Goal: Task Accomplishment & Management: Manage account settings

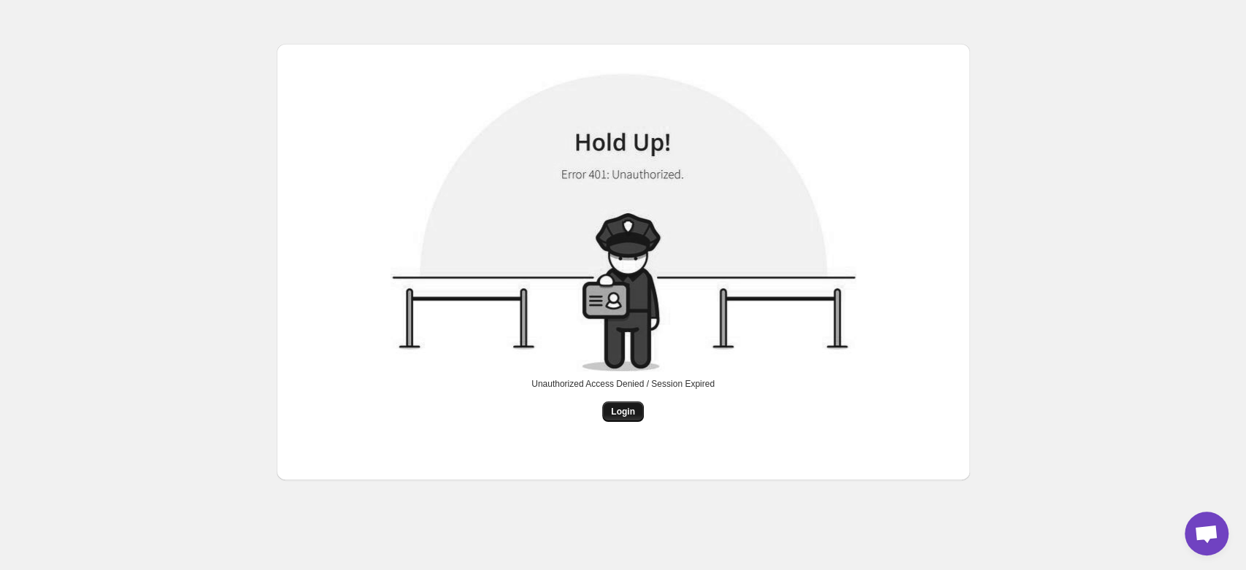
click at [625, 410] on span "Login" at bounding box center [623, 412] width 24 height 12
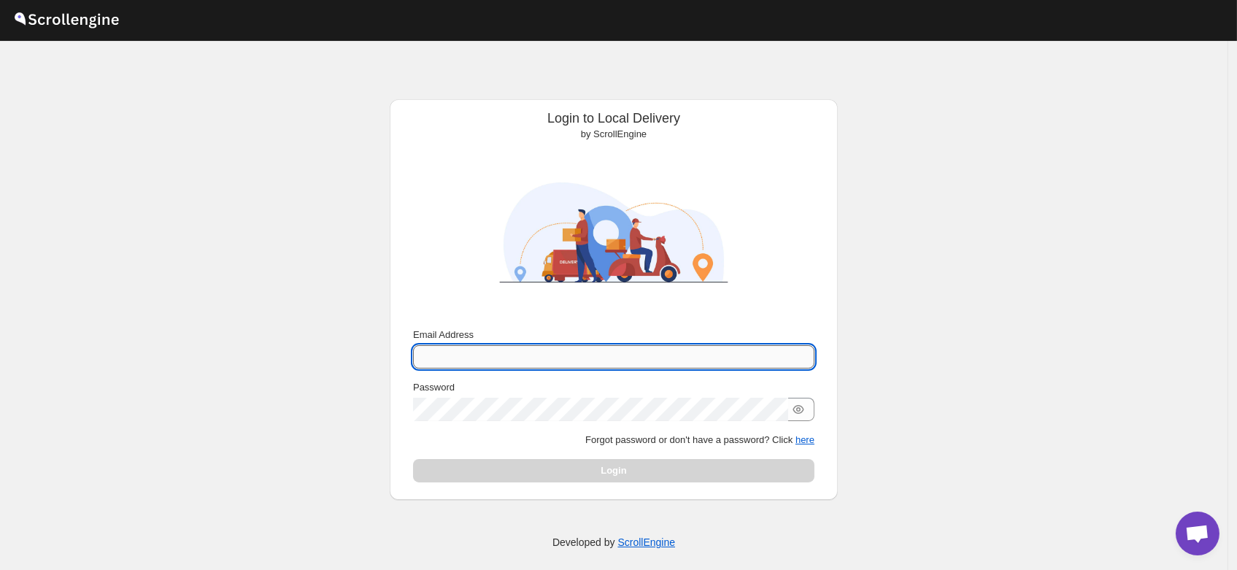
click at [484, 354] on input "Email Address" at bounding box center [613, 356] width 401 height 23
type input "B"
type input "b"
click at [480, 353] on input "Email Address" at bounding box center [613, 356] width 401 height 23
type input "brajesh.giri@home-run.co"
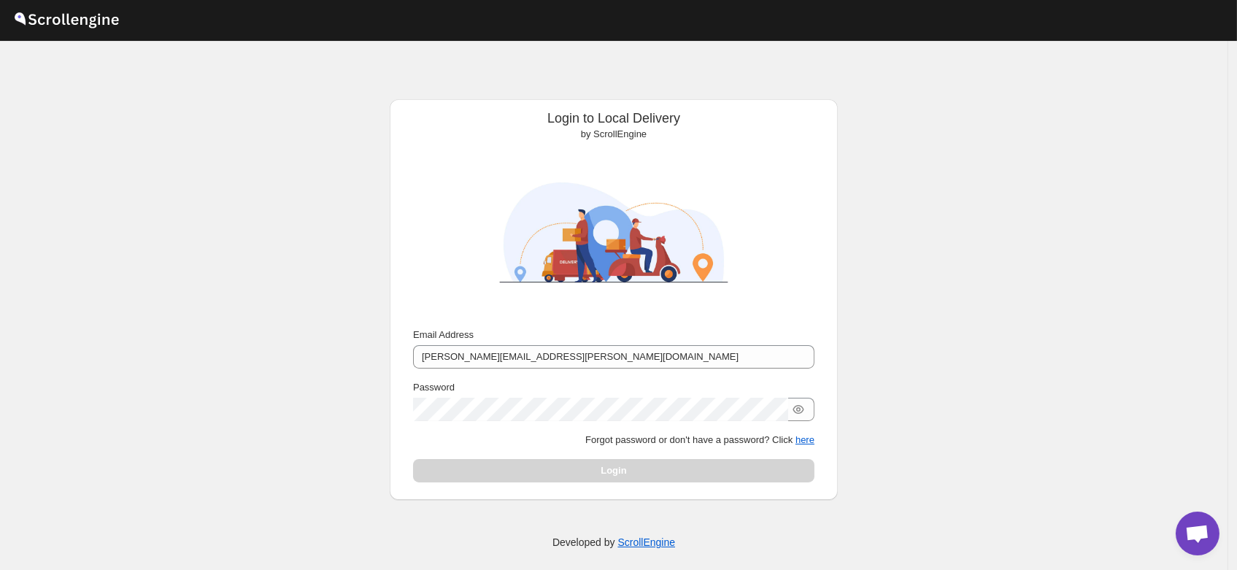
click at [468, 420] on div "Email Address brajesh.giri@home-run.co Password Forgot password or don't have a…" at bounding box center [613, 405] width 401 height 155
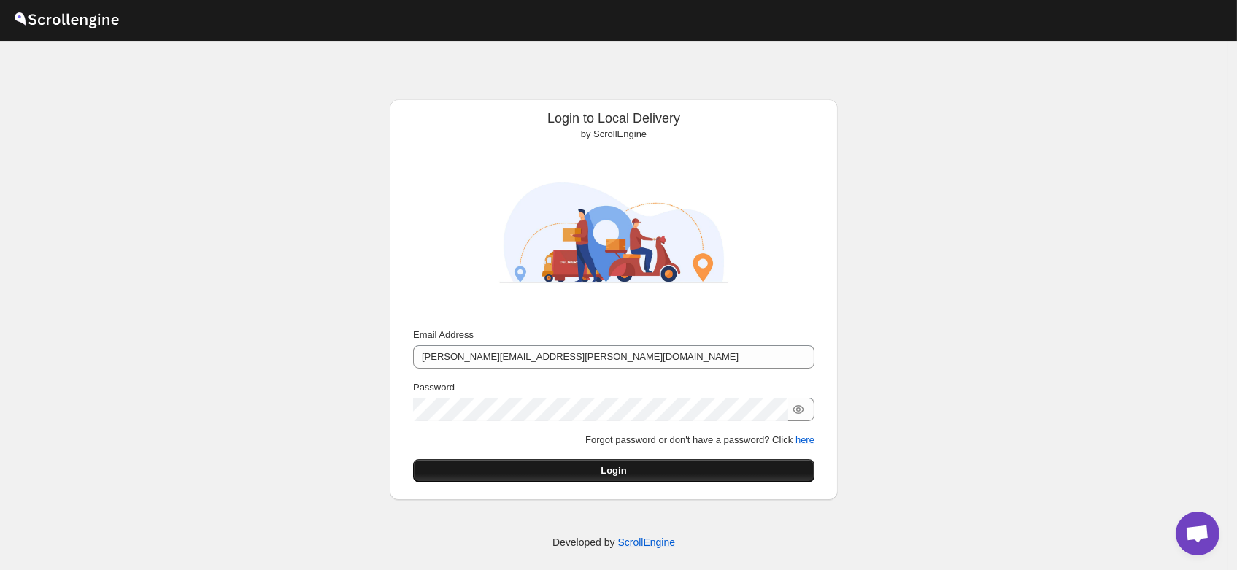
click at [620, 467] on span "Login" at bounding box center [614, 470] width 26 height 15
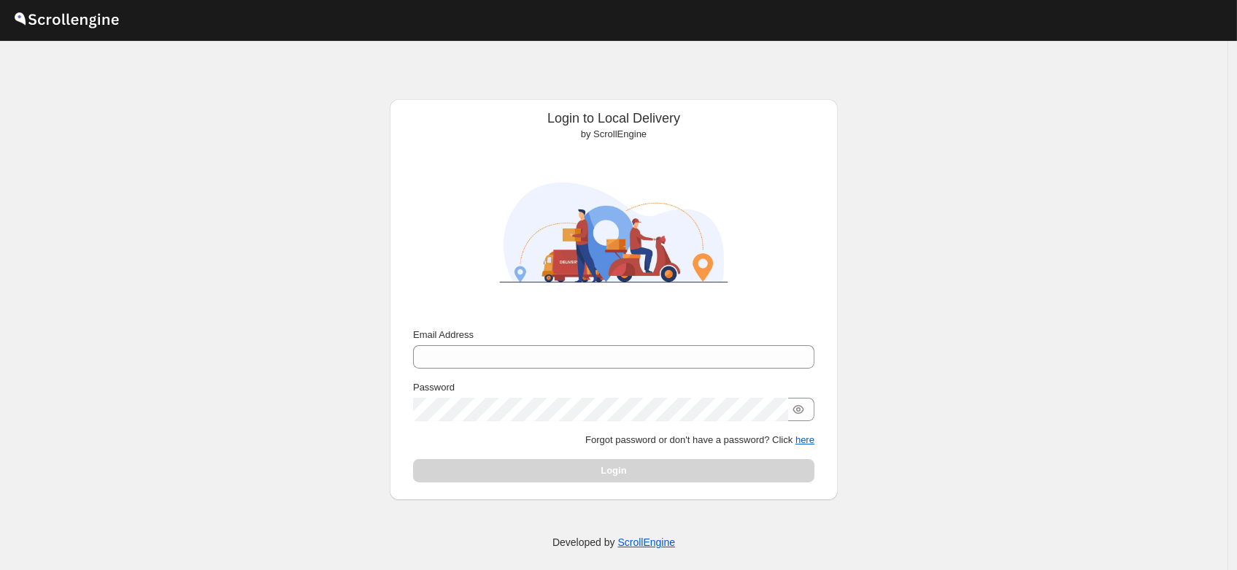
click at [497, 341] on div "Email Address" at bounding box center [613, 335] width 401 height 15
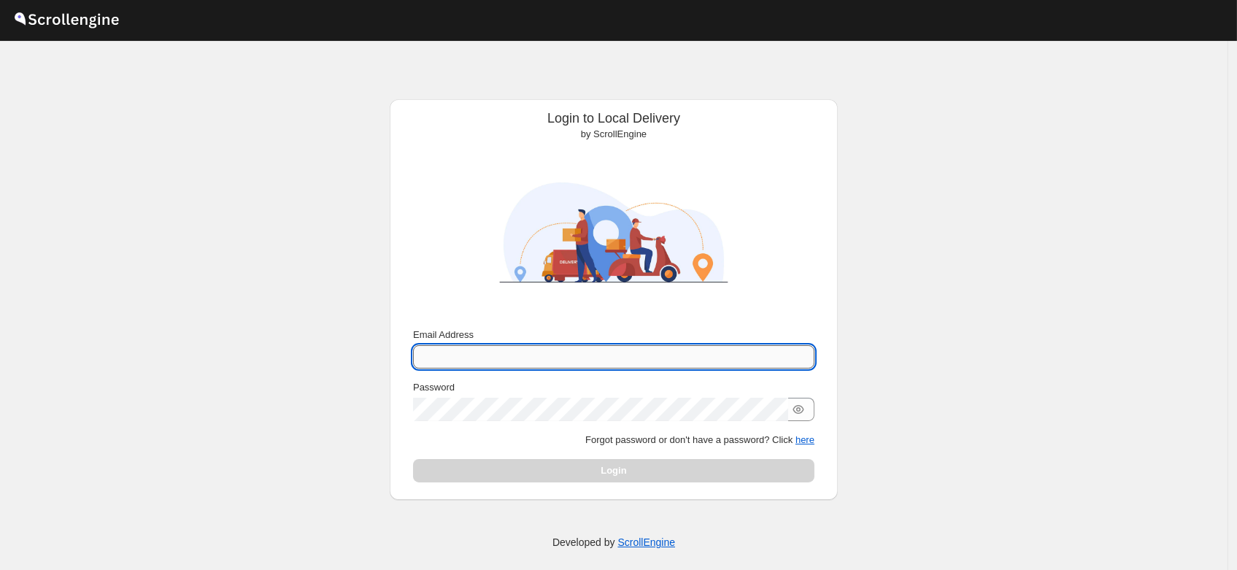
click at [492, 351] on input "Email Address" at bounding box center [613, 356] width 401 height 23
click at [501, 356] on input "Email Address" at bounding box center [613, 356] width 401 height 23
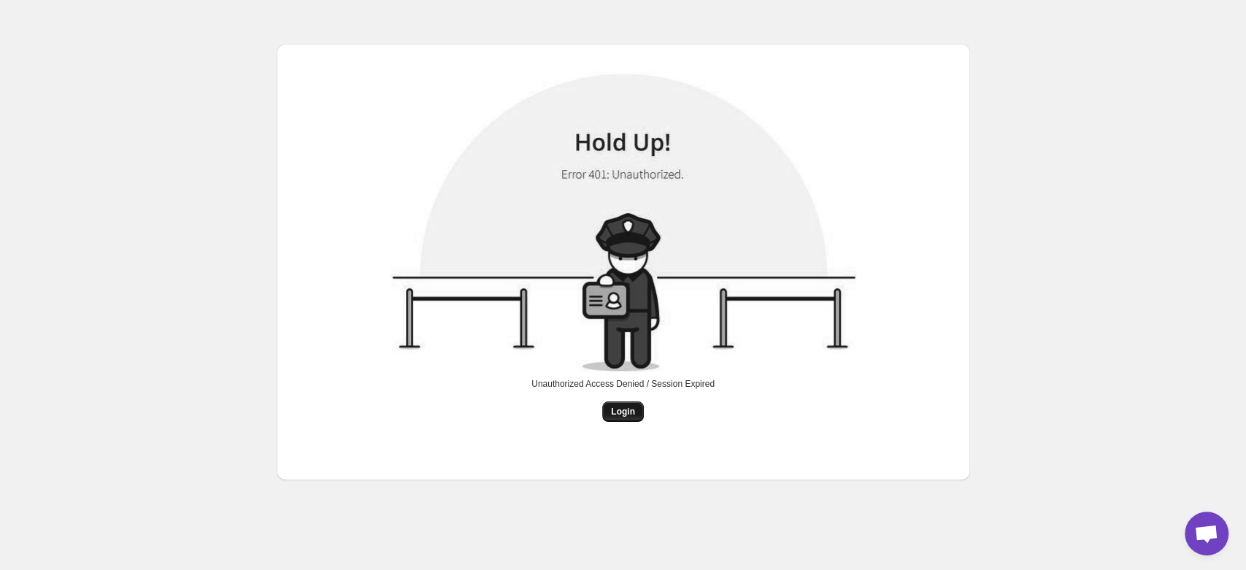
click at [618, 414] on span "Login" at bounding box center [623, 412] width 24 height 12
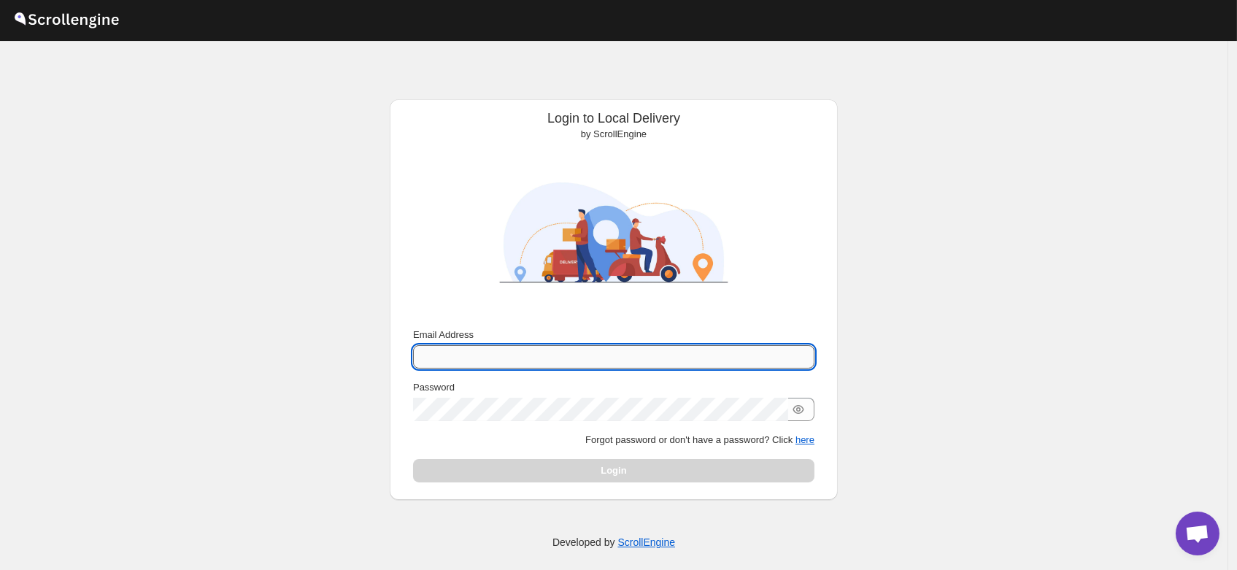
click at [536, 353] on input "Email Address" at bounding box center [613, 356] width 401 height 23
type input "rahul.chopra@home-run.co"
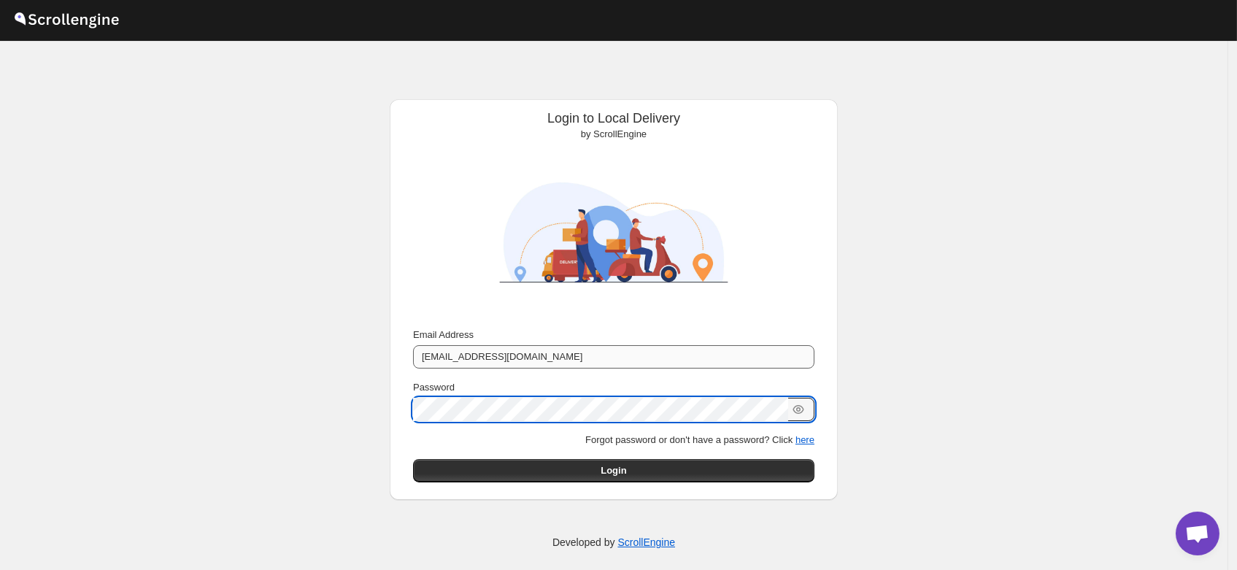
click at [413, 99] on button "Submit" at bounding box center [434, 106] width 42 height 15
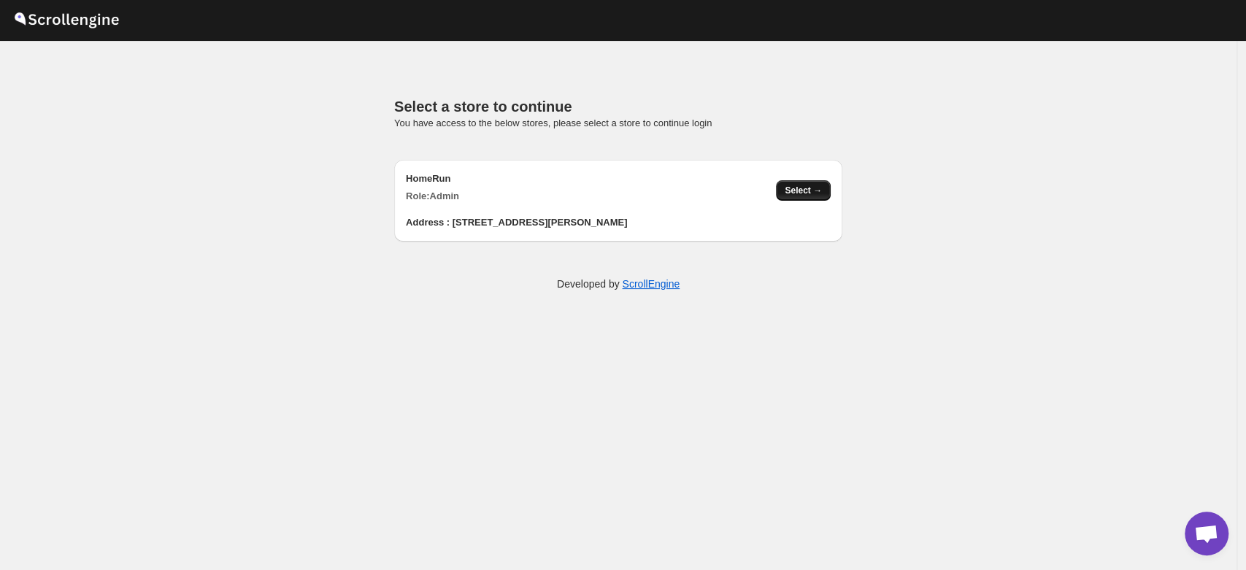
click at [800, 196] on span "Select →" at bounding box center [802, 191] width 37 height 12
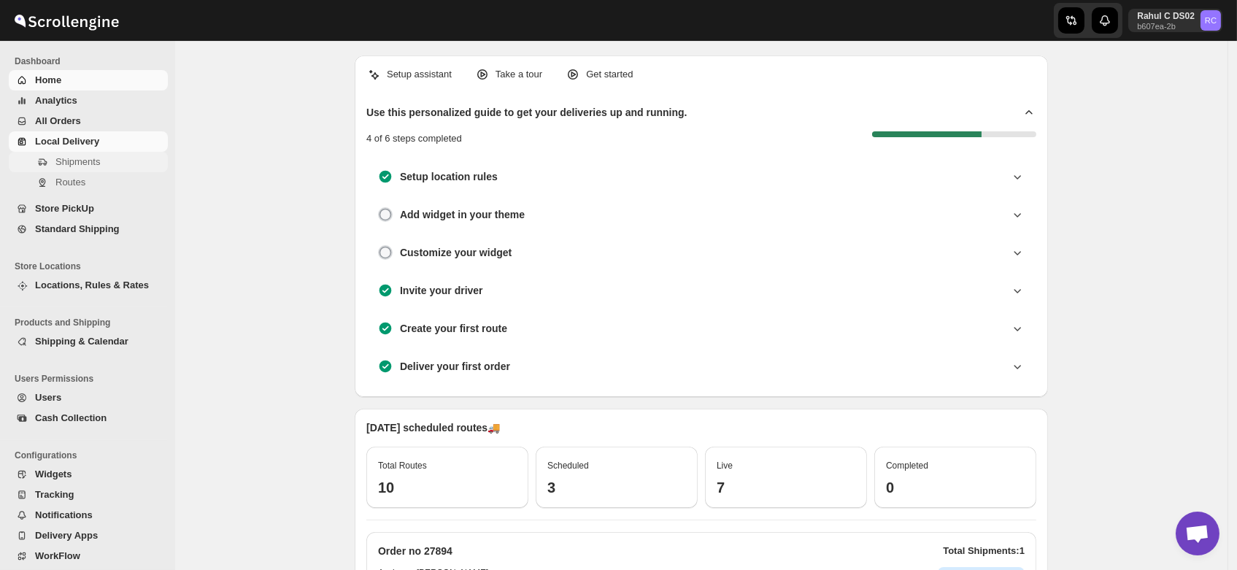
click at [88, 162] on span "Shipments" at bounding box center [77, 161] width 45 height 11
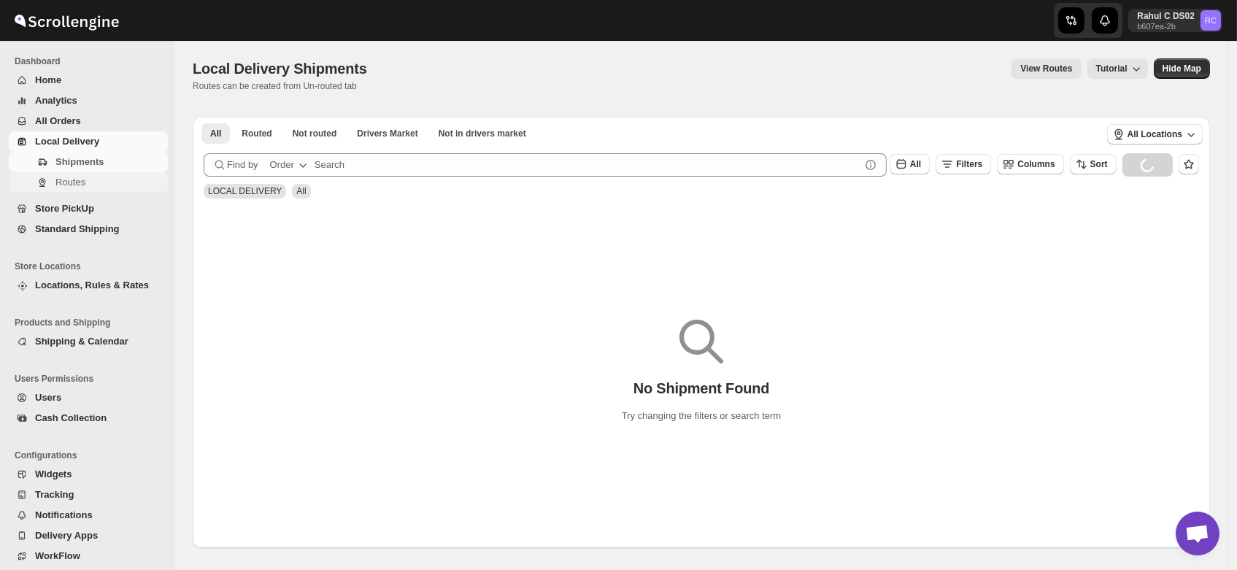
click at [89, 185] on span "Routes" at bounding box center [109, 182] width 109 height 15
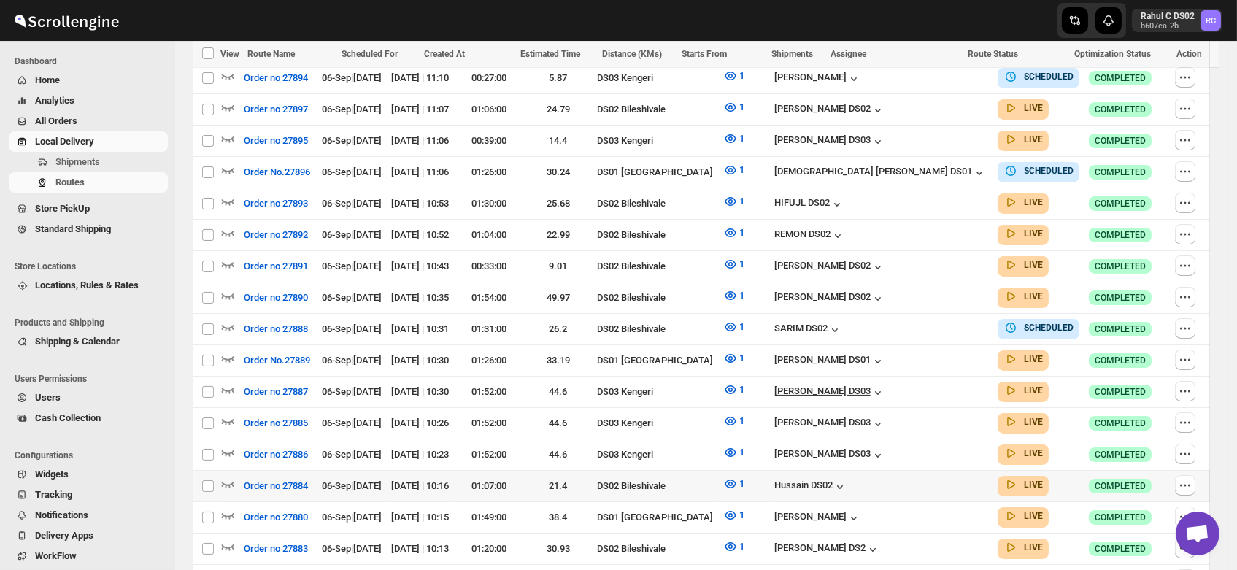
scroll to position [438, 0]
click at [885, 386] on div "[PERSON_NAME] DS03" at bounding box center [829, 392] width 111 height 15
click at [228, 382] on icon "button" at bounding box center [227, 389] width 15 height 15
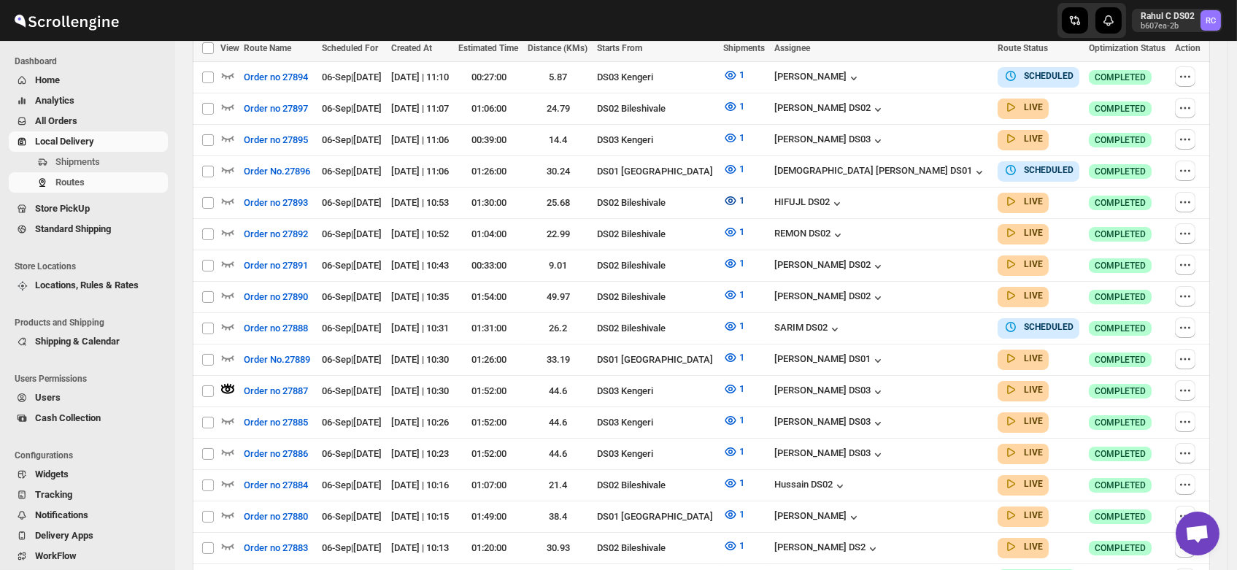
scroll to position [0, 0]
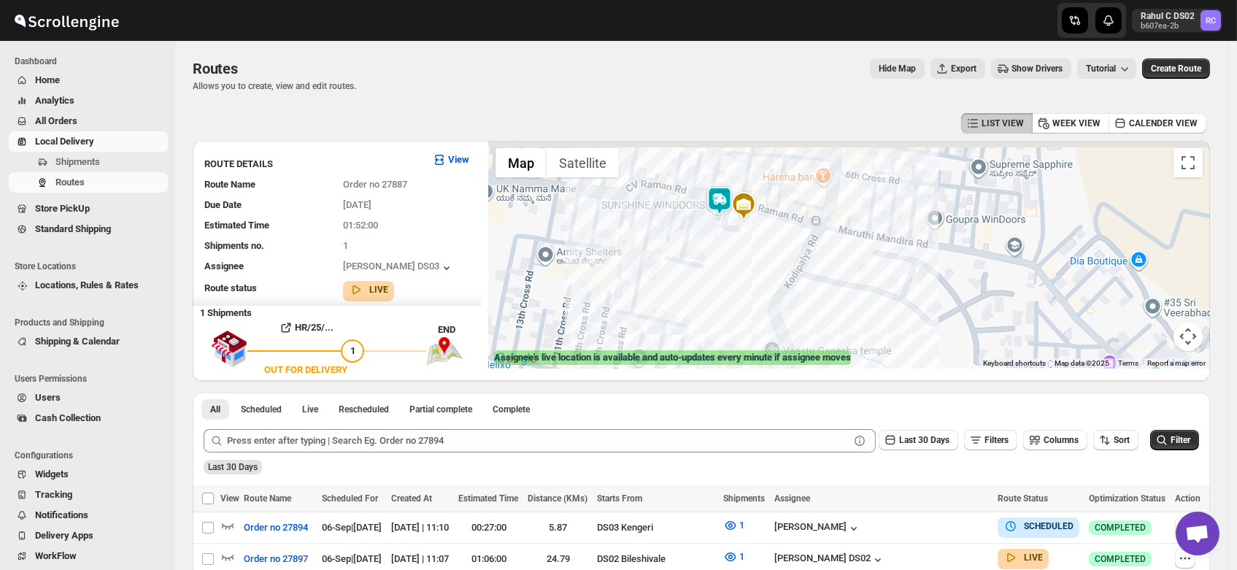
drag, startPoint x: 714, startPoint y: 199, endPoint x: 724, endPoint y: 245, distance: 47.1
click at [724, 245] on div at bounding box center [849, 255] width 722 height 228
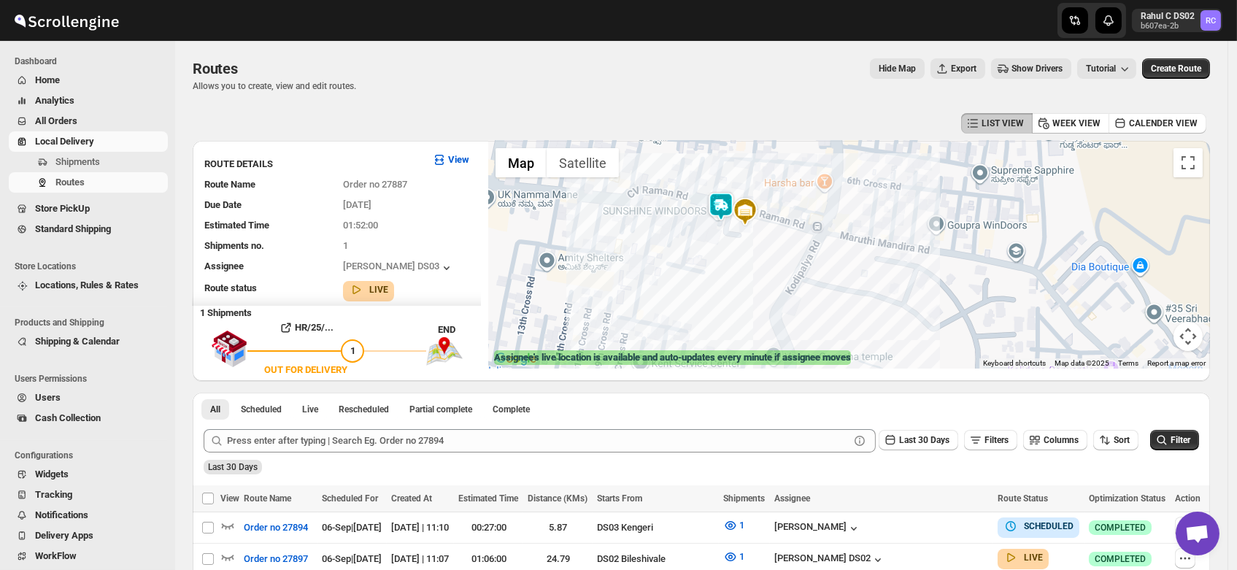
click at [725, 200] on img at bounding box center [720, 206] width 29 height 29
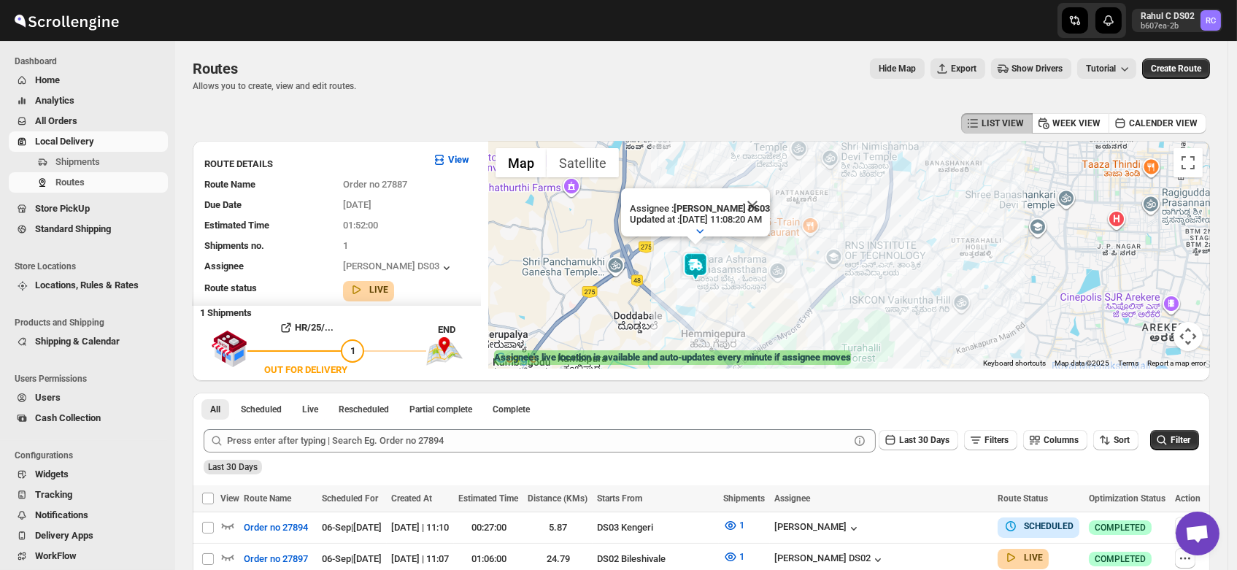
drag, startPoint x: 887, startPoint y: 279, endPoint x: 796, endPoint y: 271, distance: 90.8
click at [796, 271] on div "Assignee : Mohim uddin DS03 Updated at : 9/6/2025, 11:08:20 AM Duty mode Enable…" at bounding box center [849, 255] width 722 height 228
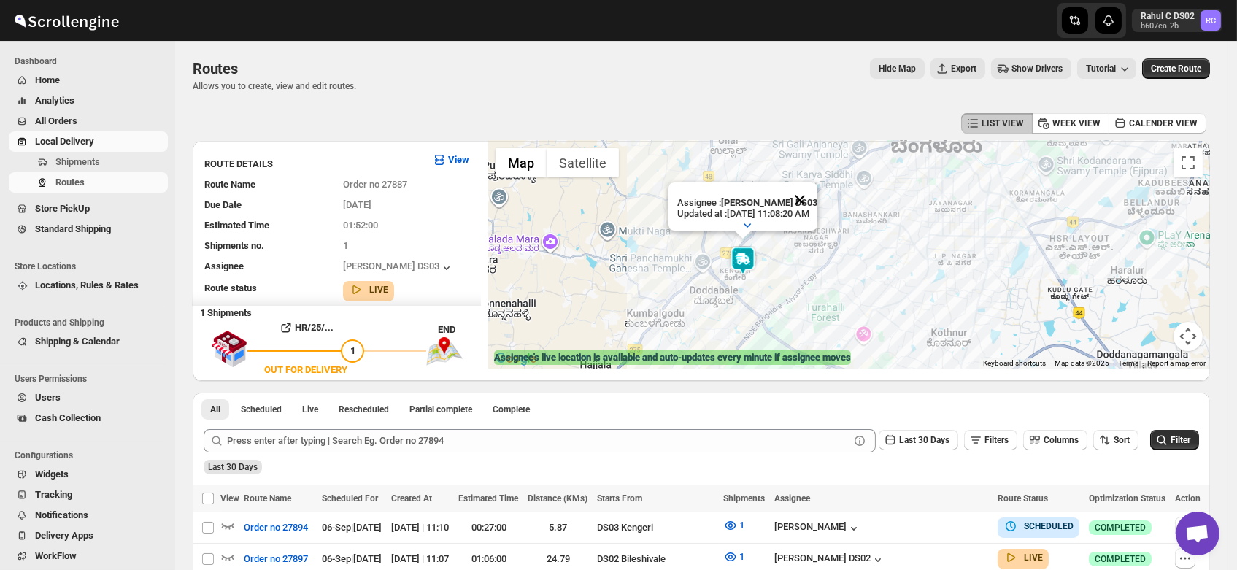
click at [816, 185] on button "Close" at bounding box center [799, 199] width 35 height 35
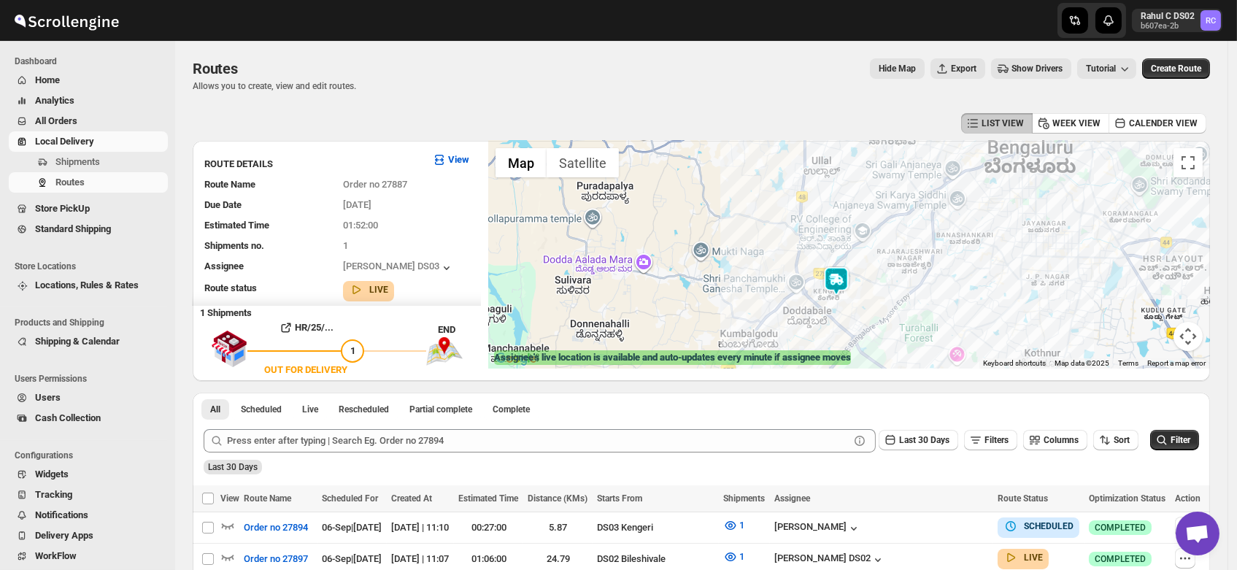
drag, startPoint x: 833, startPoint y: 235, endPoint x: 962, endPoint y: 267, distance: 133.1
click at [962, 267] on div at bounding box center [849, 255] width 722 height 228
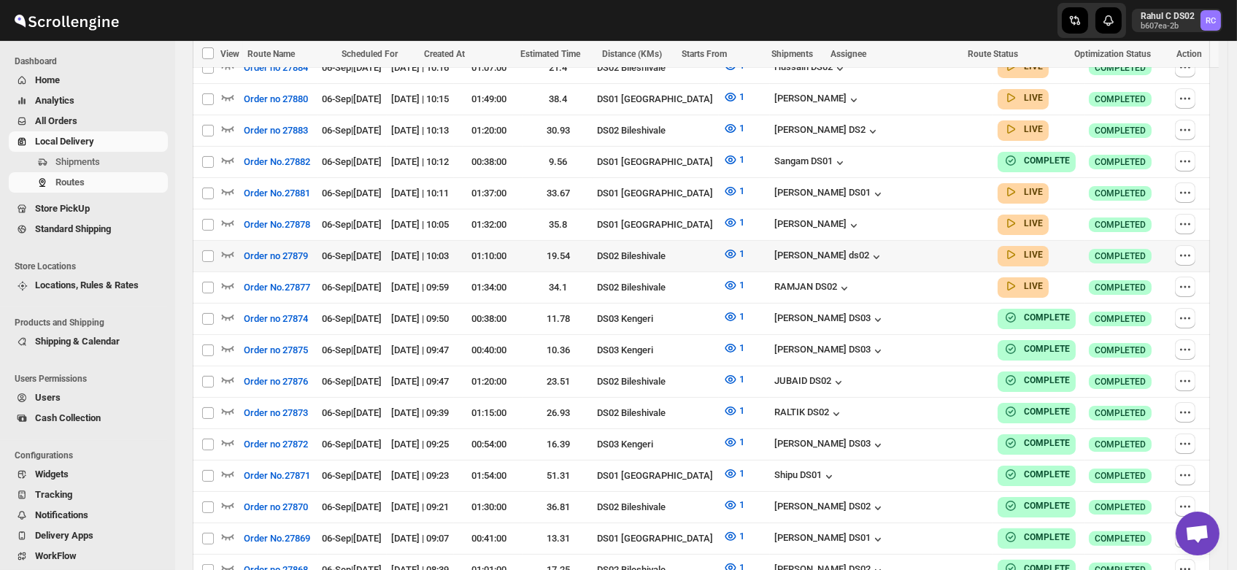
scroll to position [859, 0]
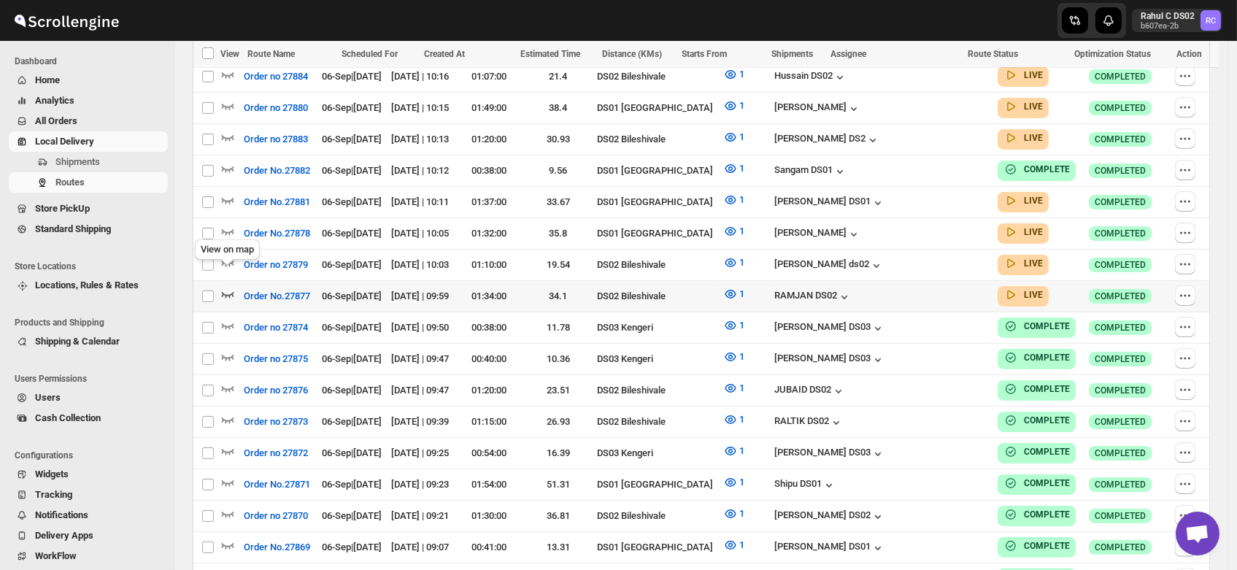
click at [228, 287] on icon "button" at bounding box center [227, 294] width 15 height 15
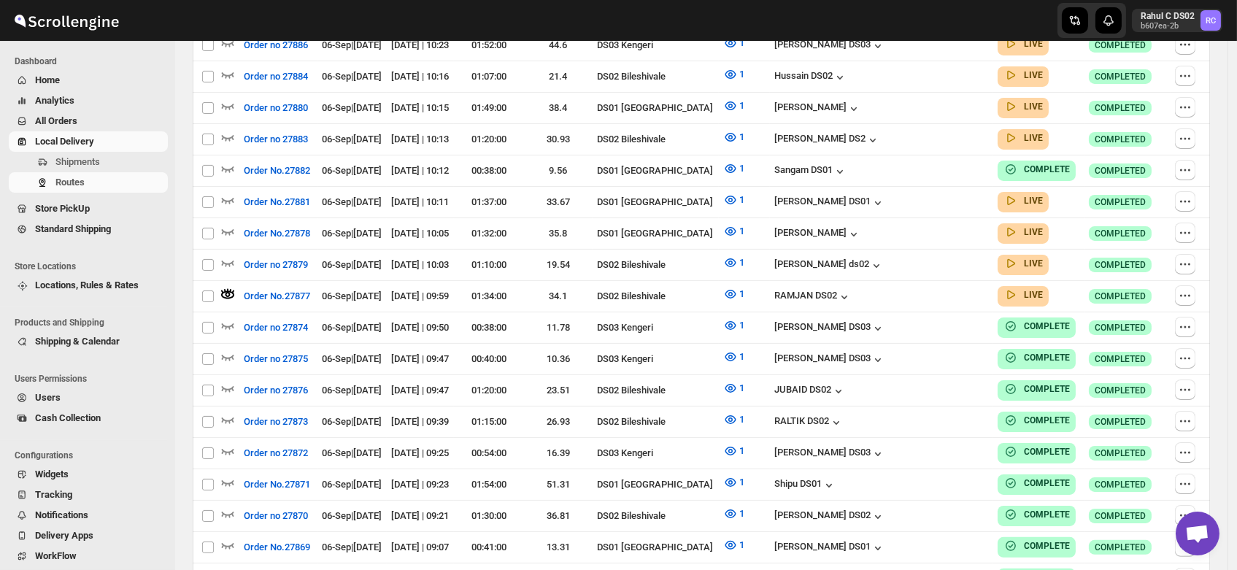
scroll to position [0, 0]
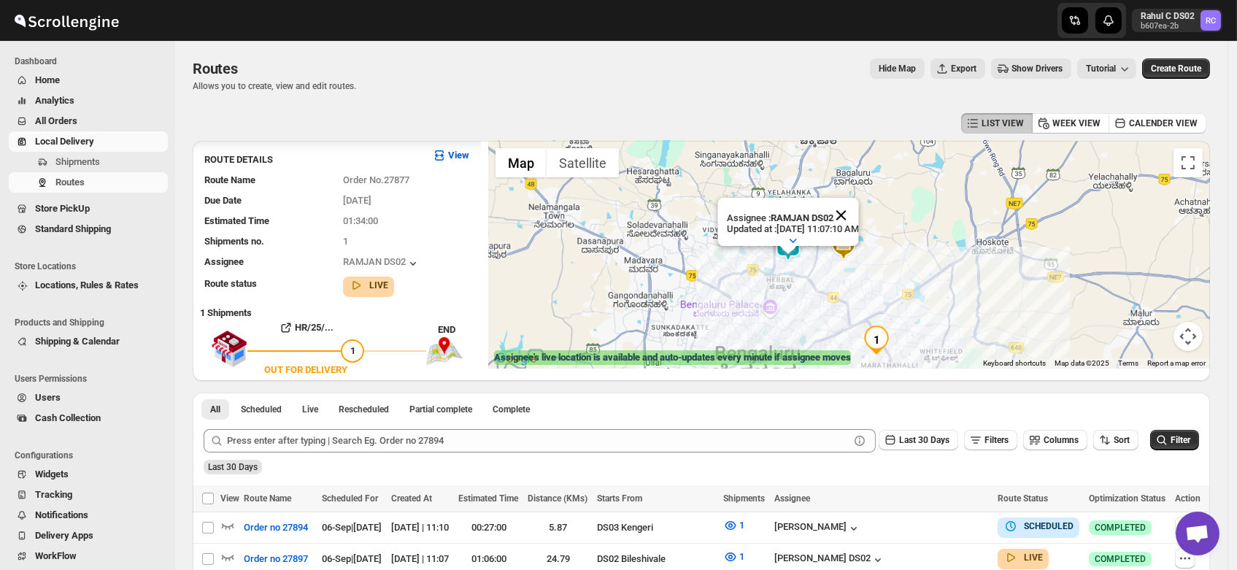
click at [858, 199] on button "Close" at bounding box center [840, 215] width 35 height 35
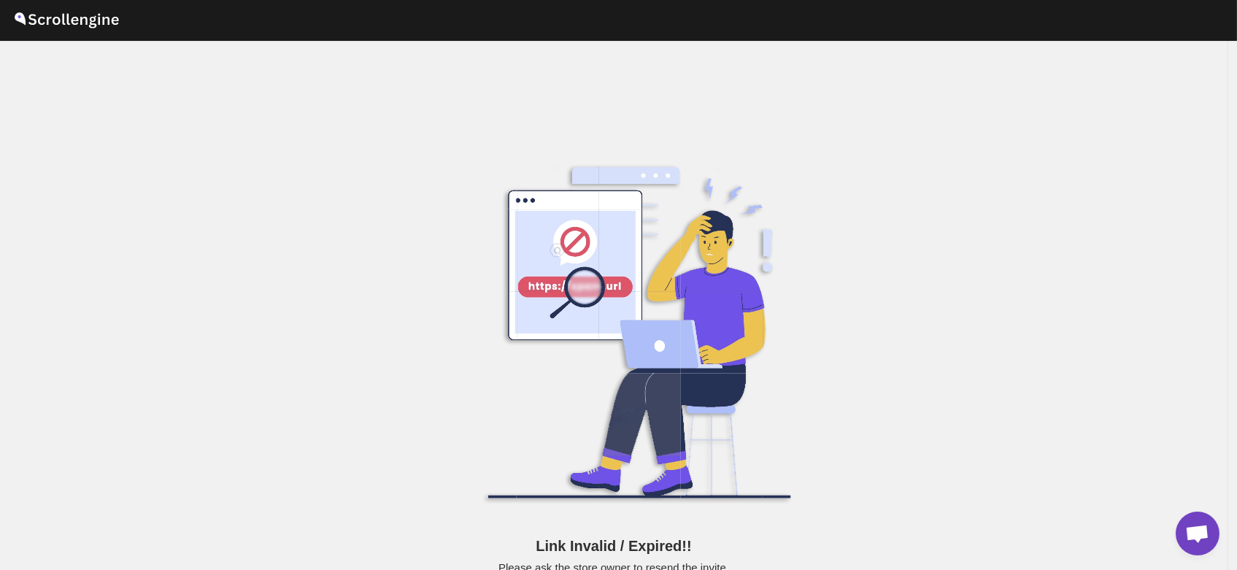
scroll to position [18, 0]
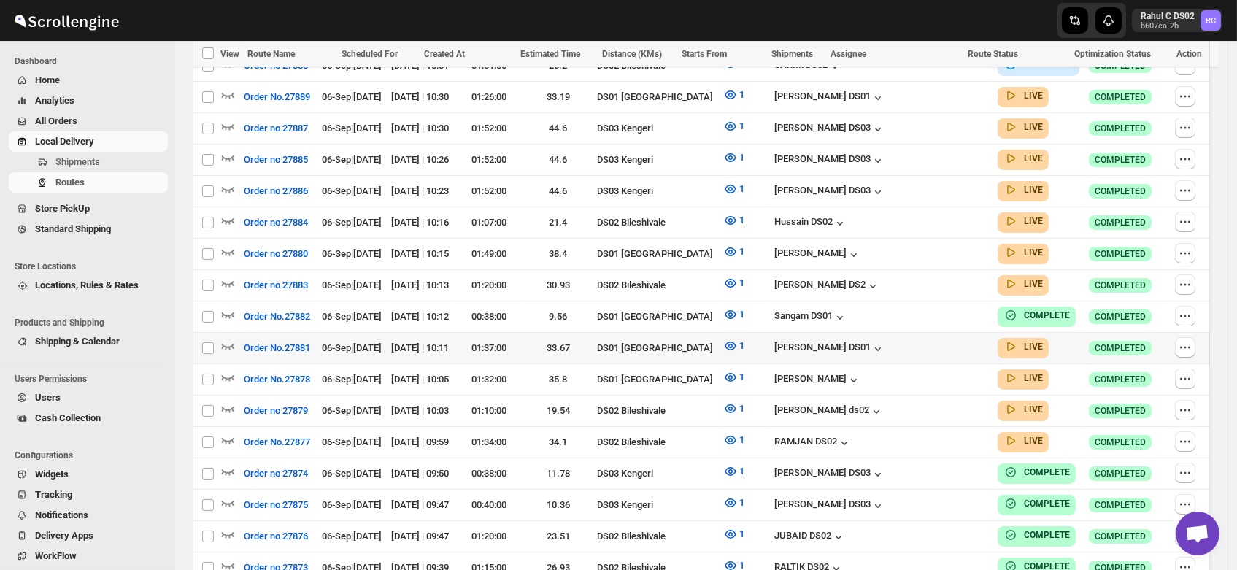
scroll to position [706, 0]
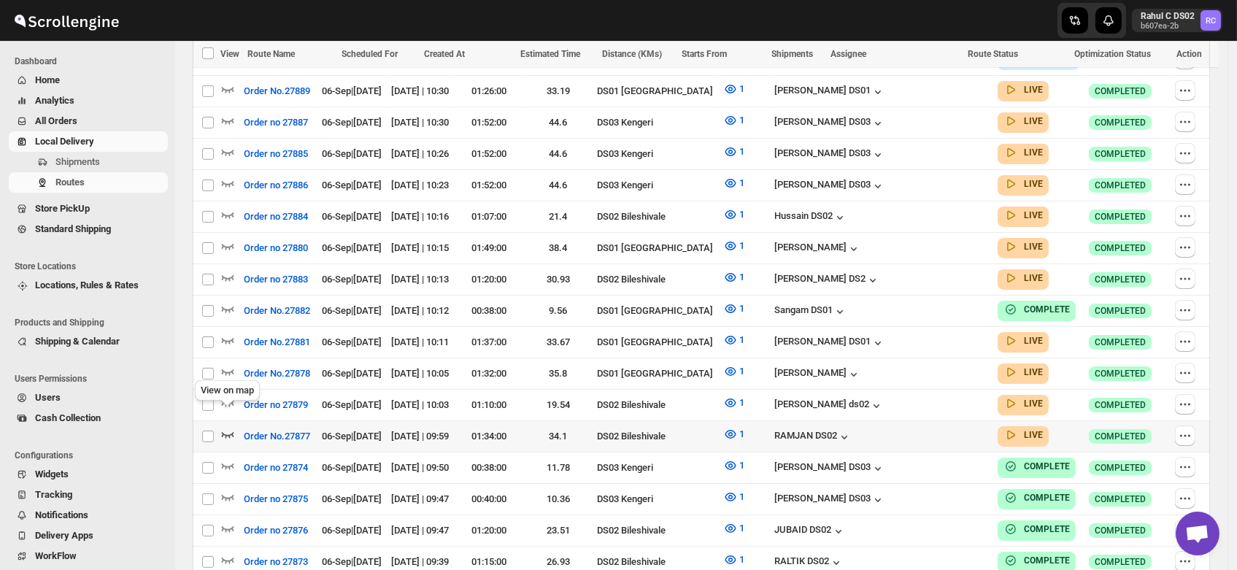
click at [226, 427] on icon "button" at bounding box center [227, 434] width 15 height 15
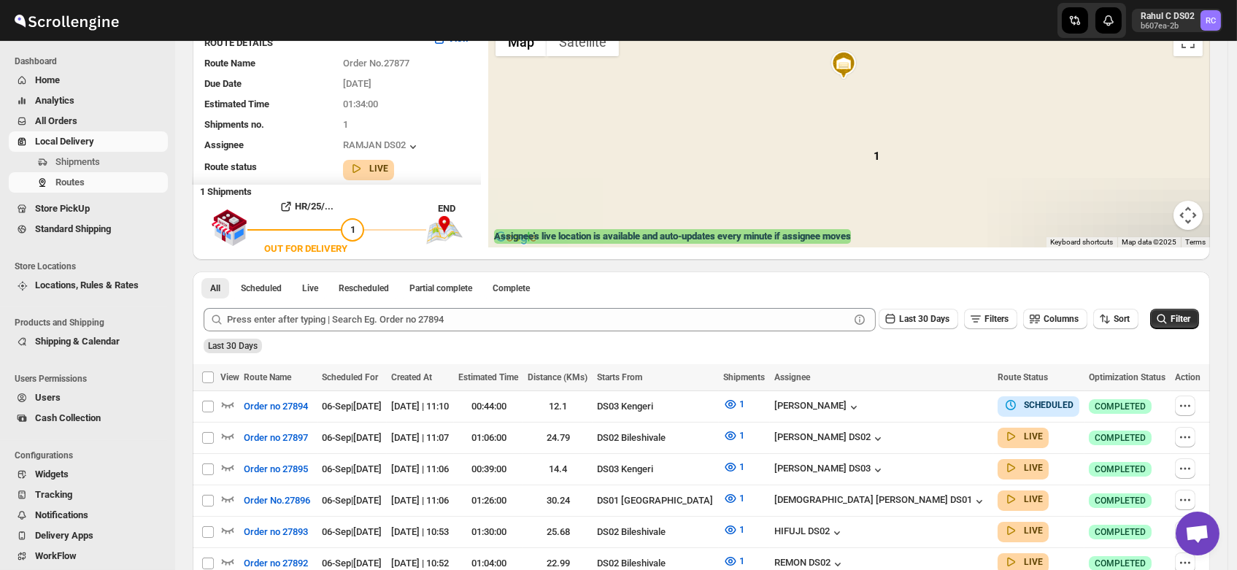
scroll to position [0, 0]
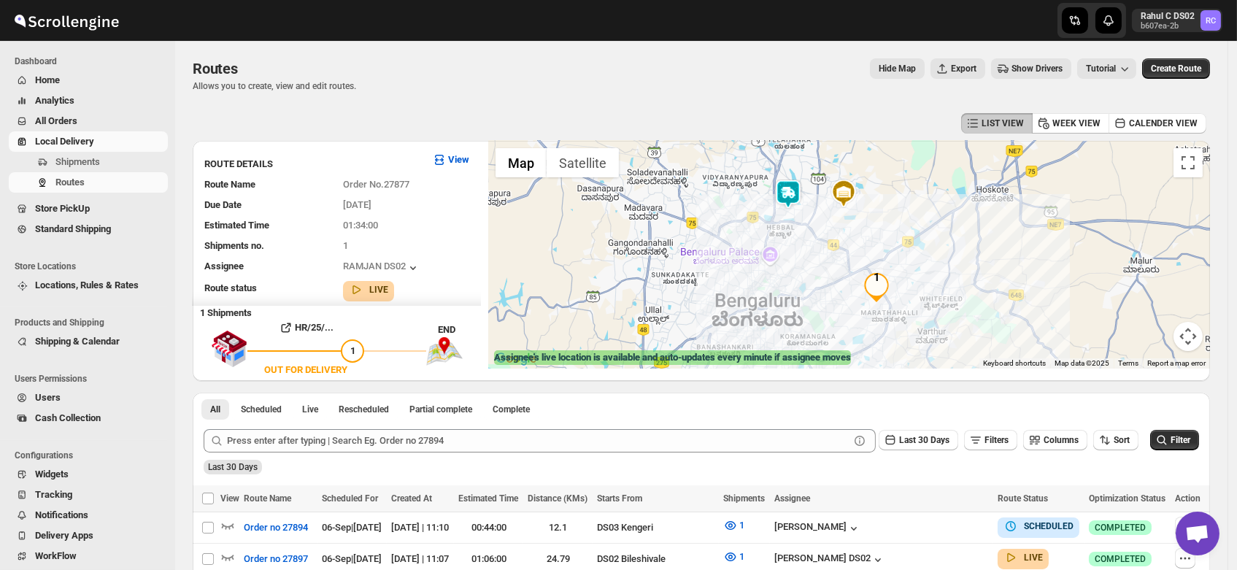
click at [794, 187] on img at bounding box center [787, 194] width 29 height 29
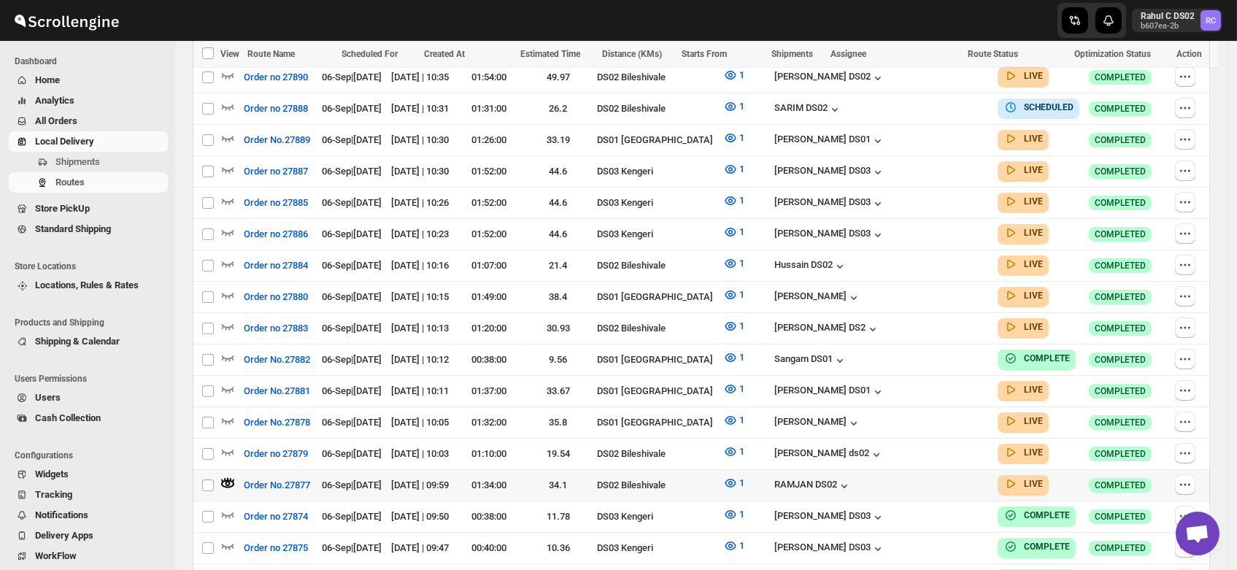
scroll to position [703, 0]
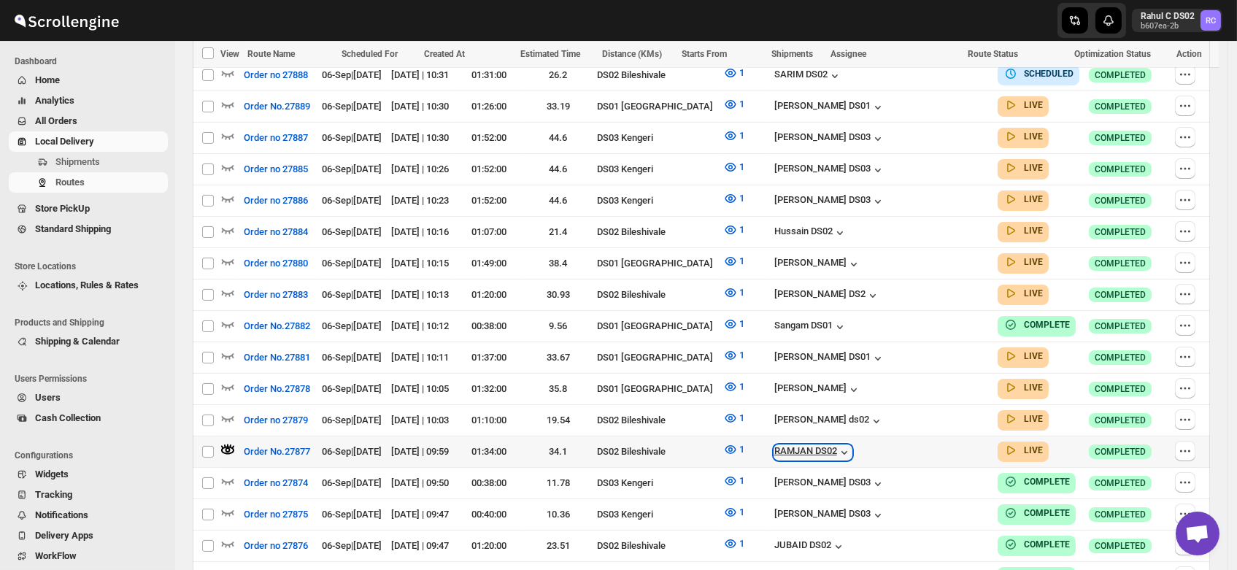
click at [852, 445] on div "RAMJAN DS02" at bounding box center [812, 452] width 77 height 15
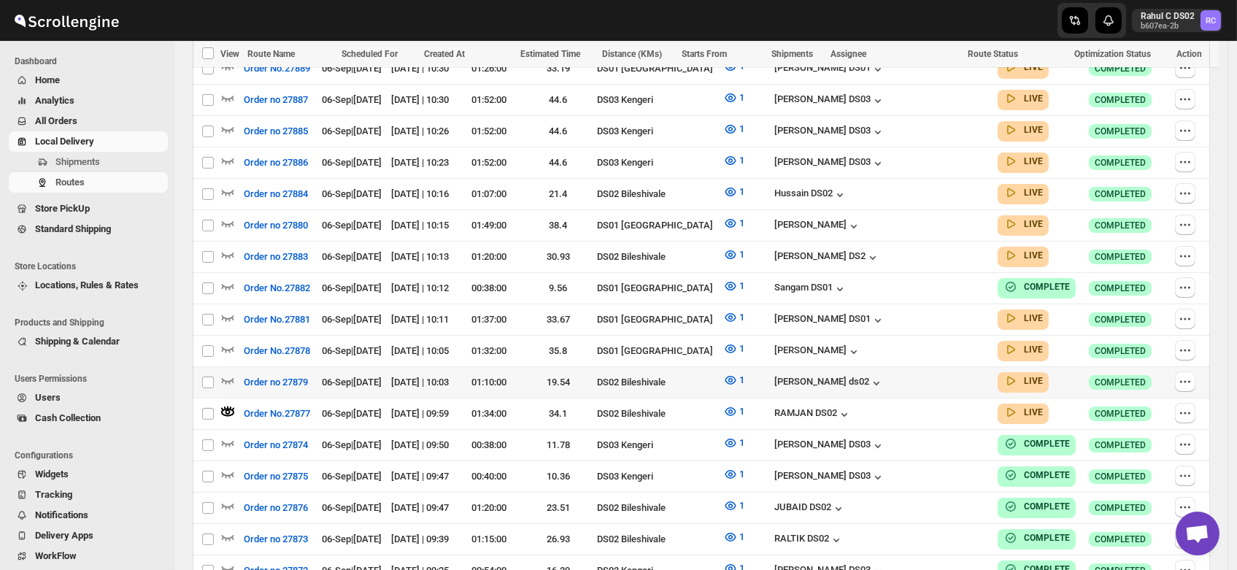
scroll to position [742, 0]
click at [228, 372] on icon "button" at bounding box center [227, 379] width 15 height 15
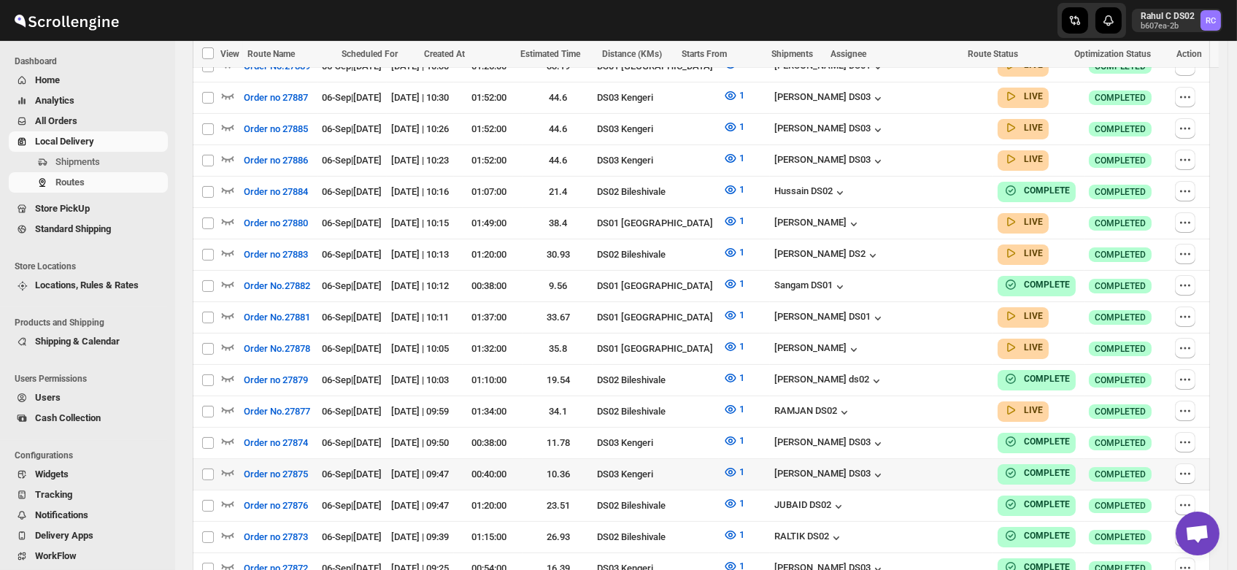
scroll to position [726, 0]
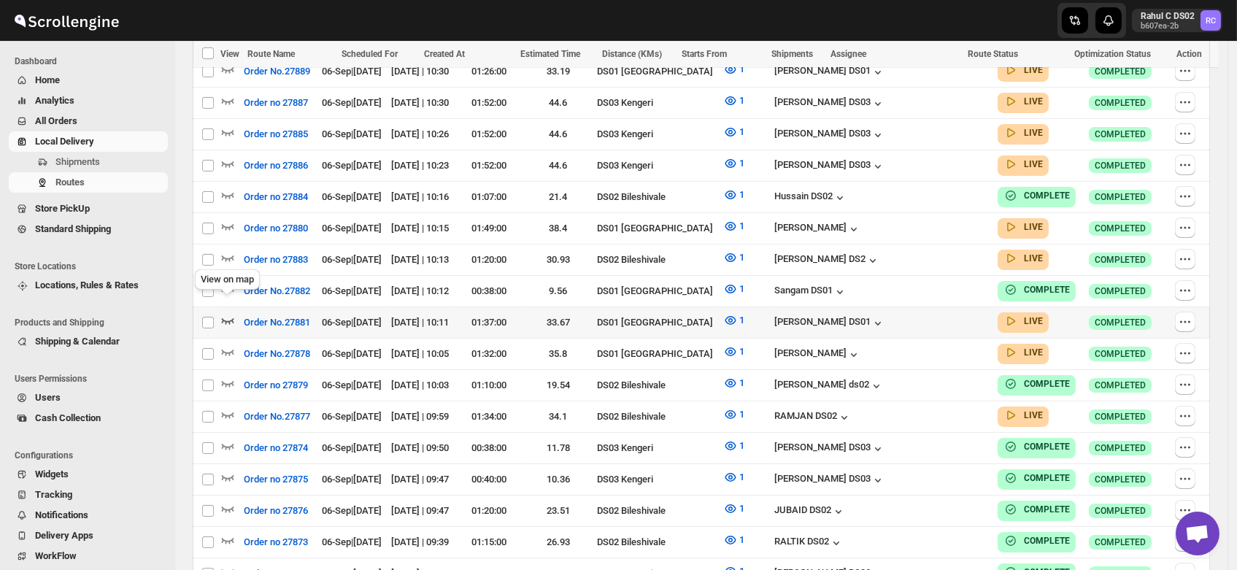
click at [226, 313] on icon "button" at bounding box center [227, 320] width 15 height 15
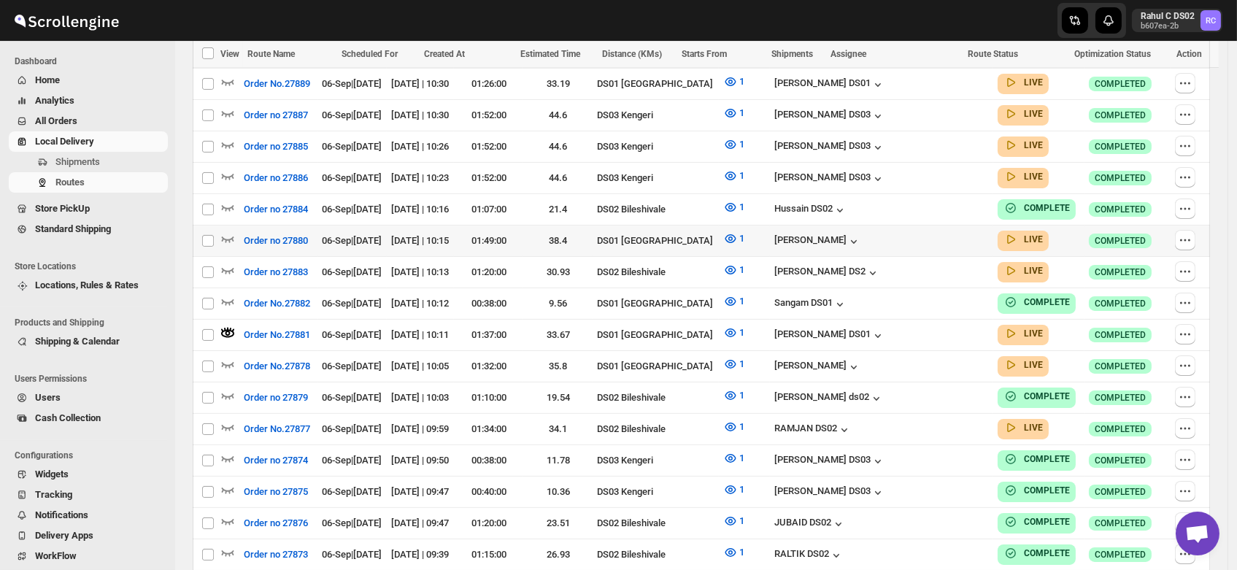
scroll to position [738, 0]
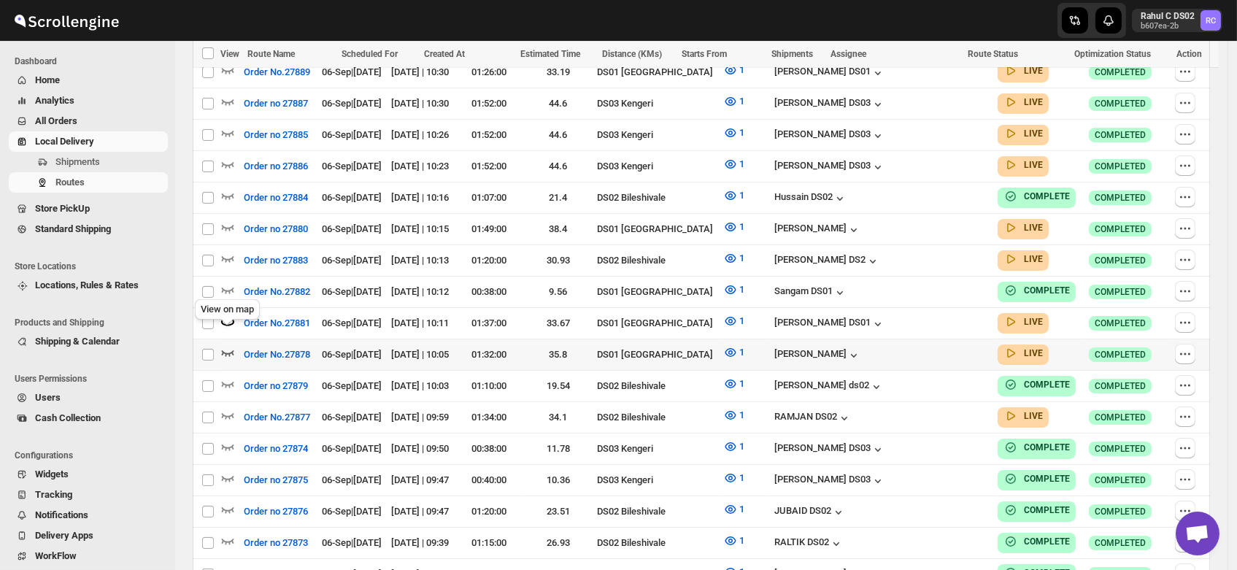
click at [220, 345] on icon "button" at bounding box center [227, 352] width 15 height 15
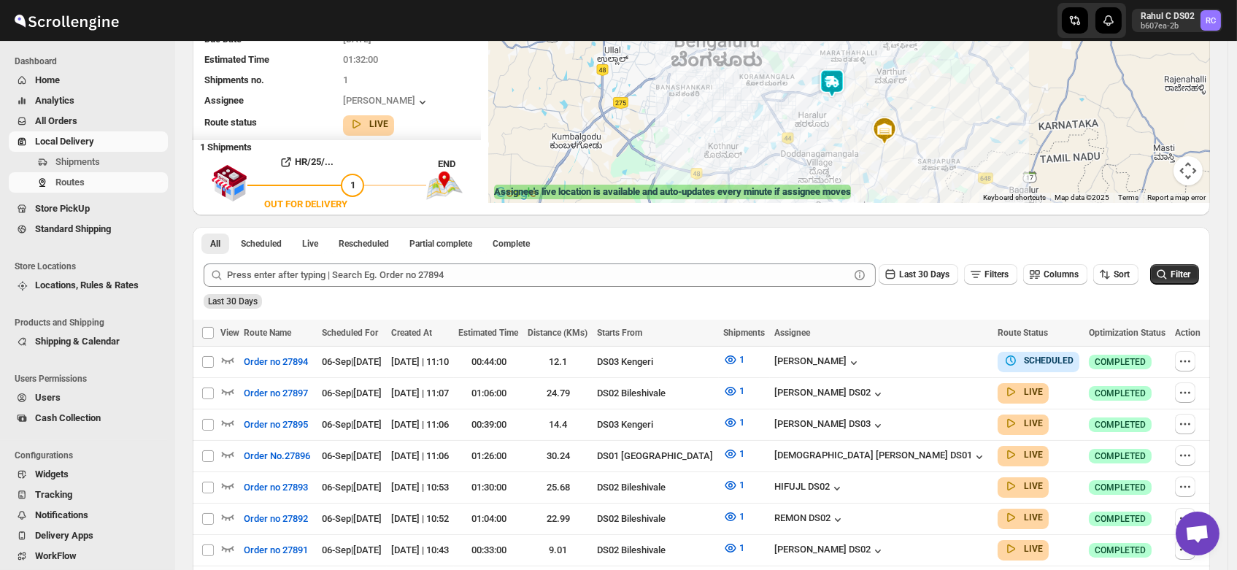
scroll to position [0, 0]
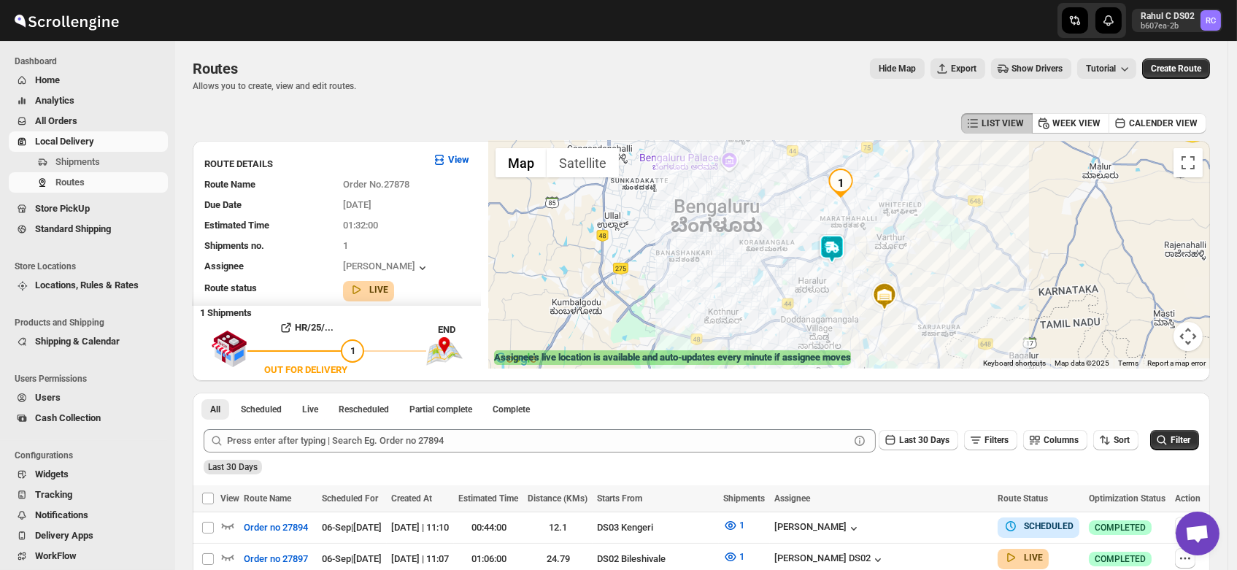
click at [837, 244] on img at bounding box center [831, 248] width 29 height 29
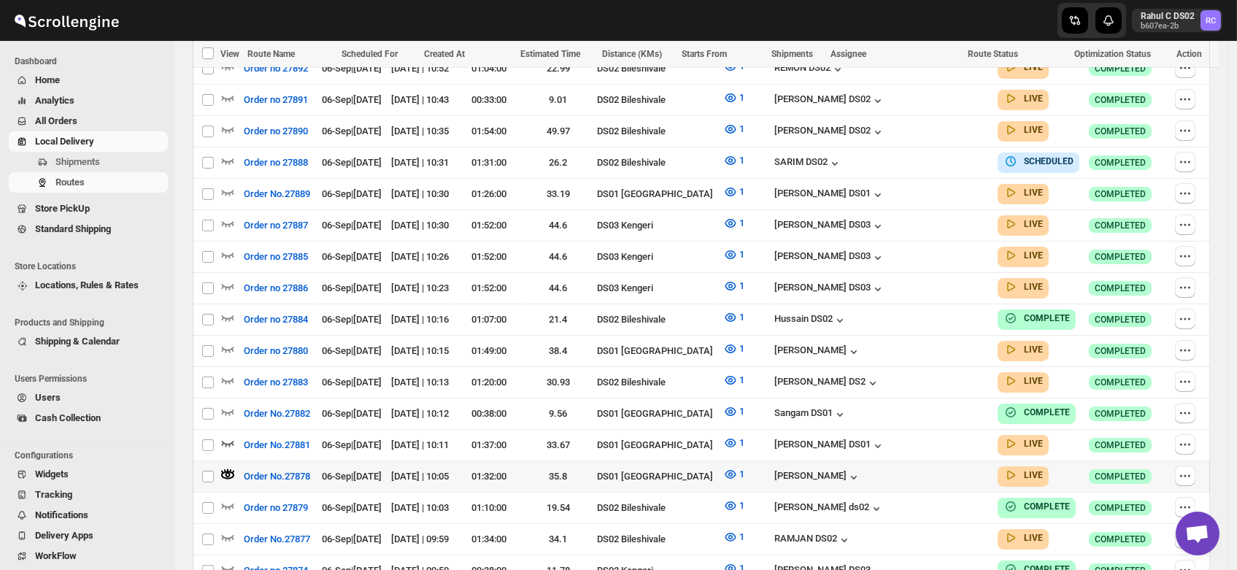
scroll to position [617, 0]
click at [227, 435] on icon "button" at bounding box center [227, 442] width 15 height 15
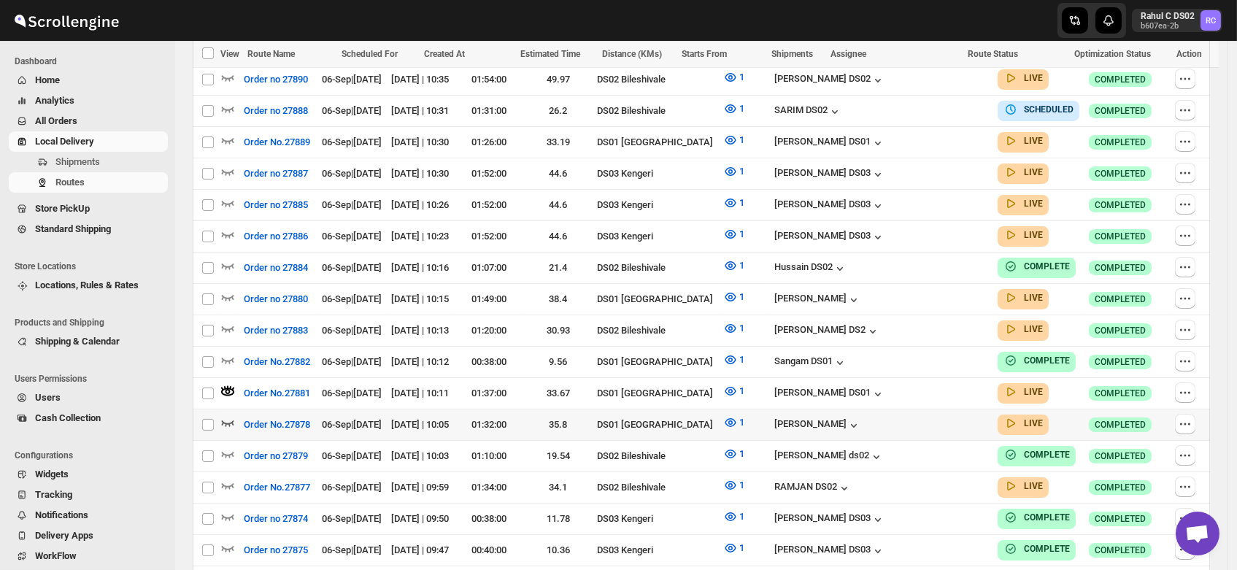
scroll to position [670, 0]
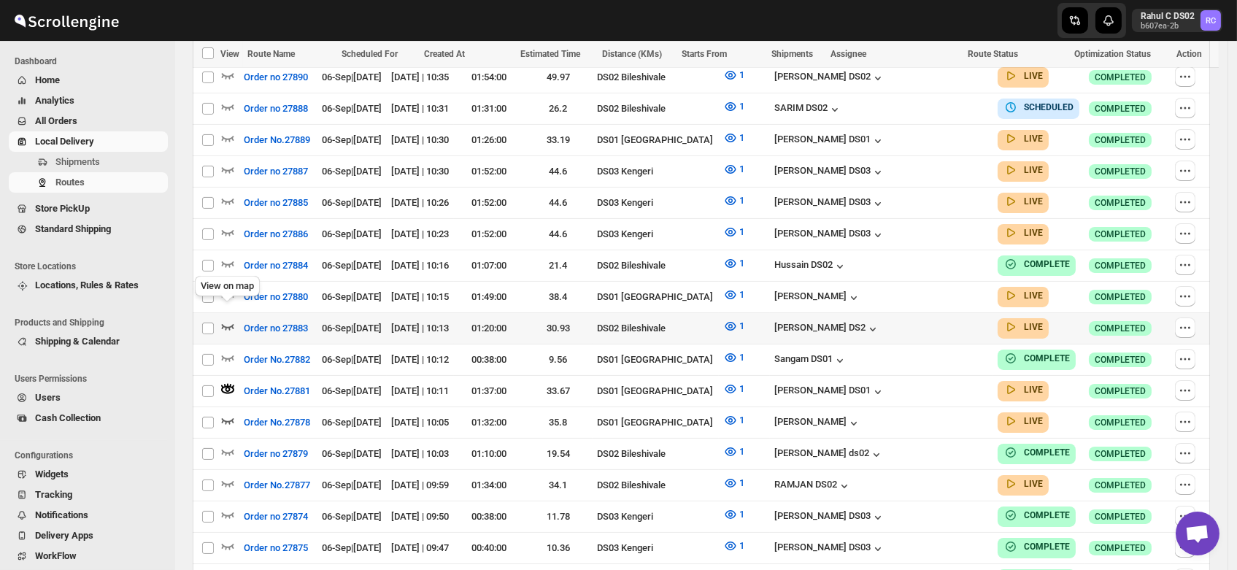
click at [228, 319] on icon "button" at bounding box center [227, 326] width 15 height 15
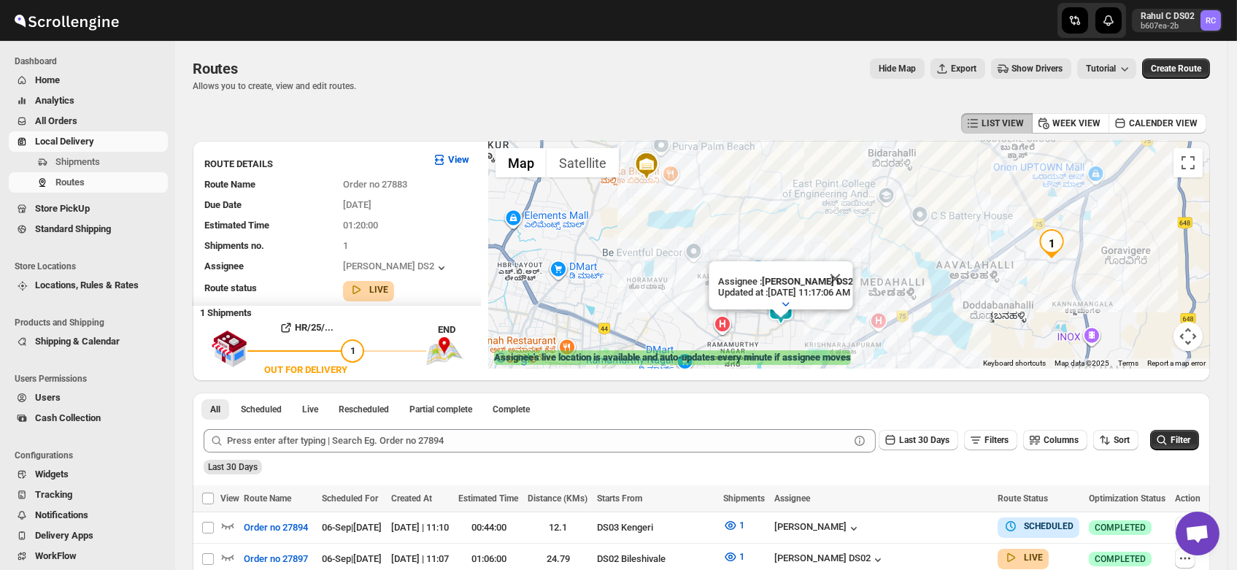
scroll to position [0, 0]
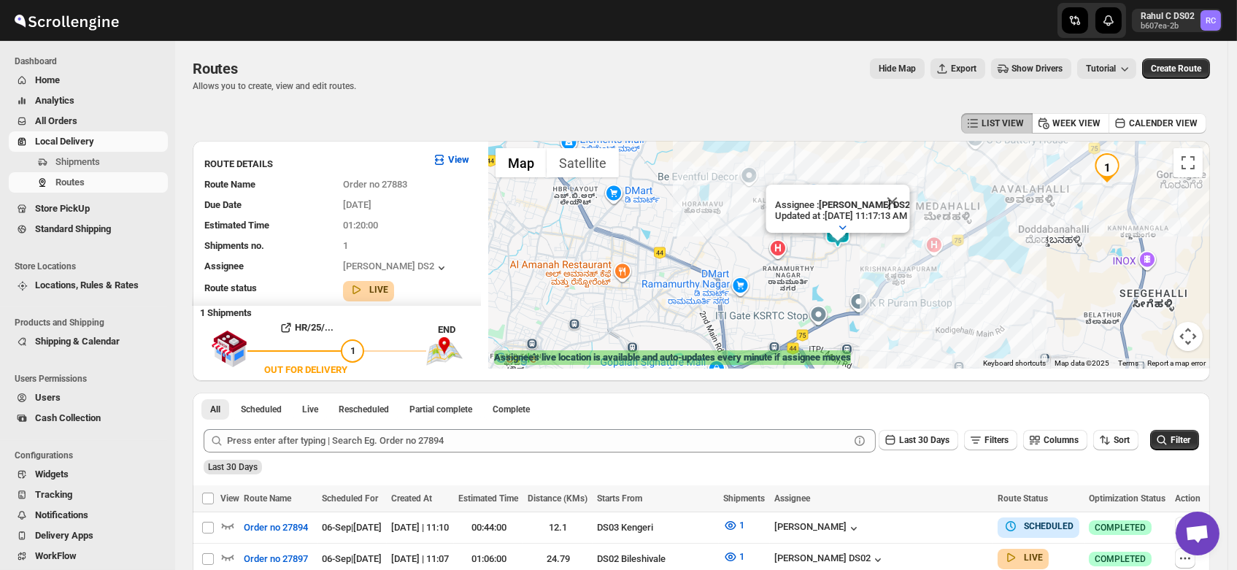
drag, startPoint x: 841, startPoint y: 328, endPoint x: 905, endPoint y: 242, distance: 108.0
click at [905, 242] on div "Assignee : CHANDRA BORO DS2 Updated at : 9/6/2025, 11:17:13 AM Duty mode Enable…" at bounding box center [849, 255] width 722 height 228
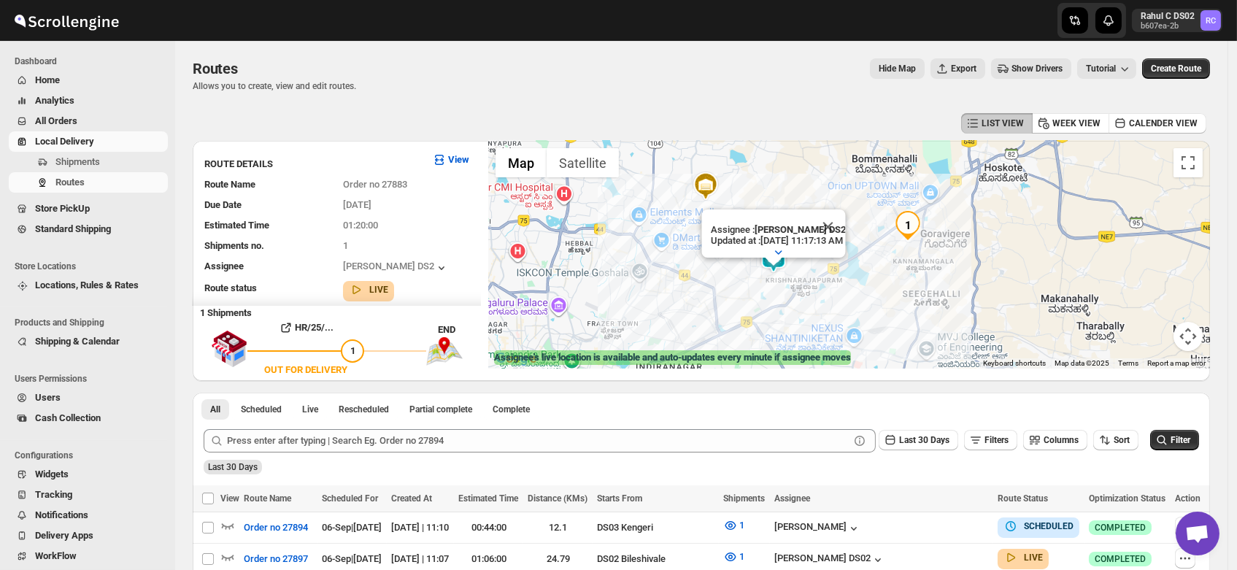
drag, startPoint x: 981, startPoint y: 289, endPoint x: 894, endPoint y: 298, distance: 87.3
click at [894, 298] on div "Assignee : CHANDRA BORO DS2 Updated at : 9/6/2025, 11:17:13 AM Duty mode Enable…" at bounding box center [849, 255] width 722 height 228
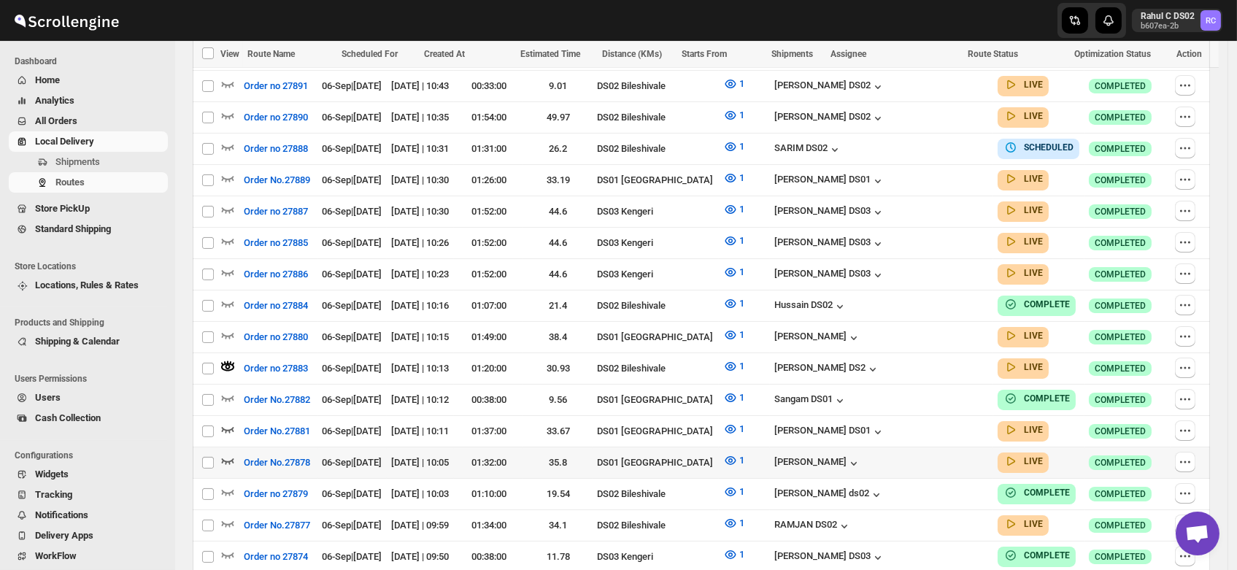
scroll to position [629, 0]
click at [225, 360] on icon "button" at bounding box center [227, 367] width 15 height 15
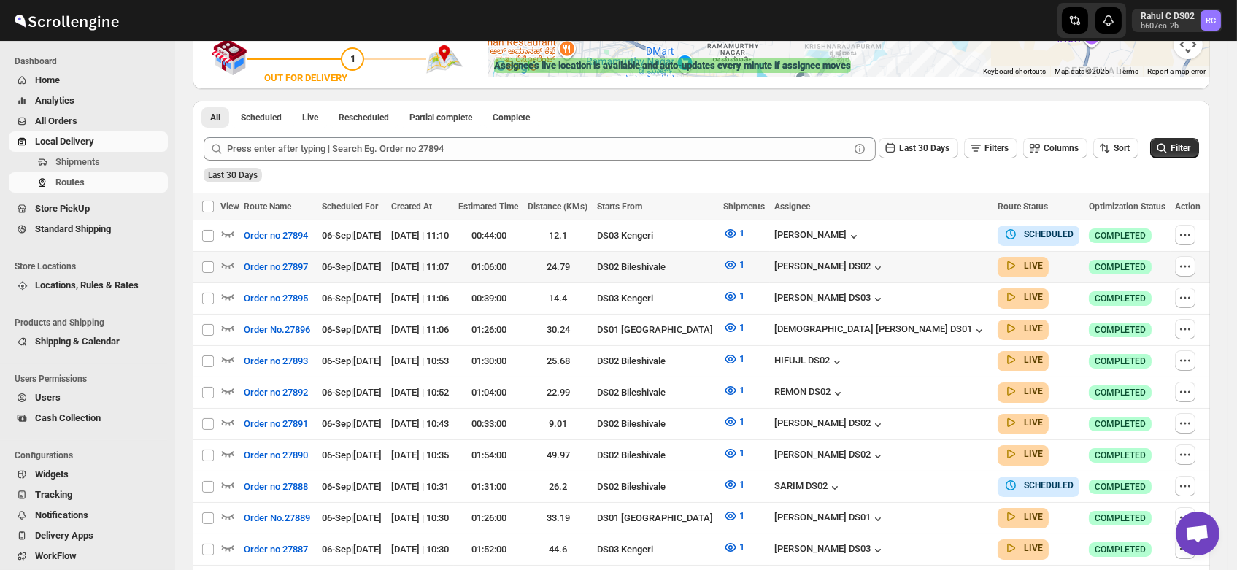
scroll to position [0, 0]
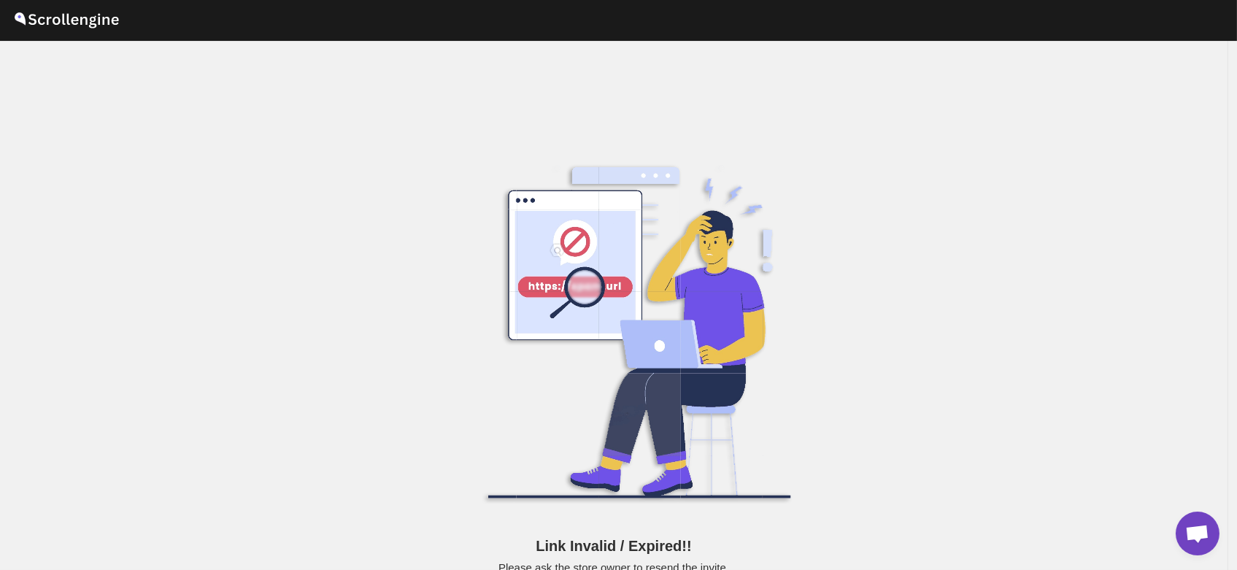
scroll to position [18, 0]
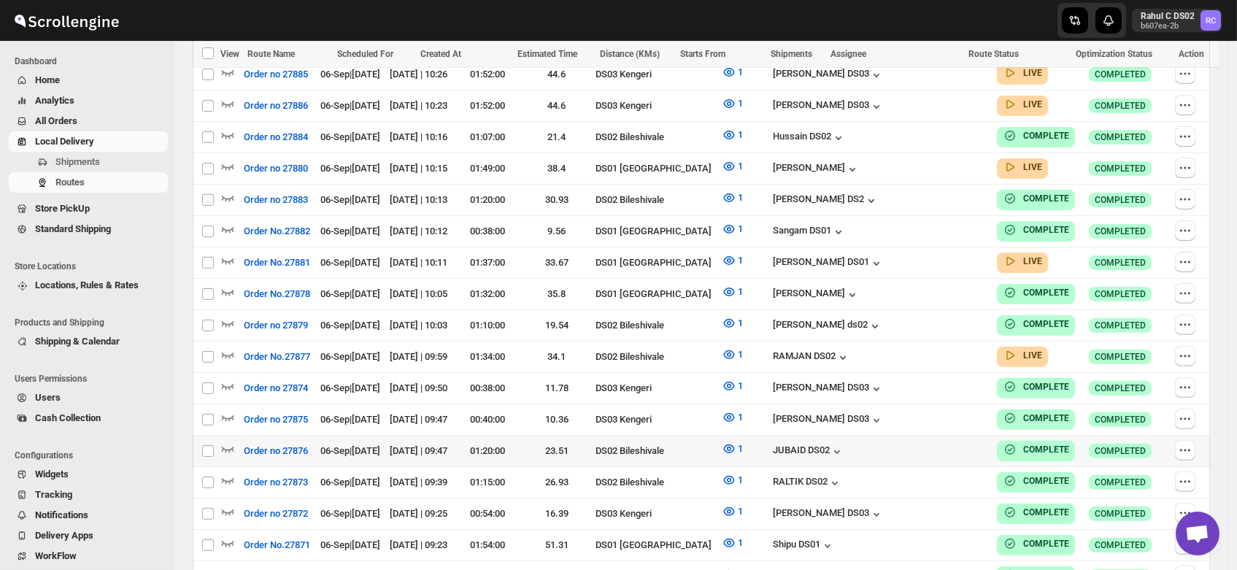
scroll to position [1099, 0]
click at [228, 348] on icon "button" at bounding box center [227, 355] width 15 height 15
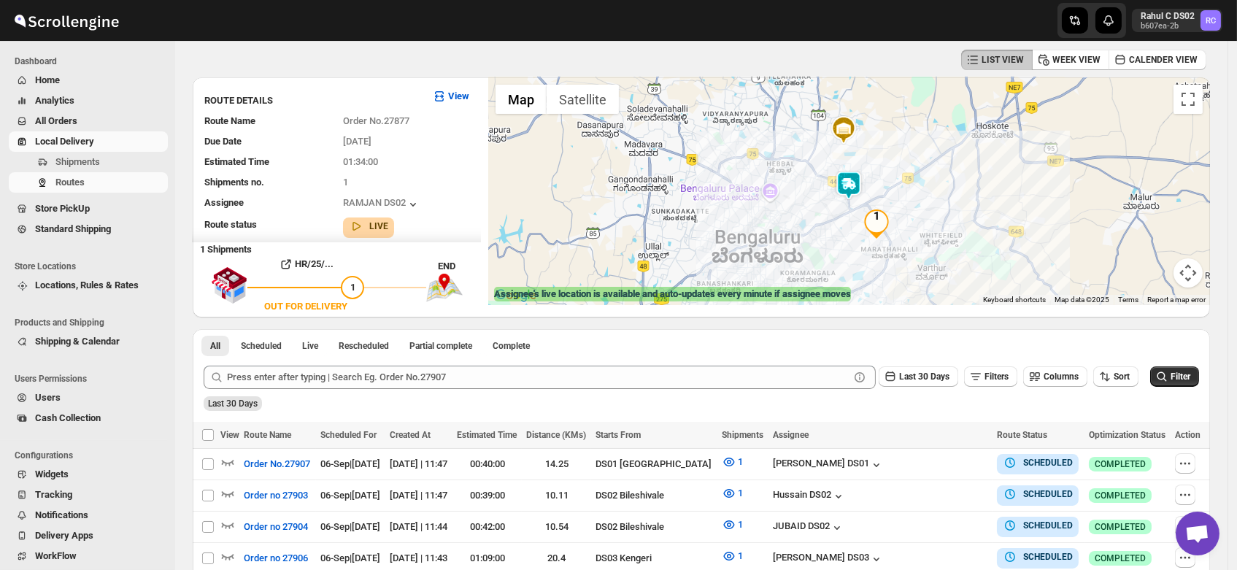
scroll to position [0, 0]
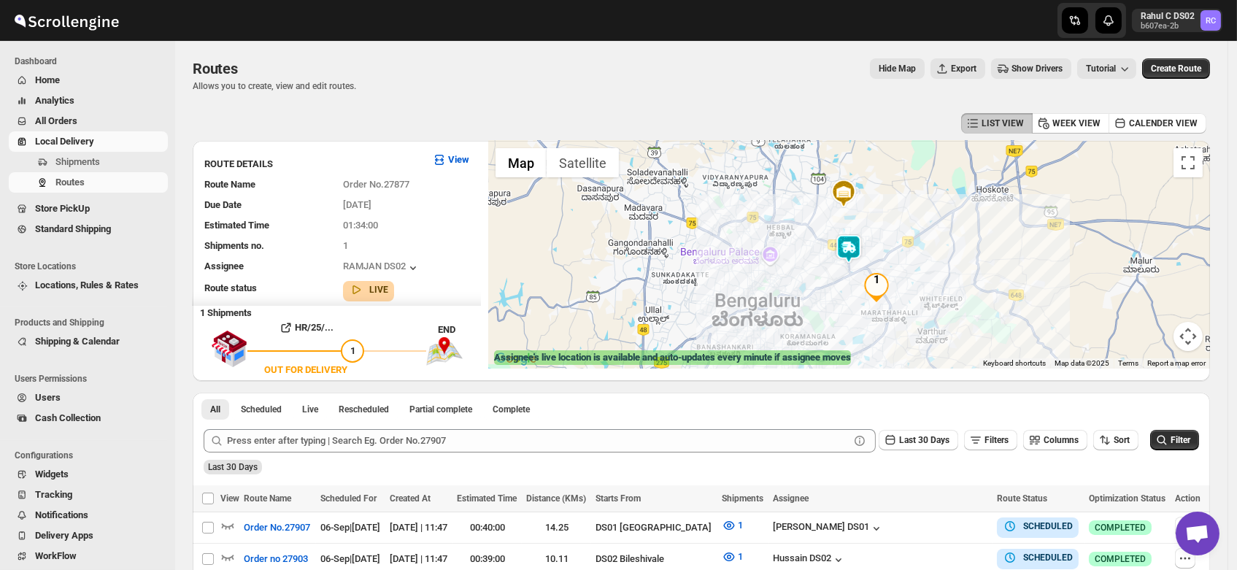
click at [849, 244] on img at bounding box center [848, 248] width 29 height 29
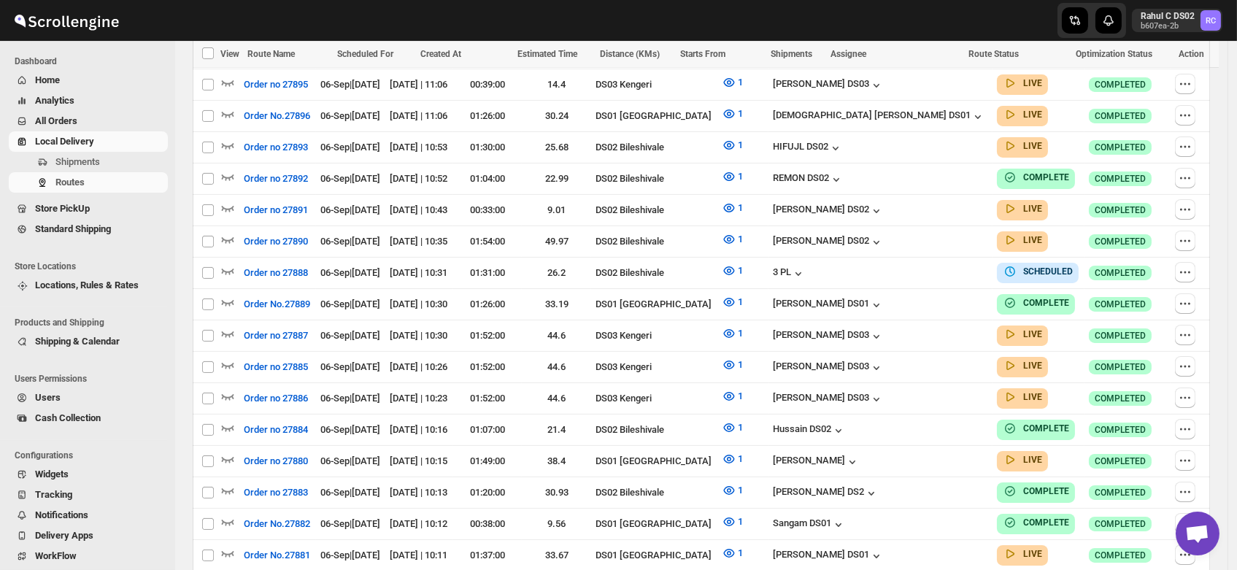
scroll to position [1080, 0]
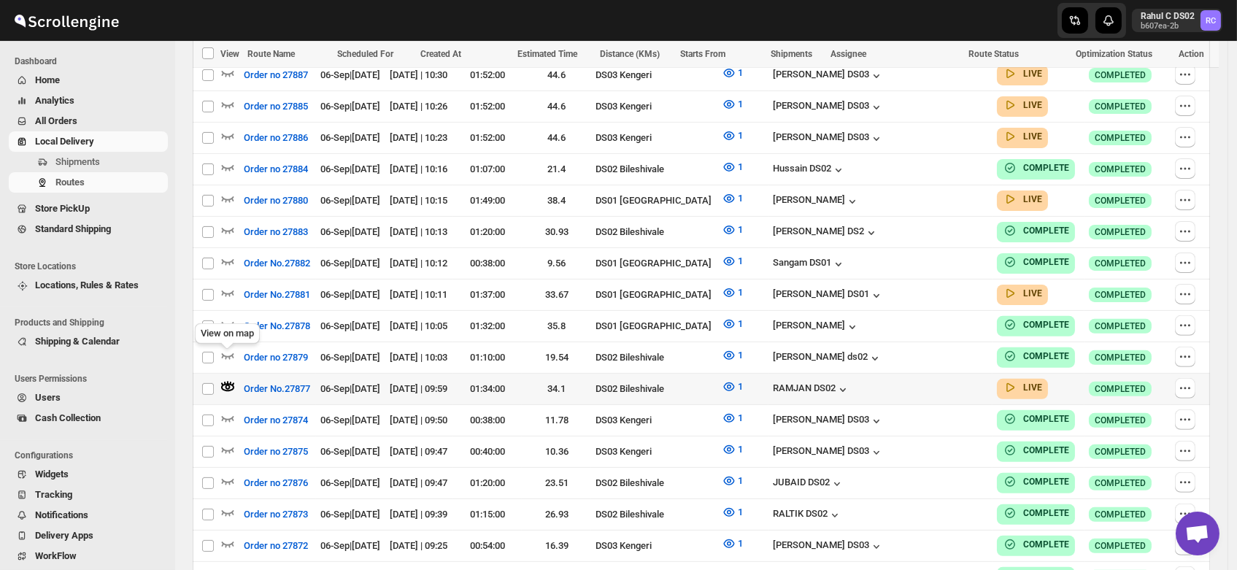
click at [227, 379] on icon "button" at bounding box center [227, 386] width 15 height 15
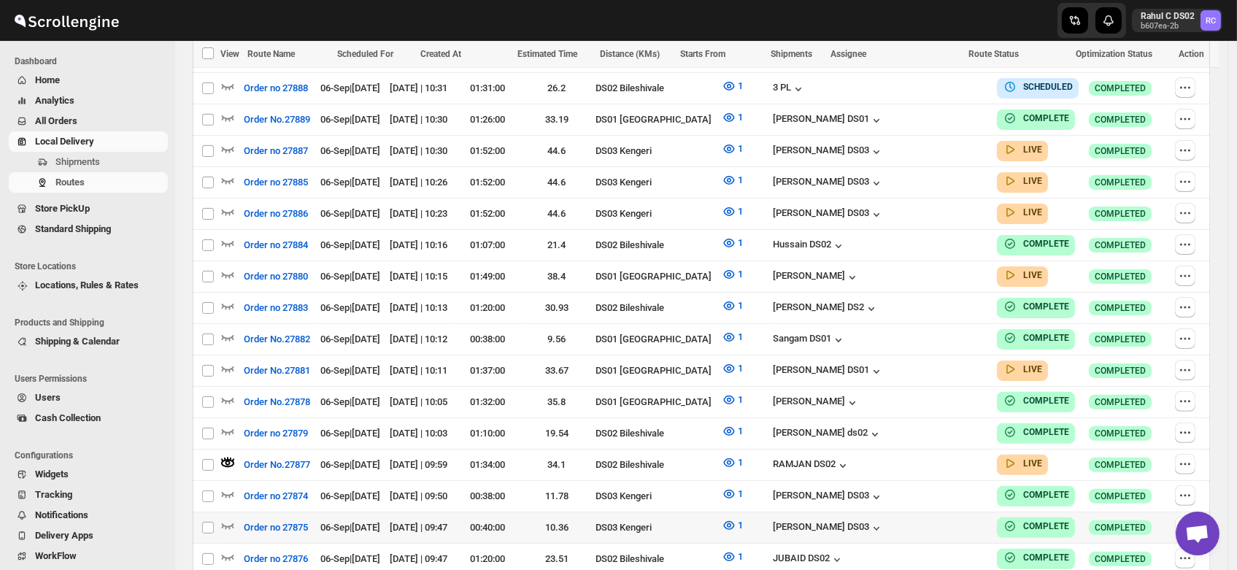
scroll to position [1005, 0]
click at [225, 366] on icon "button" at bounding box center [228, 369] width 12 height 6
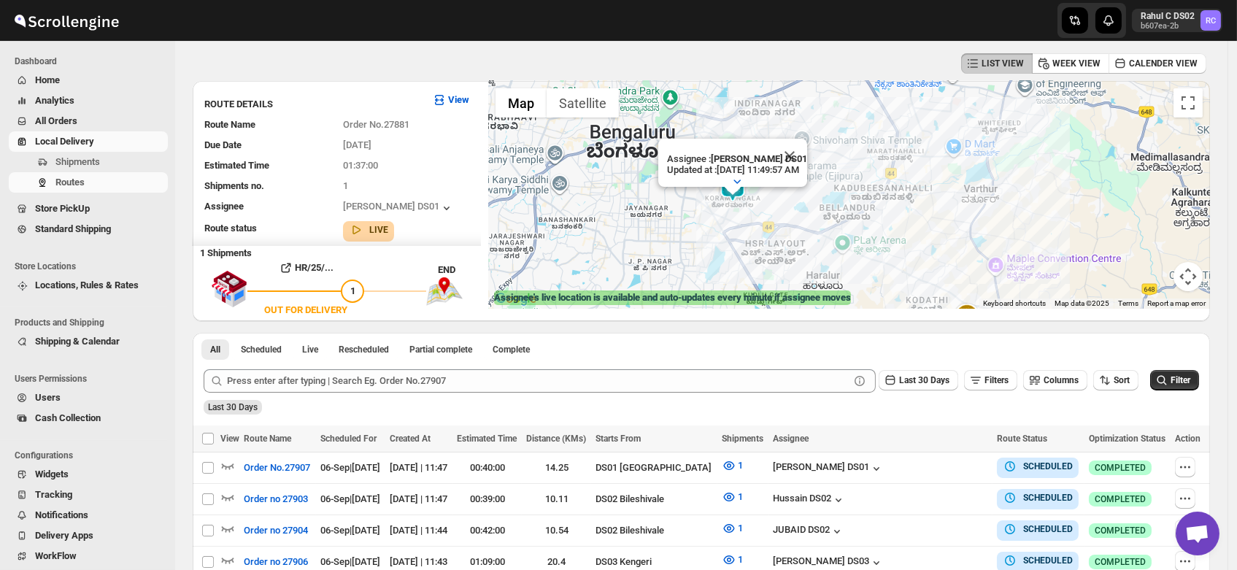
scroll to position [0, 0]
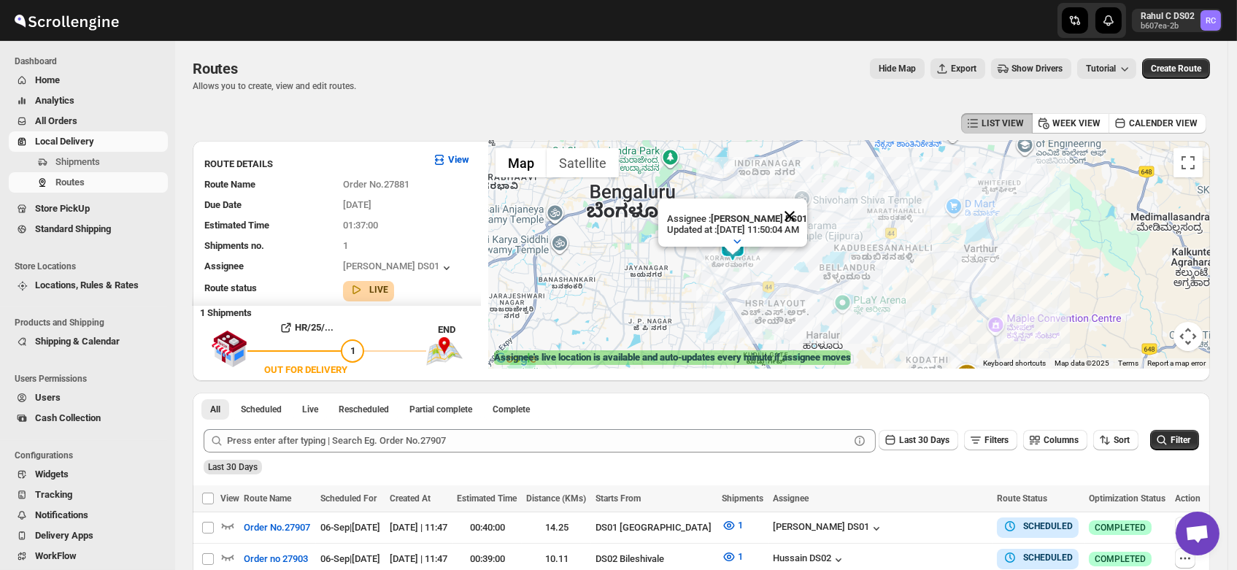
click at [807, 200] on button "Close" at bounding box center [789, 215] width 35 height 35
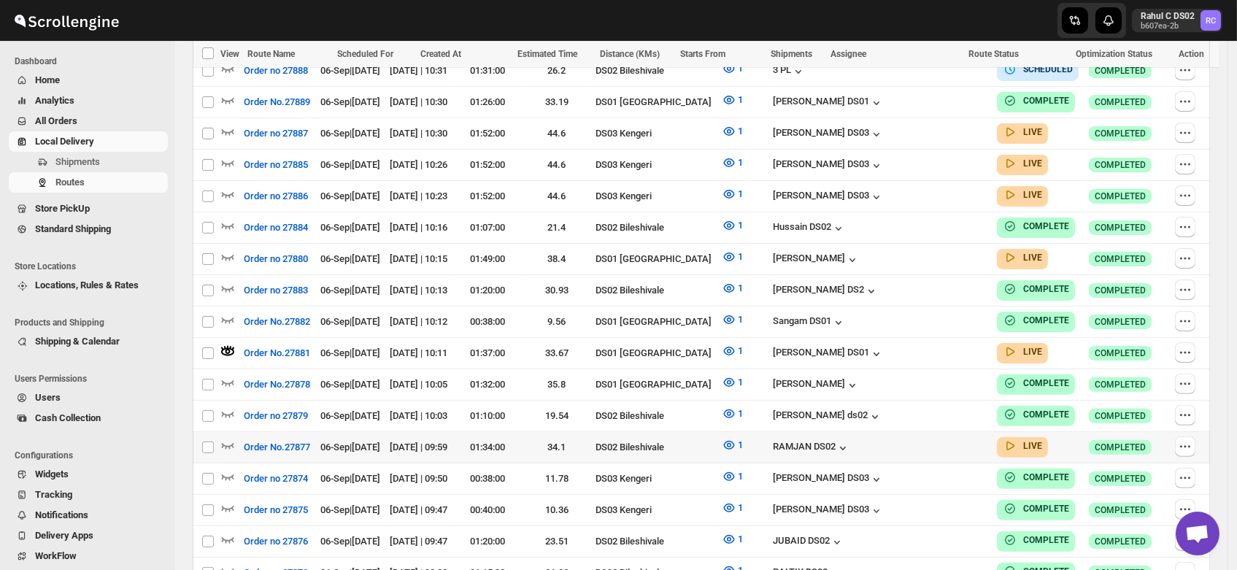
scroll to position [1025, 0]
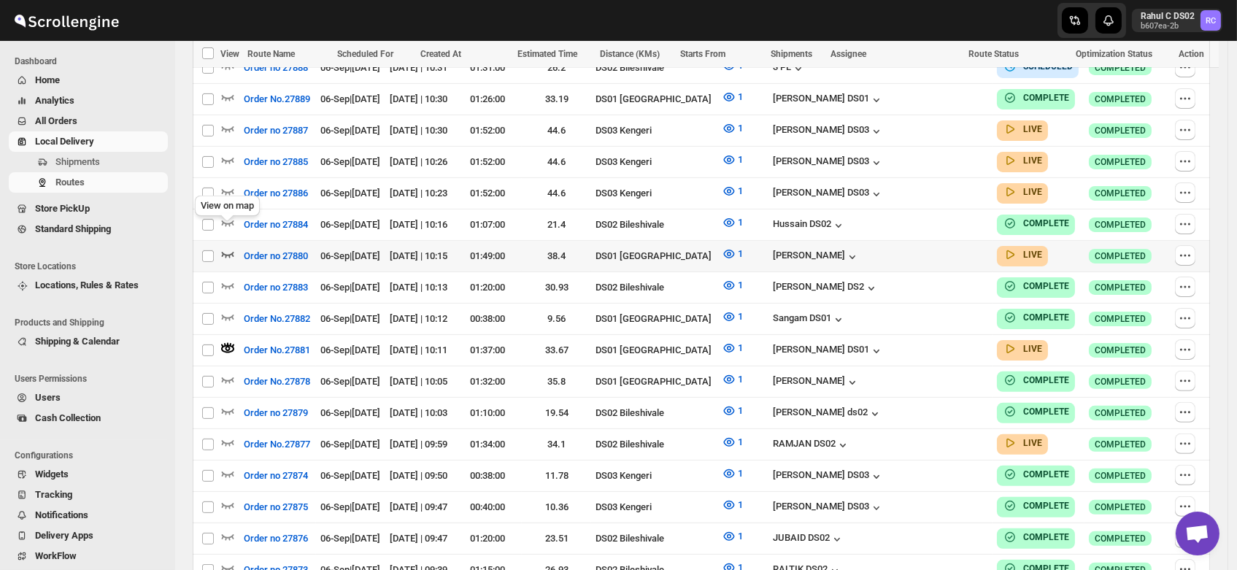
click at [225, 247] on icon "button" at bounding box center [227, 254] width 15 height 15
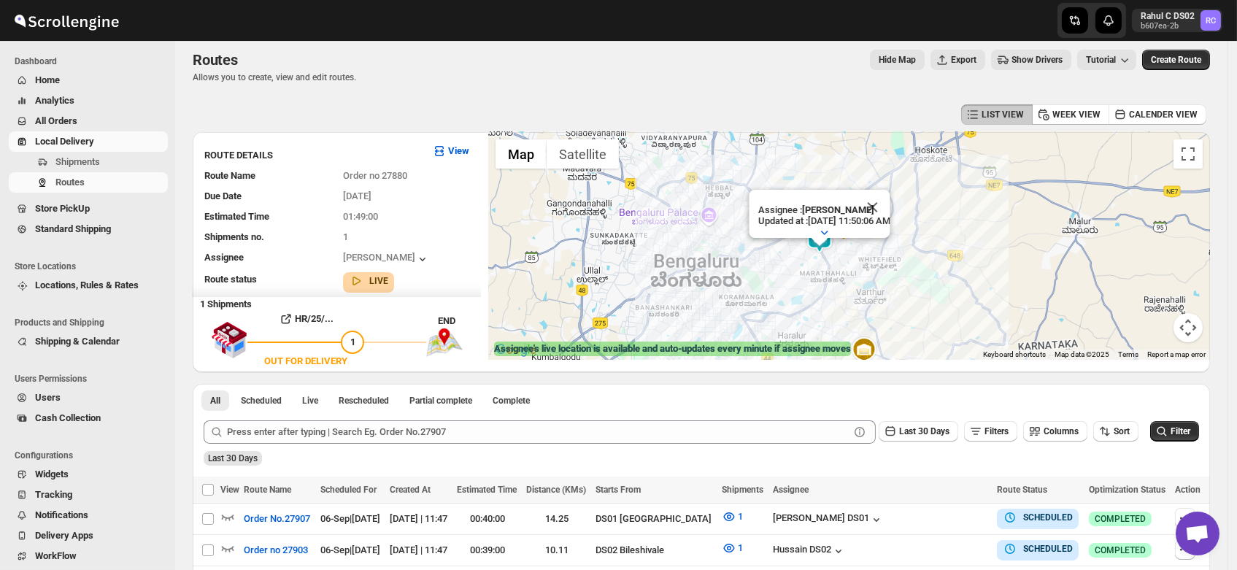
scroll to position [0, 0]
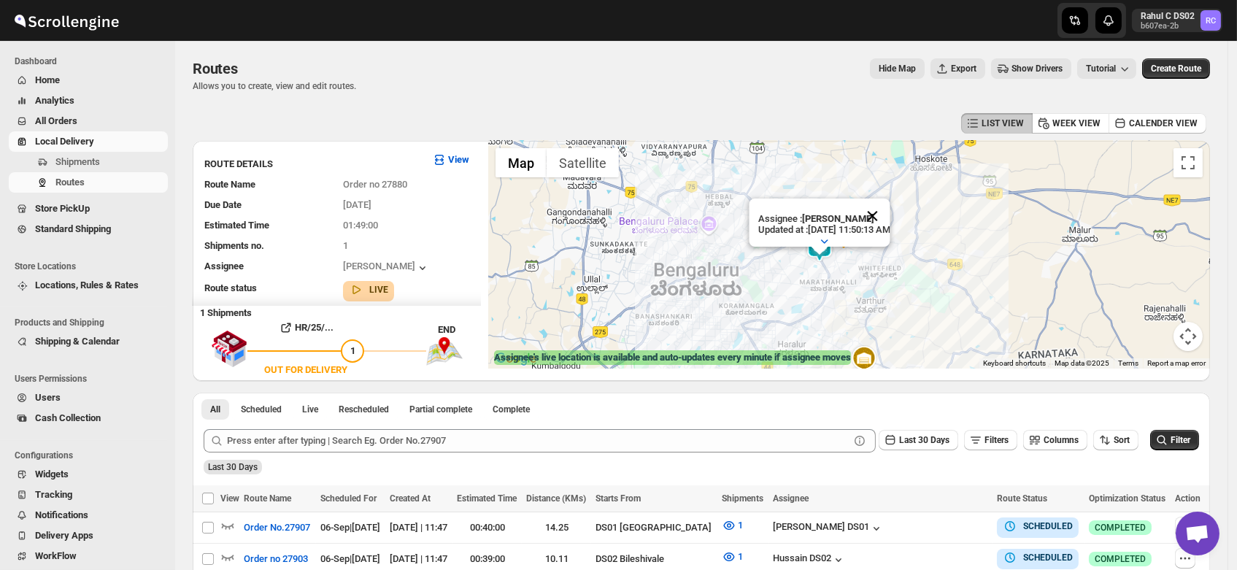
click at [890, 198] on button "Close" at bounding box center [871, 215] width 35 height 35
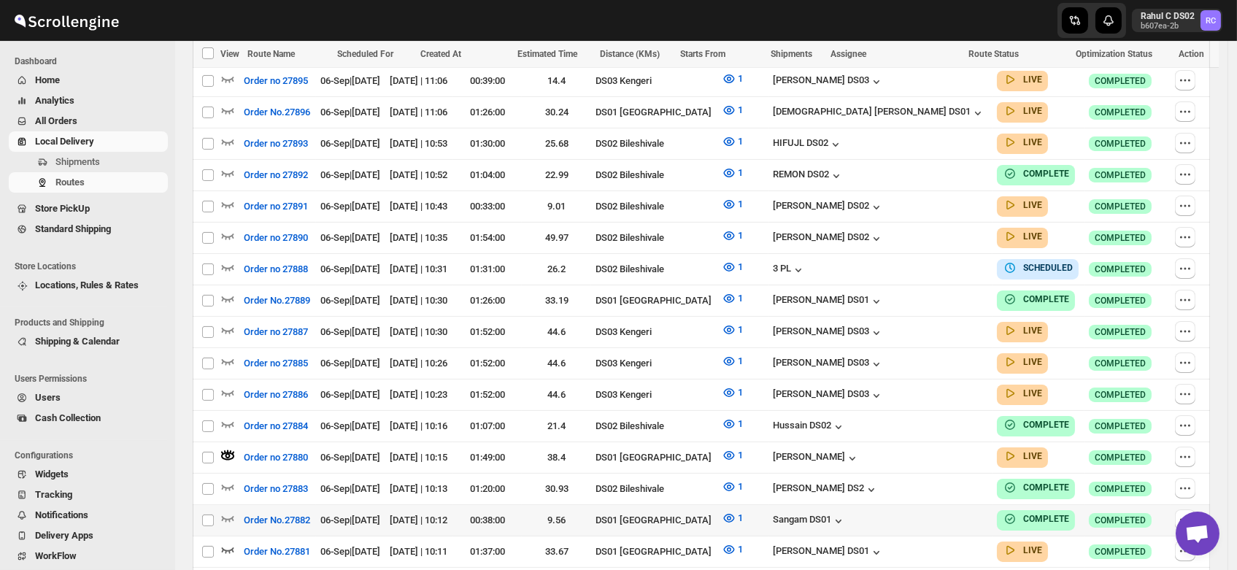
scroll to position [817, 0]
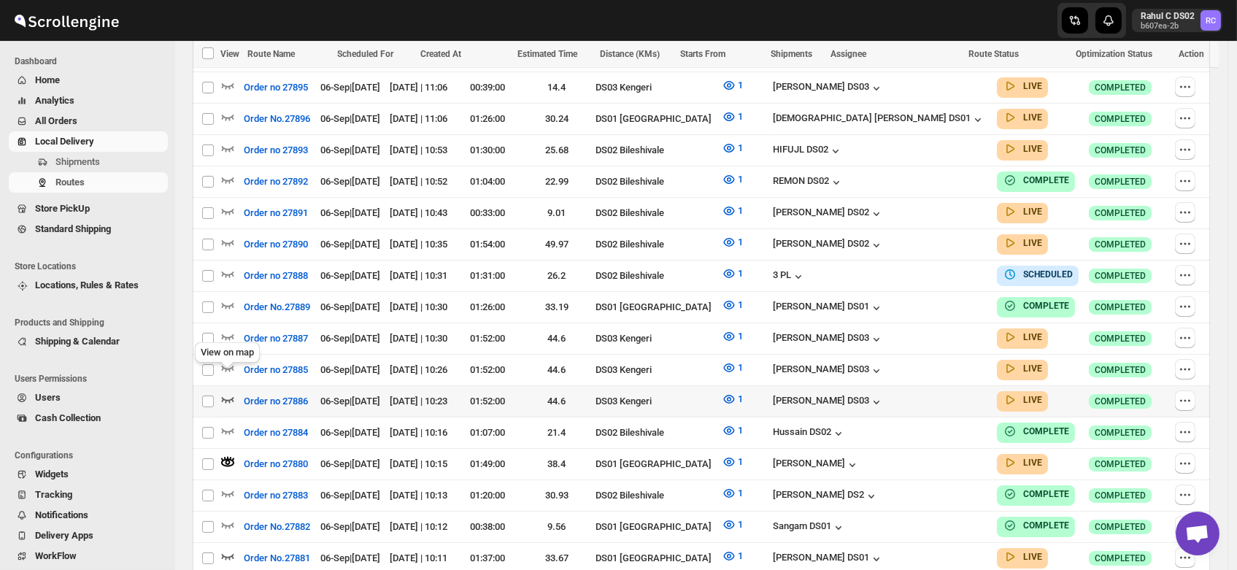
click at [225, 392] on icon "button" at bounding box center [227, 399] width 15 height 15
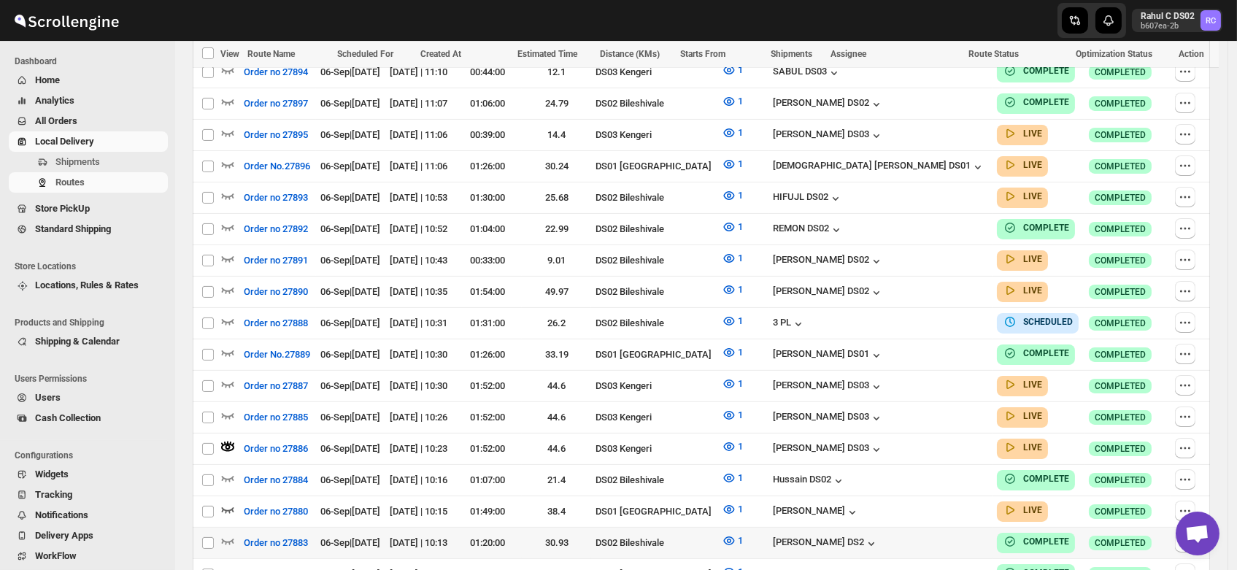
scroll to position [771, 0]
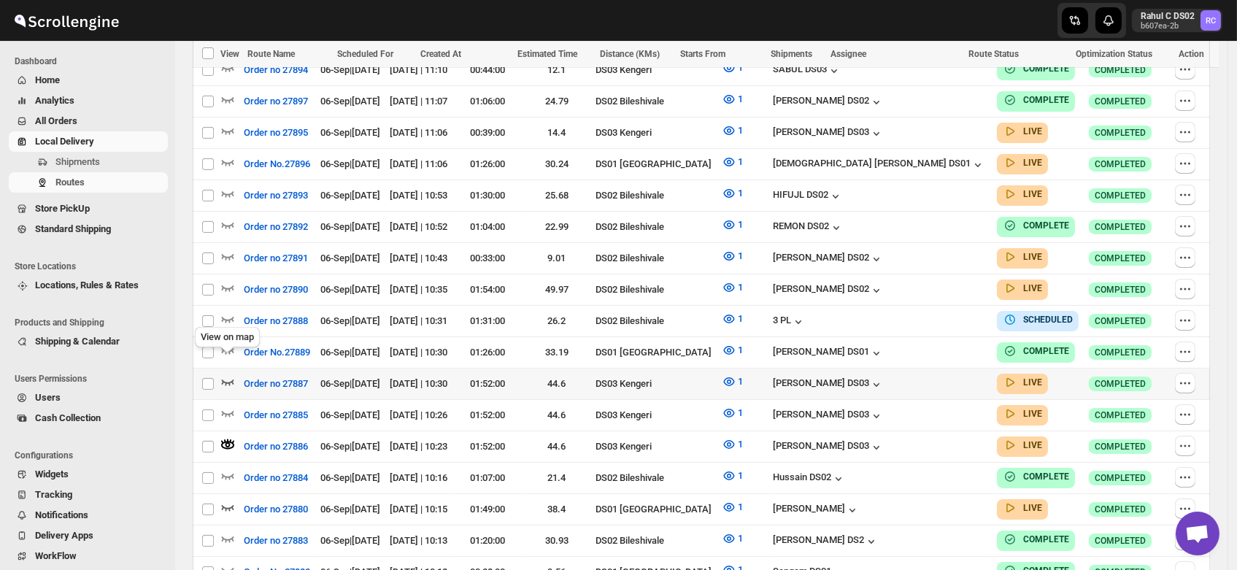
click at [226, 374] on icon "button" at bounding box center [227, 381] width 15 height 15
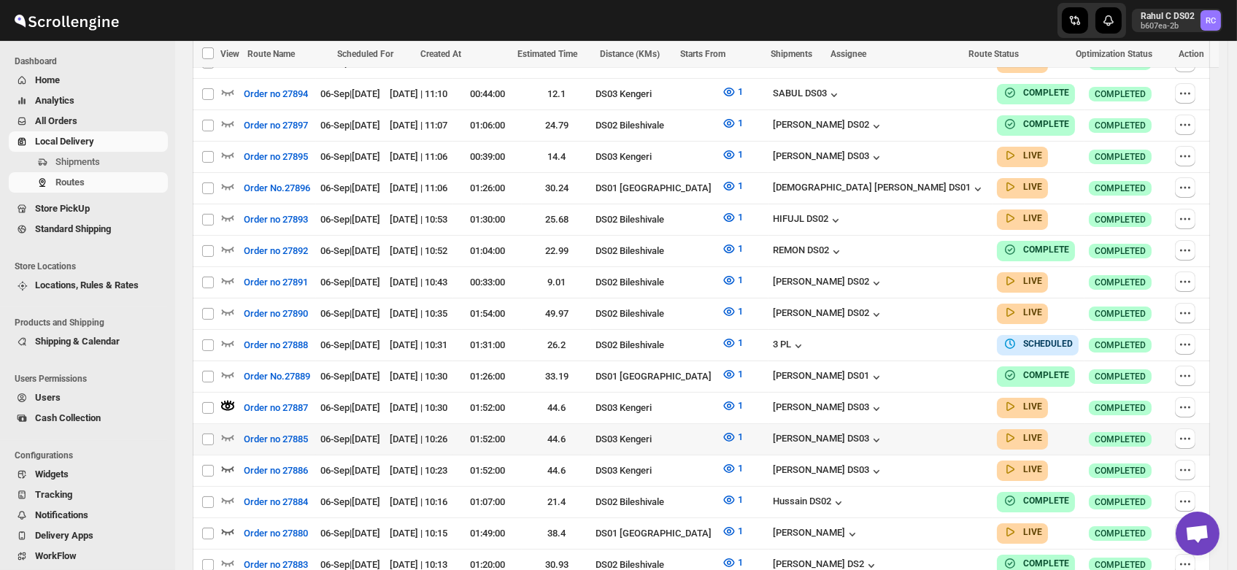
scroll to position [748, 0]
click at [884, 401] on div "[PERSON_NAME] DS03" at bounding box center [828, 408] width 111 height 15
click at [228, 403] on icon "button" at bounding box center [227, 405] width 5 height 5
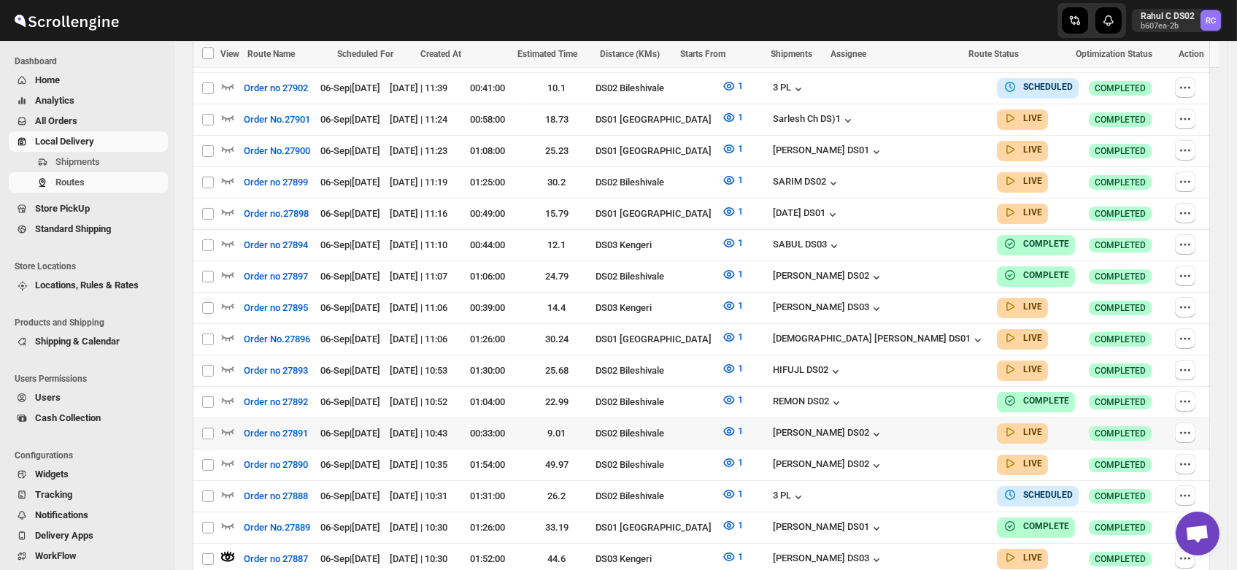
scroll to position [598, 0]
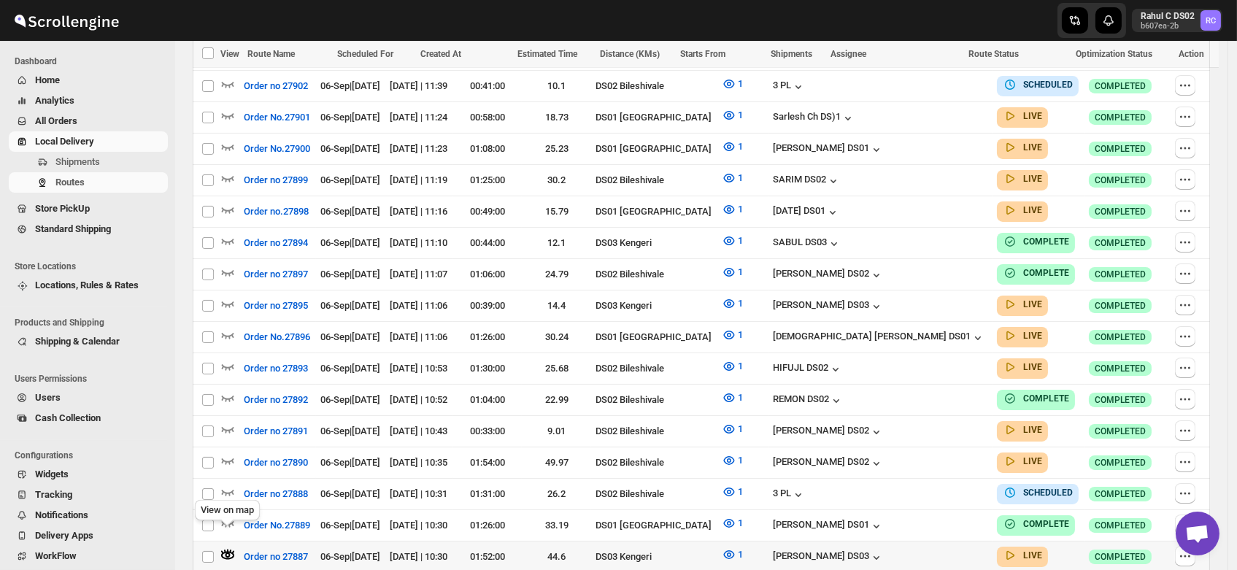
click at [224, 552] on icon "button" at bounding box center [227, 556] width 13 height 8
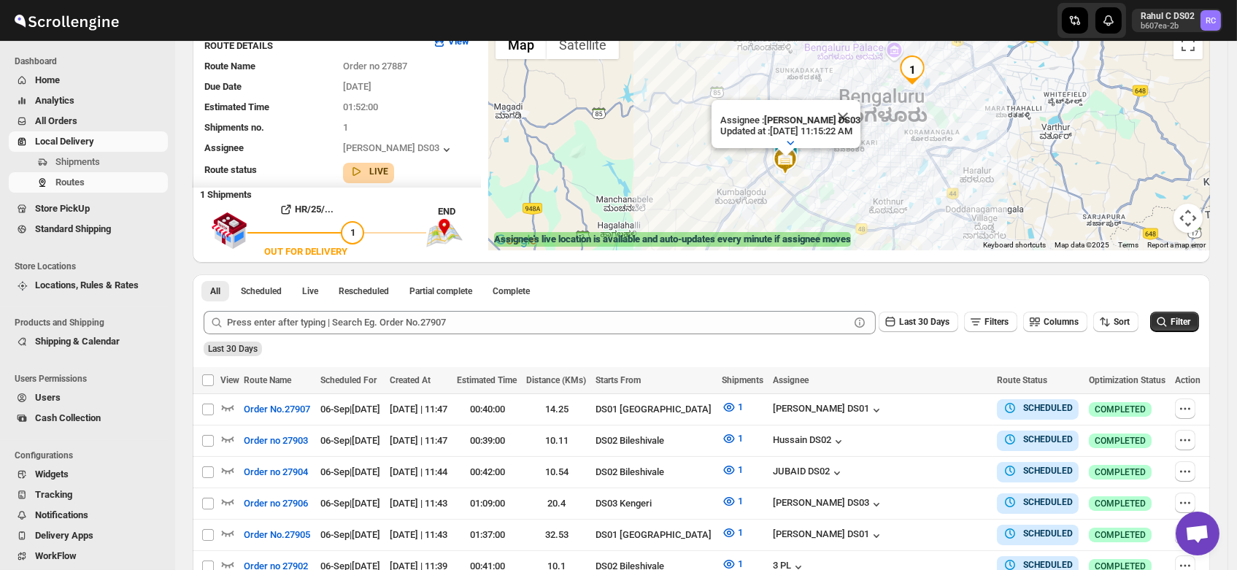
scroll to position [0, 0]
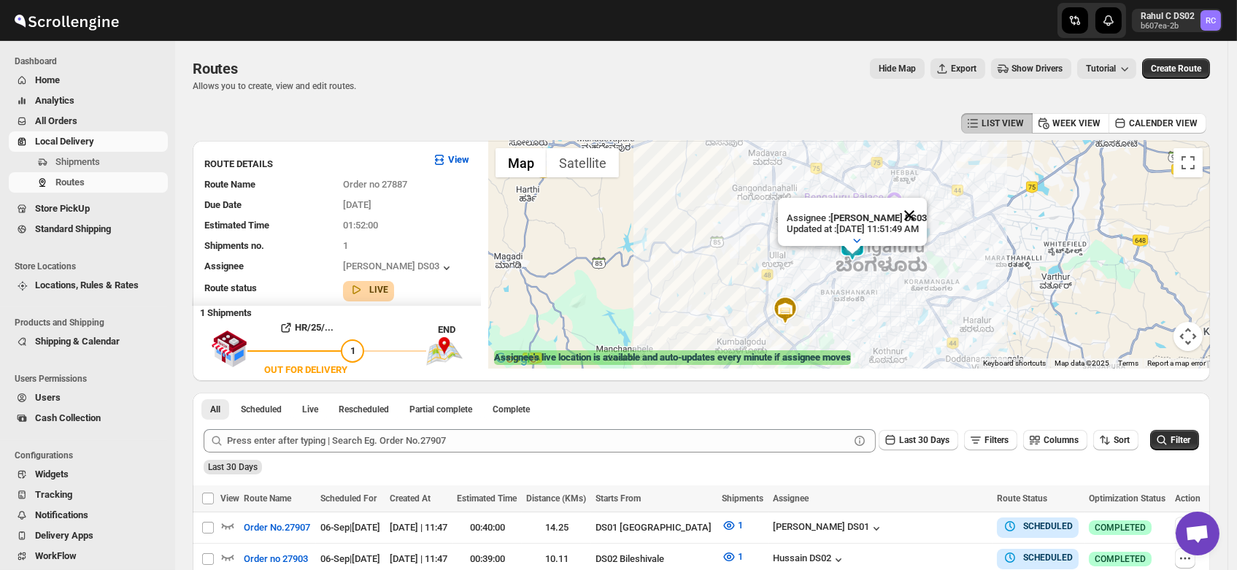
click at [927, 200] on button "Close" at bounding box center [909, 215] width 35 height 35
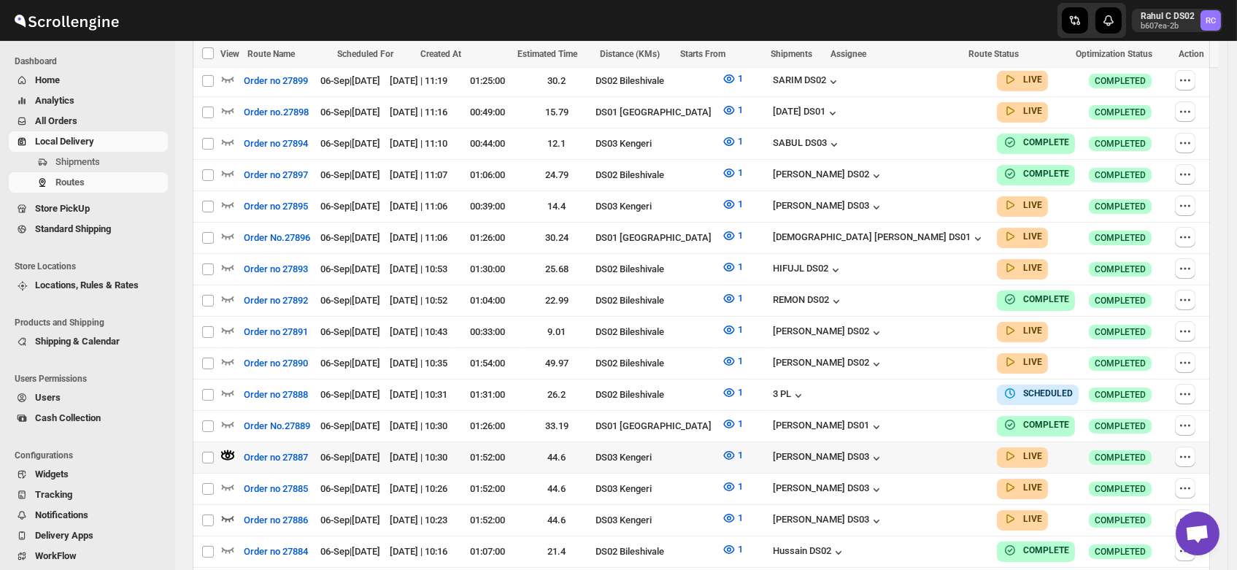
scroll to position [697, 0]
click at [225, 355] on icon "button" at bounding box center [227, 362] width 15 height 15
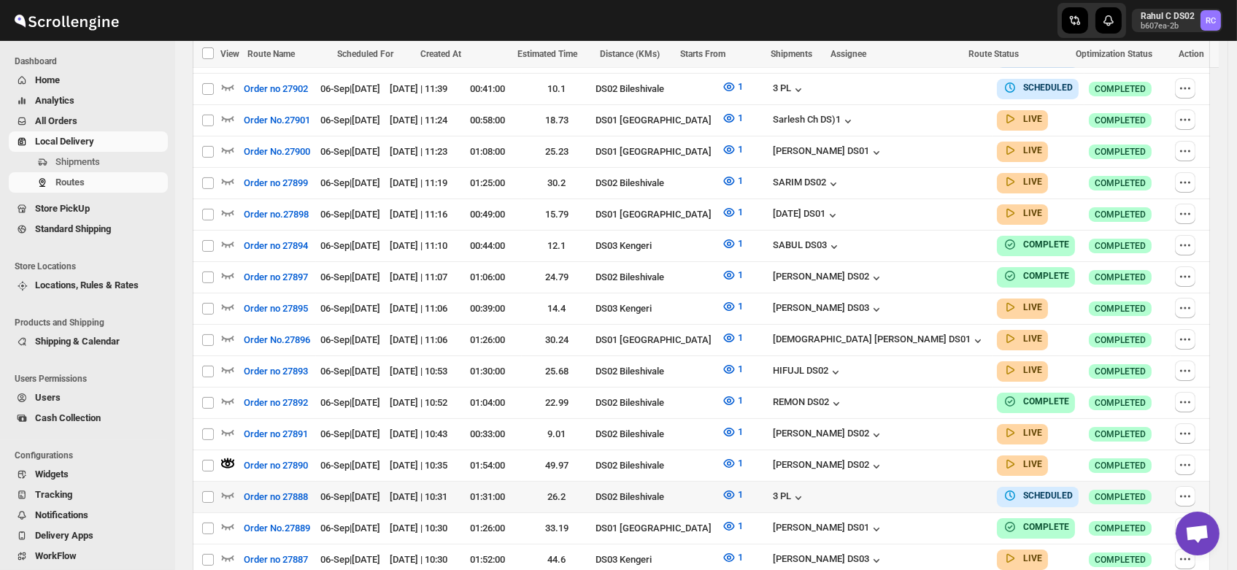
scroll to position [596, 0]
click at [225, 424] on icon "button" at bounding box center [227, 431] width 15 height 15
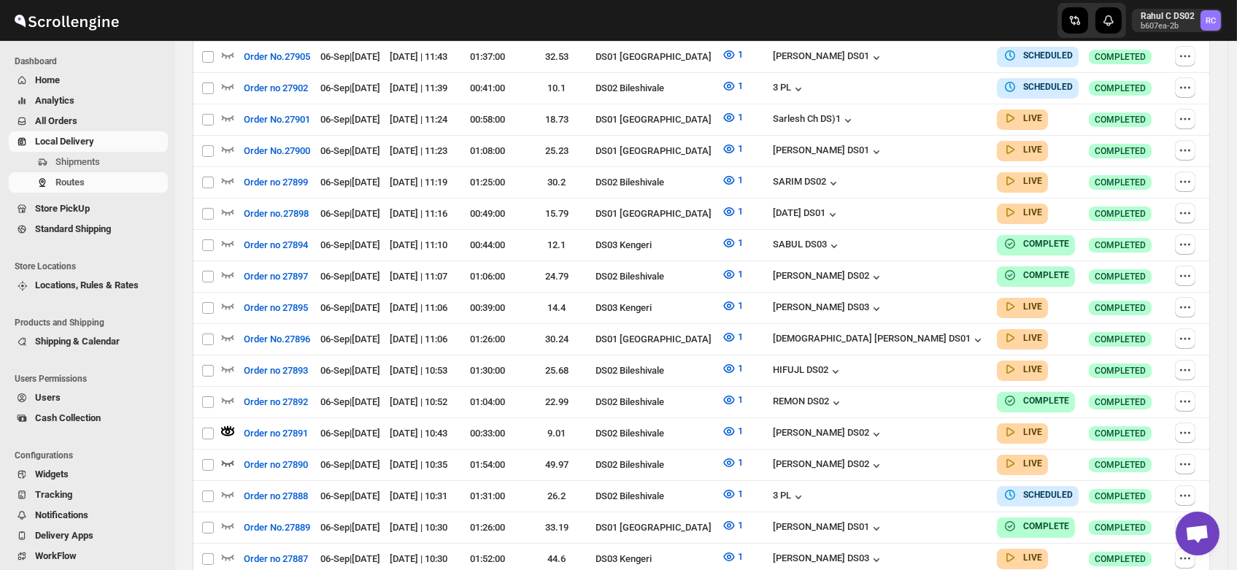
scroll to position [0, 0]
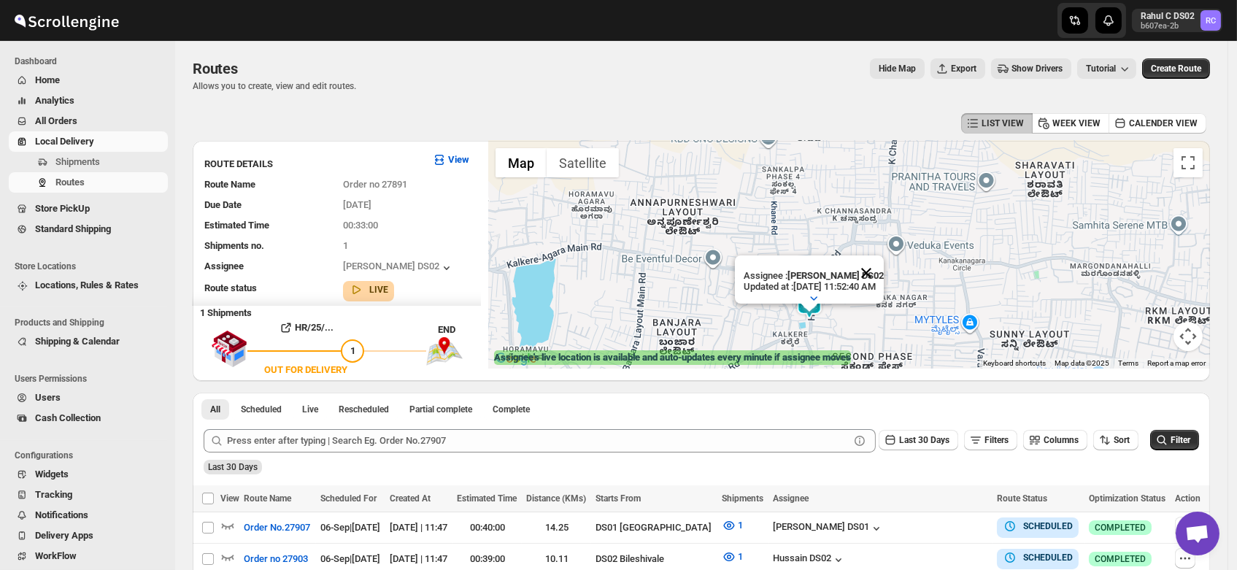
click at [884, 255] on button "Close" at bounding box center [866, 272] width 35 height 35
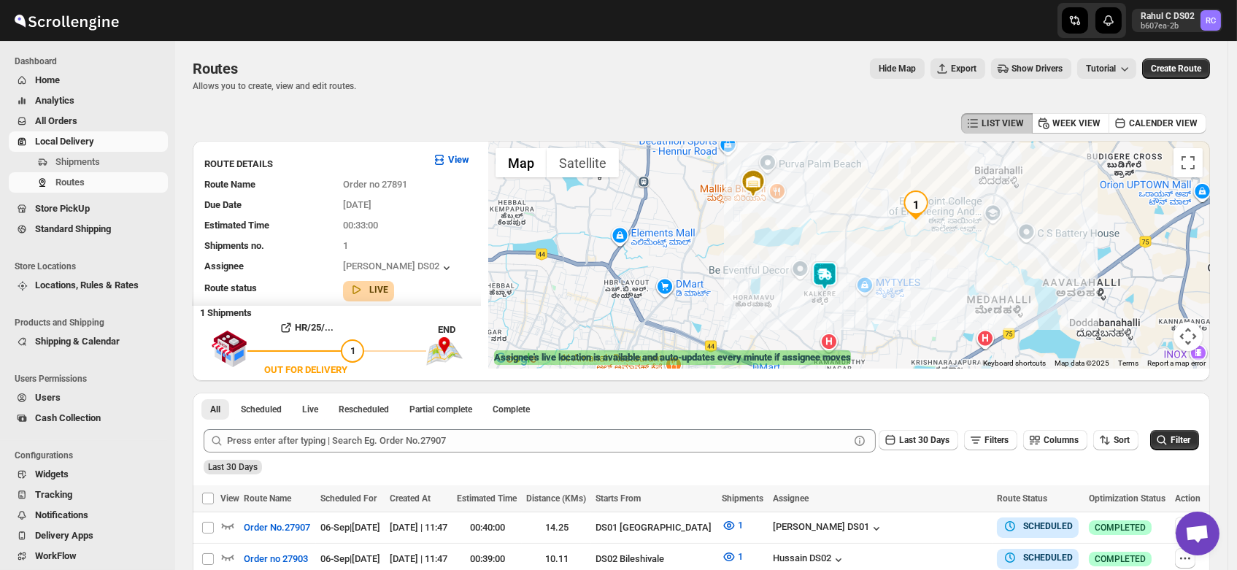
drag, startPoint x: 1002, startPoint y: 187, endPoint x: 916, endPoint y: 252, distance: 107.9
click at [916, 252] on div at bounding box center [849, 255] width 722 height 228
click at [827, 275] on img at bounding box center [824, 275] width 29 height 29
click at [827, 275] on img at bounding box center [824, 273] width 29 height 29
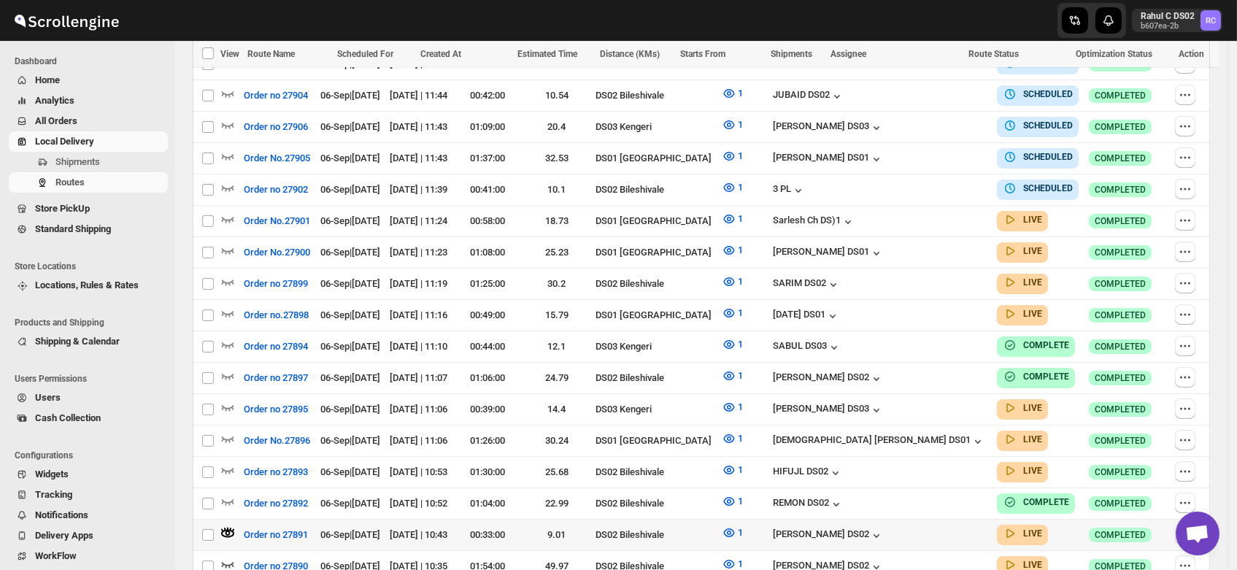
scroll to position [572, 0]
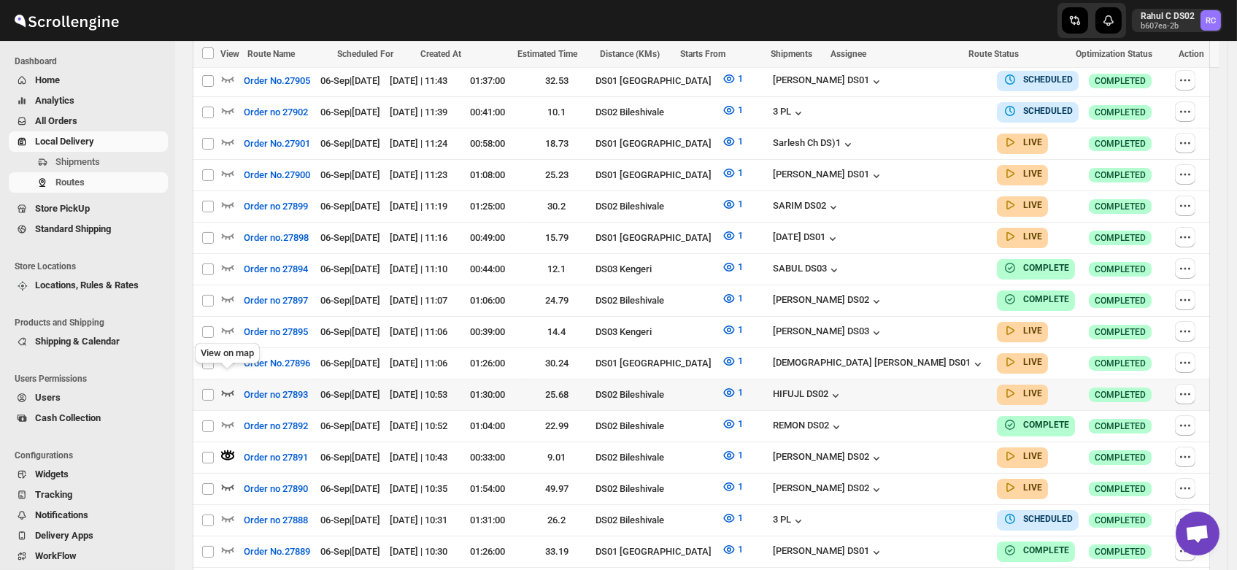
click at [227, 385] on icon "button" at bounding box center [227, 392] width 15 height 15
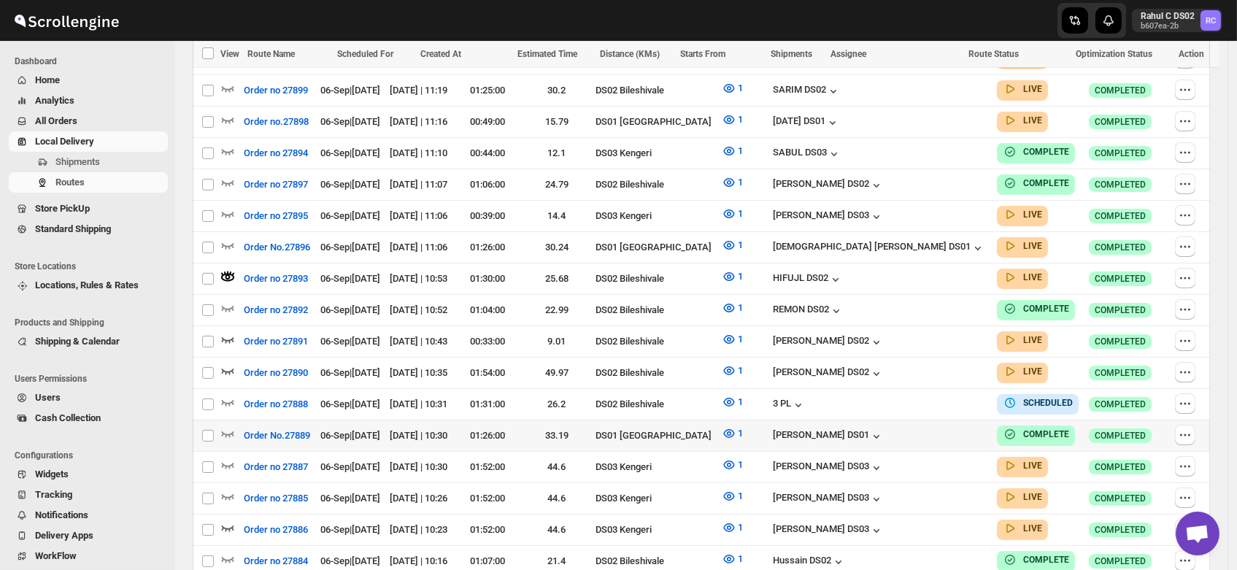
scroll to position [690, 0]
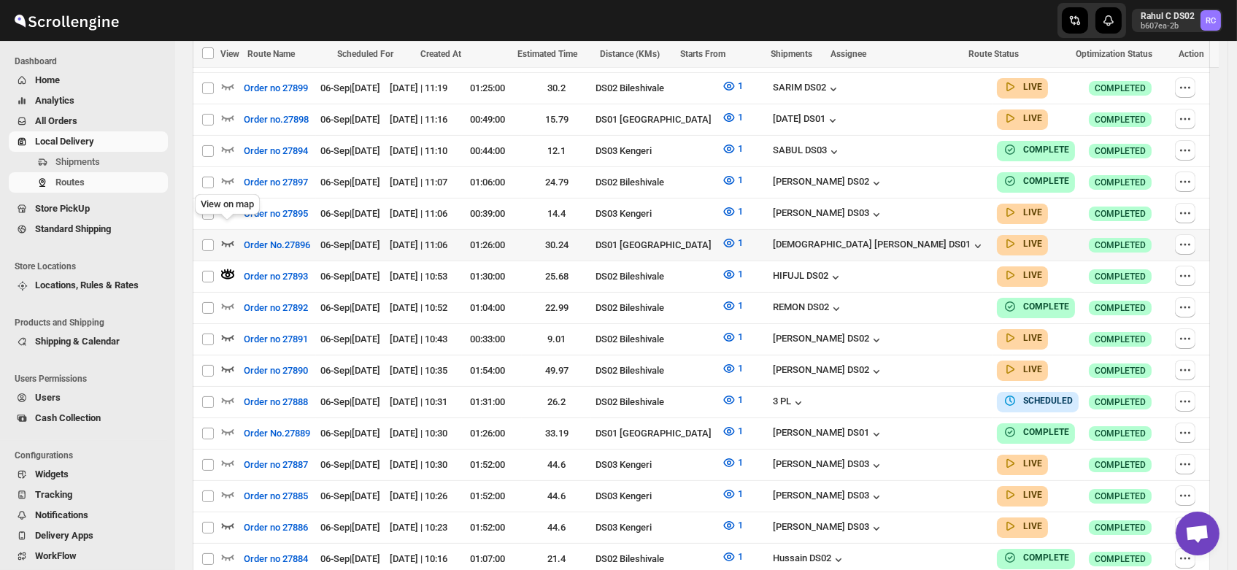
click at [224, 236] on icon "button" at bounding box center [227, 243] width 15 height 15
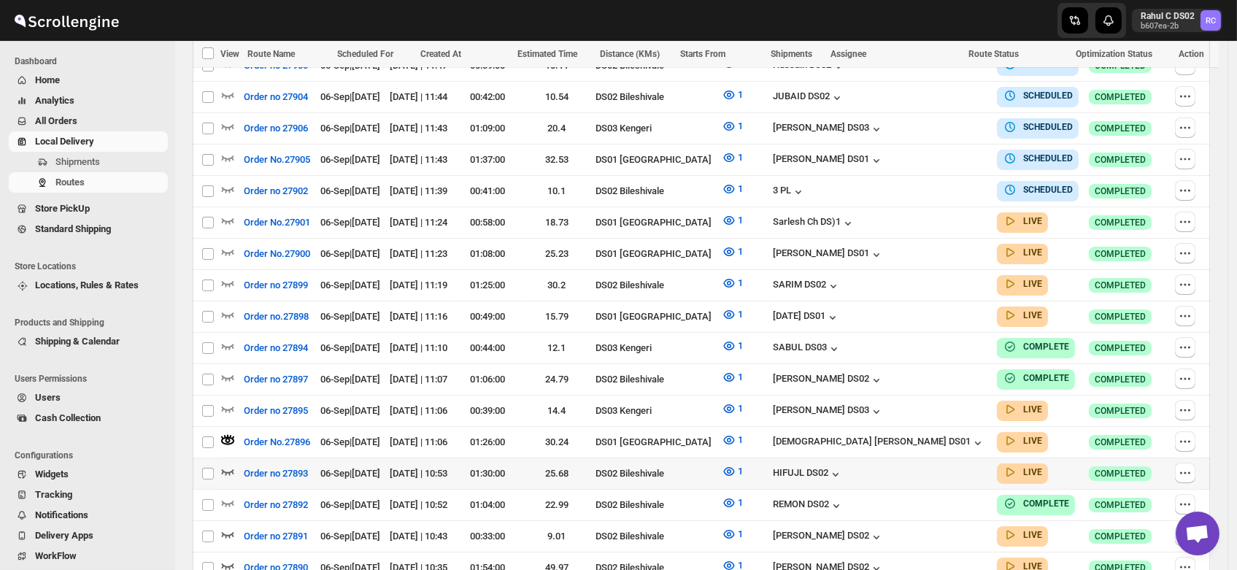
scroll to position [496, 0]
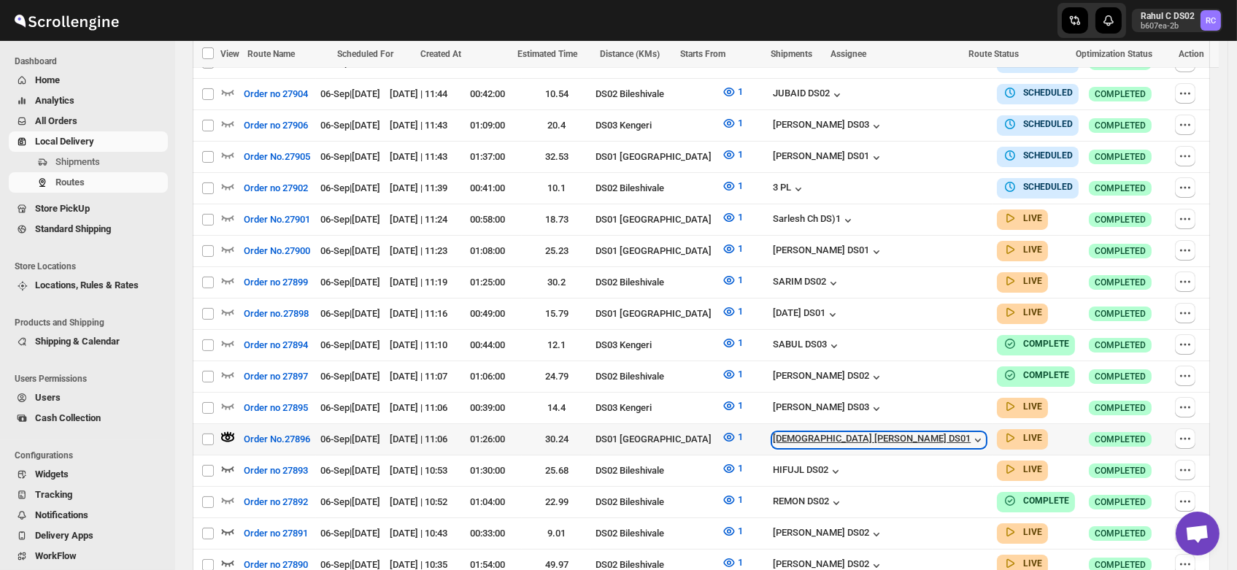
click at [876, 433] on div "[DEMOGRAPHIC_DATA] [PERSON_NAME] DS01" at bounding box center [879, 440] width 212 height 15
click at [868, 433] on div "[DEMOGRAPHIC_DATA] [PERSON_NAME] DS01" at bounding box center [879, 440] width 212 height 15
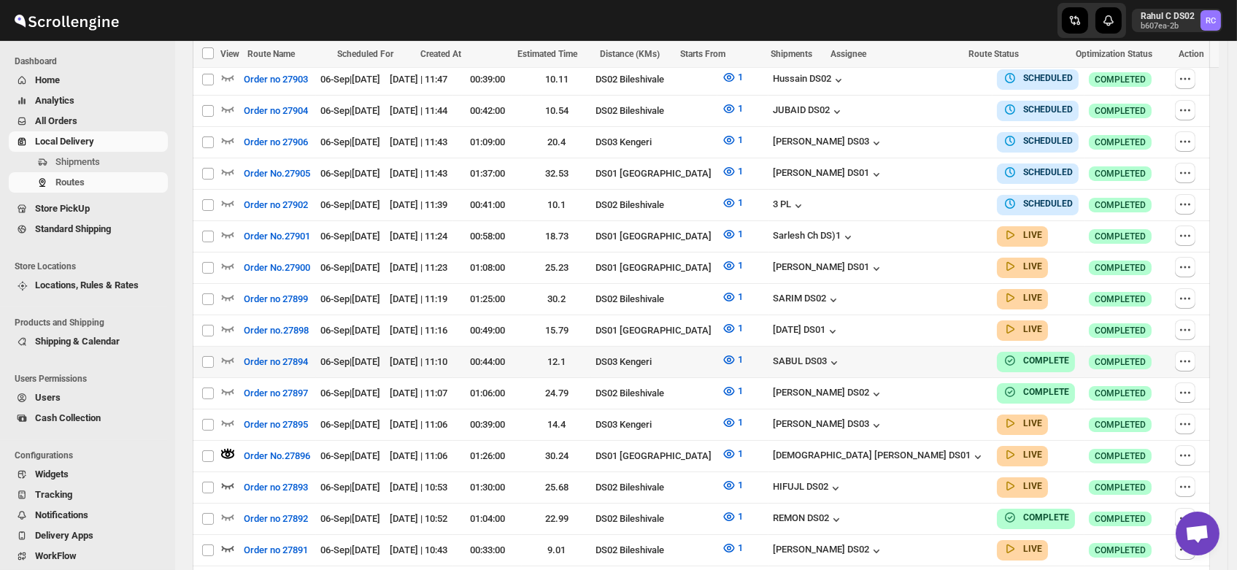
scroll to position [467, 0]
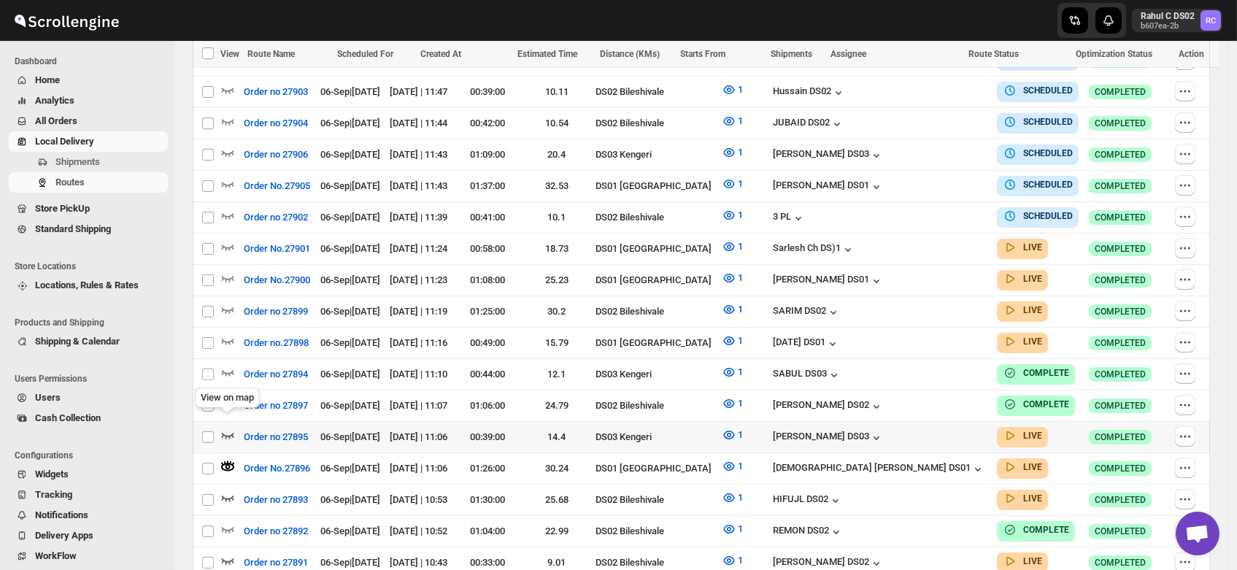
click at [227, 428] on icon "button" at bounding box center [227, 435] width 15 height 15
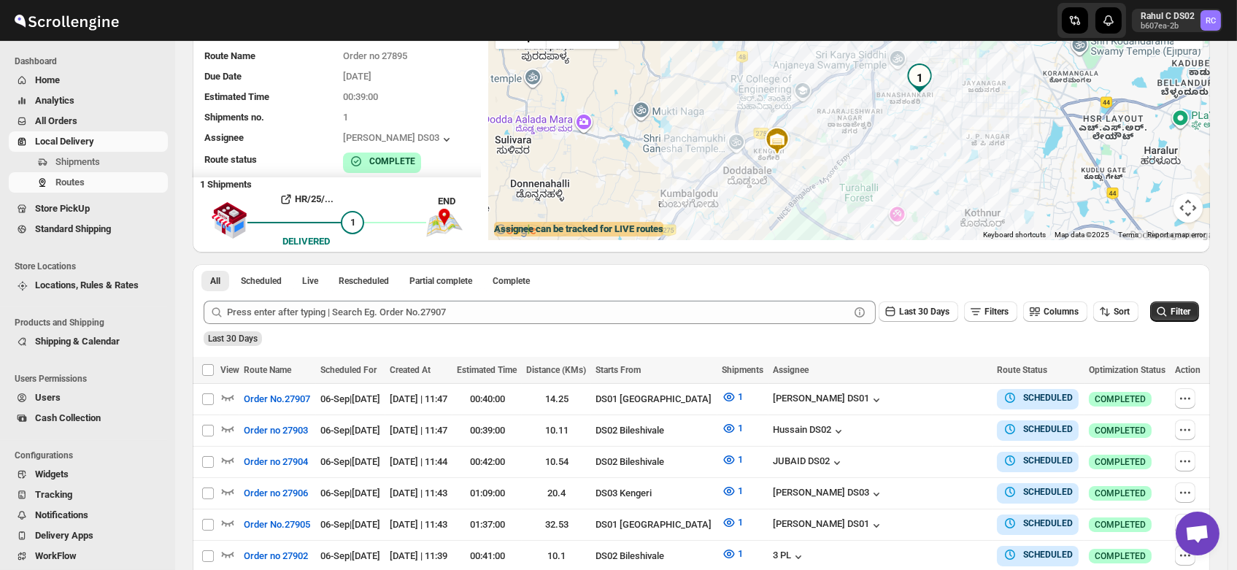
scroll to position [0, 0]
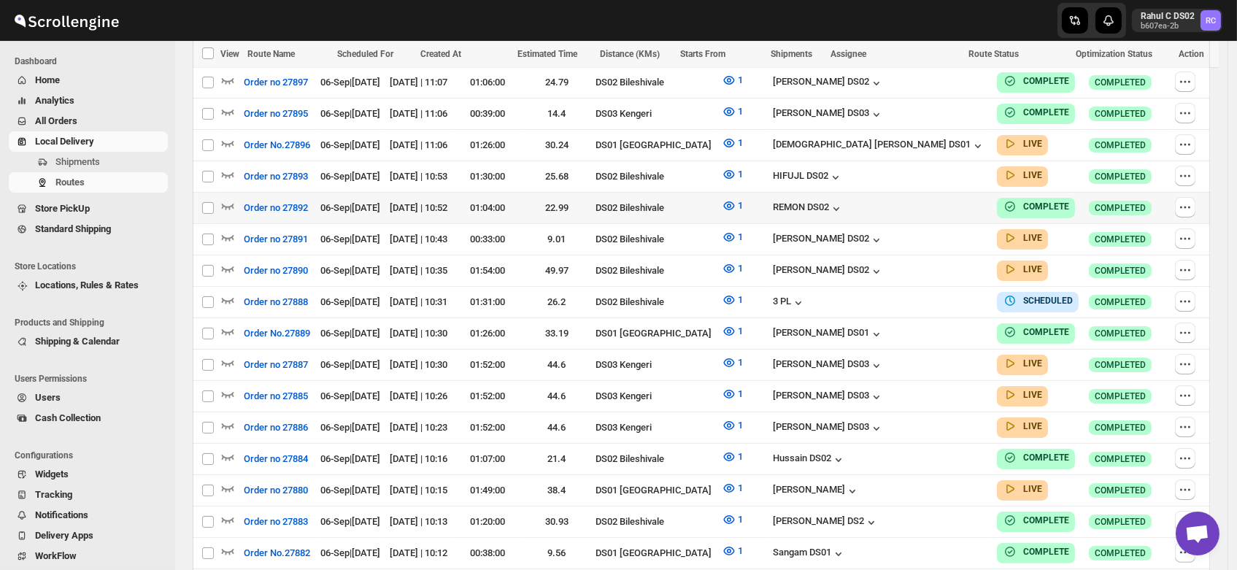
scroll to position [839, 0]
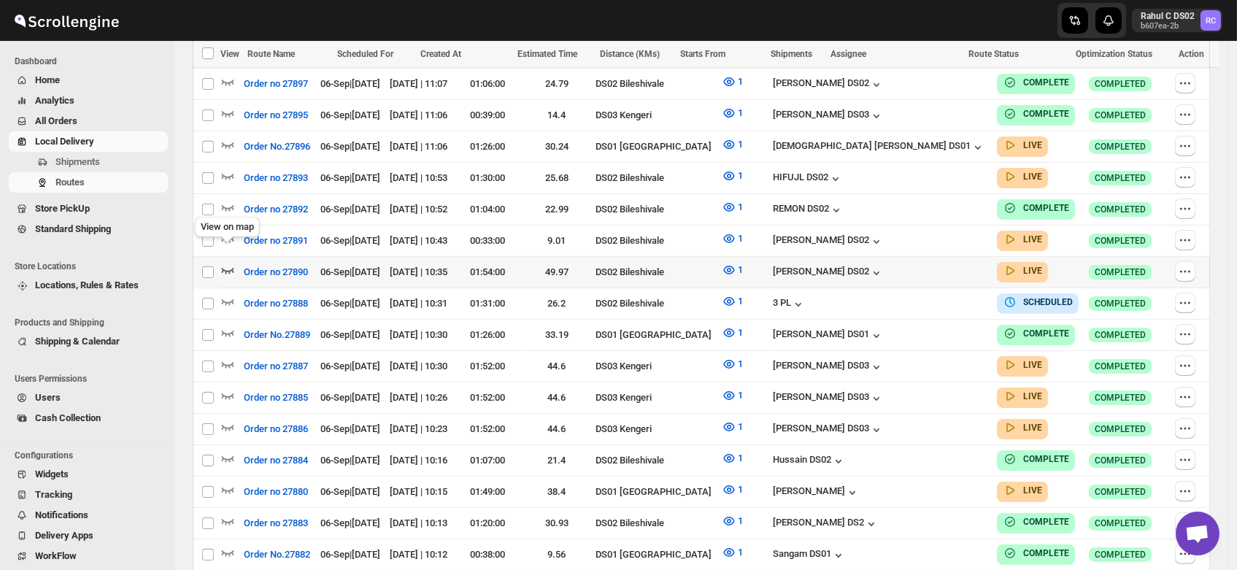
click at [227, 263] on icon "button" at bounding box center [227, 270] width 15 height 15
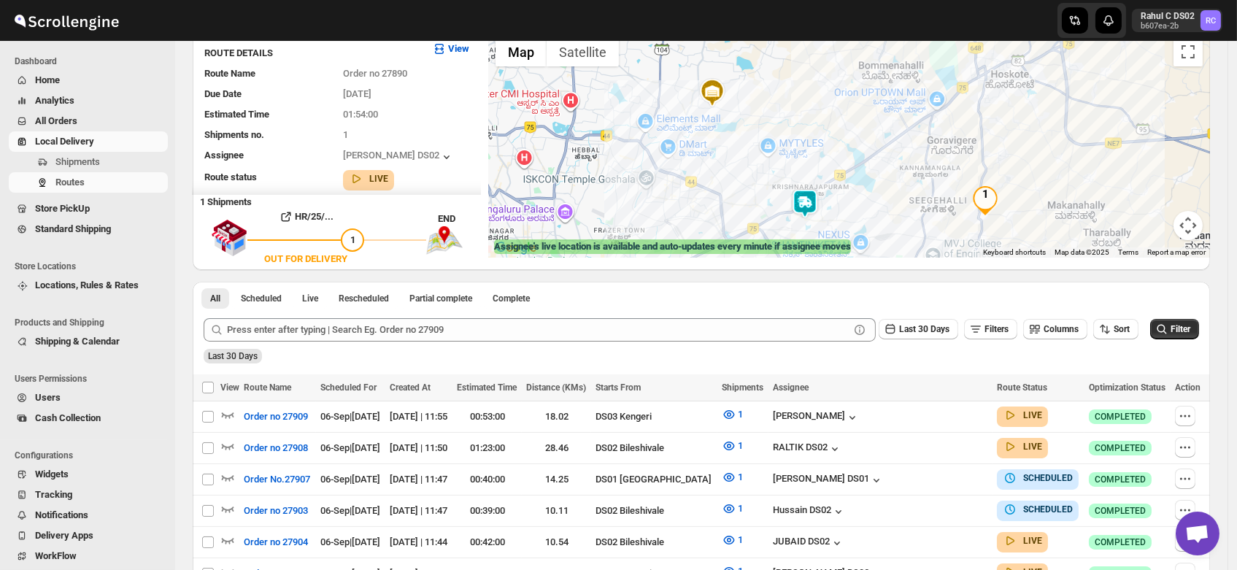
scroll to position [112, 0]
click at [814, 205] on img at bounding box center [804, 202] width 29 height 29
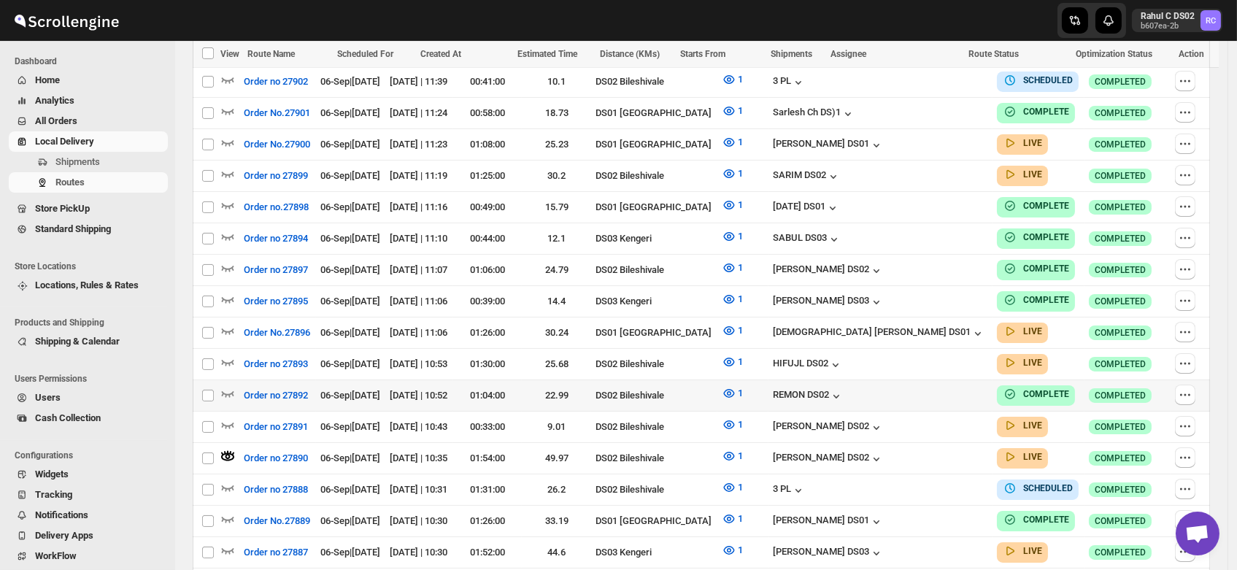
scroll to position [666, 0]
click at [226, 417] on icon "button" at bounding box center [227, 424] width 15 height 15
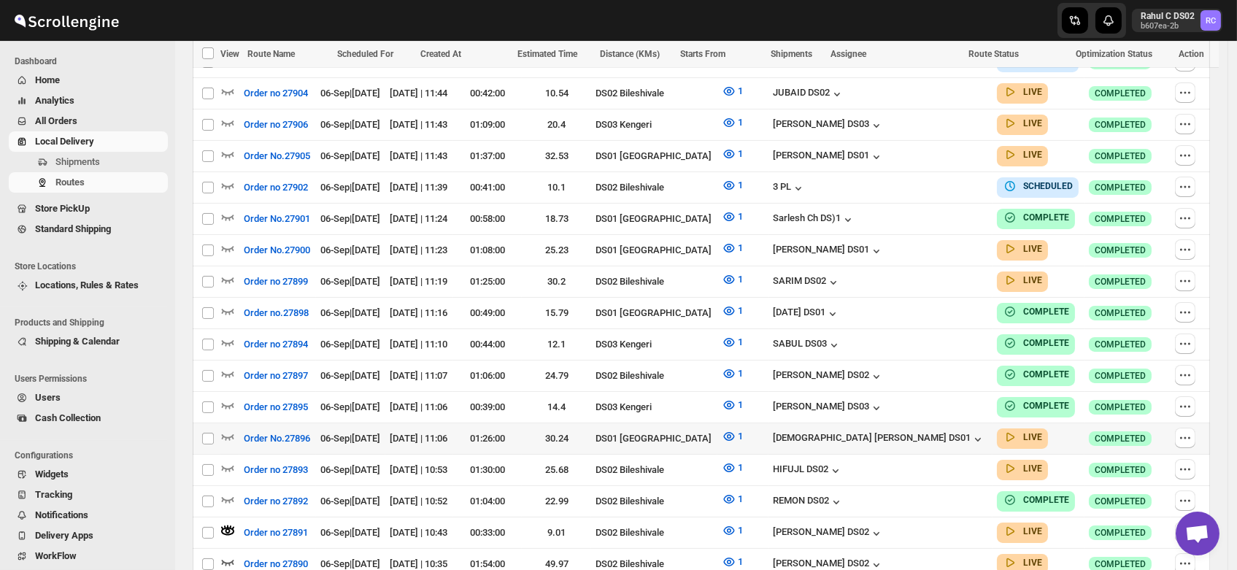
scroll to position [560, 0]
click at [228, 460] on icon "button" at bounding box center [227, 467] width 15 height 15
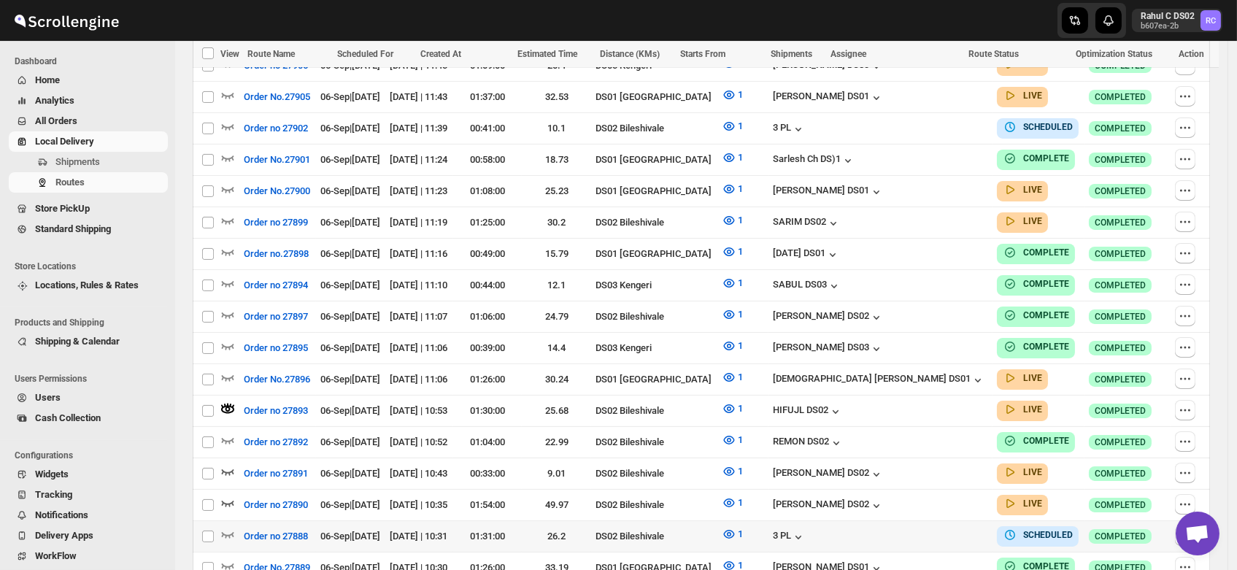
scroll to position [621, 0]
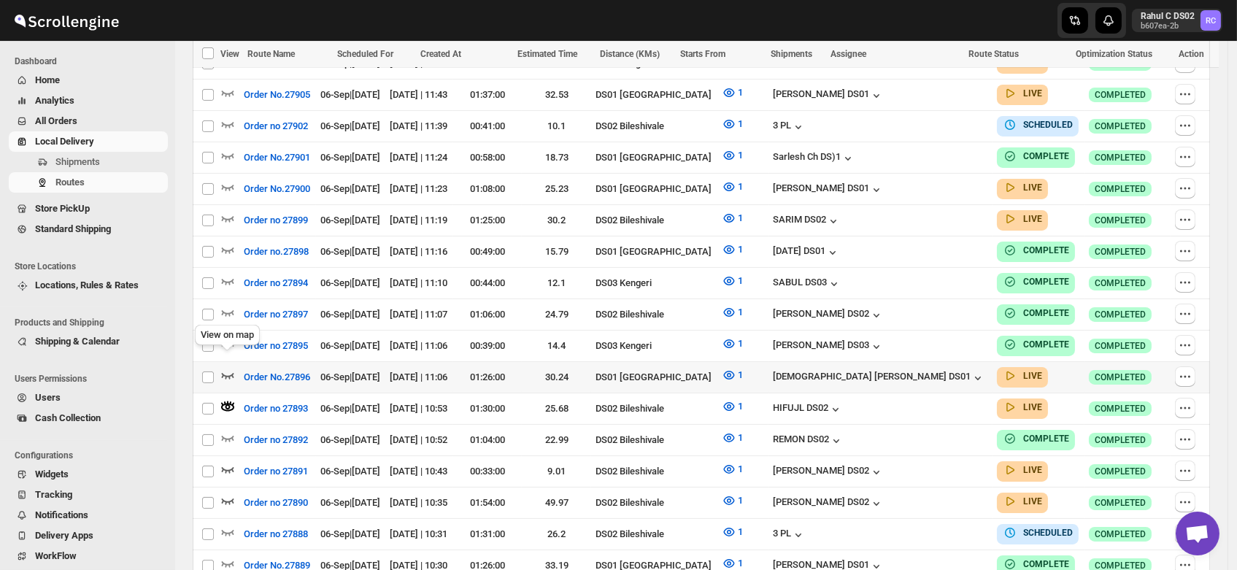
click at [229, 368] on icon "button" at bounding box center [227, 375] width 15 height 15
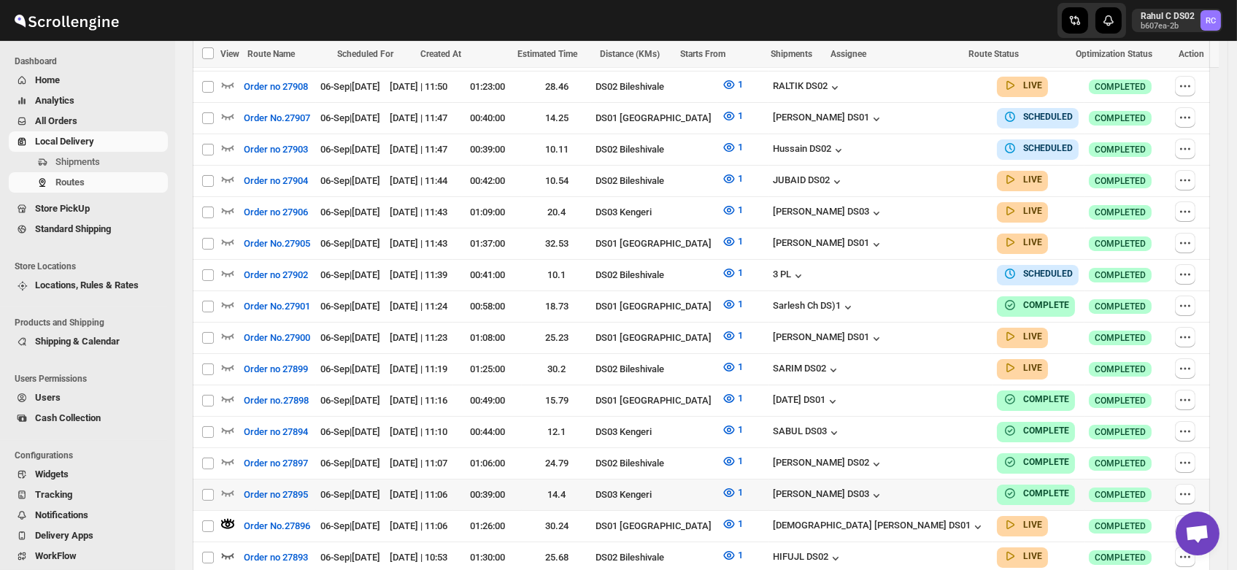
scroll to position [460, 0]
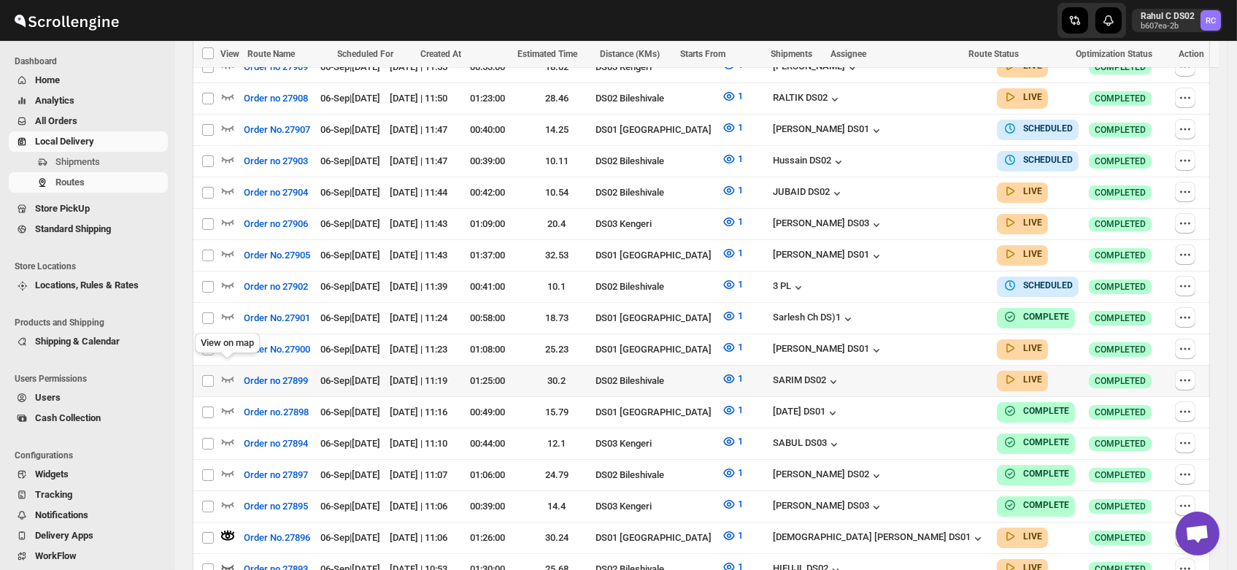
click at [223, 361] on div "View on map" at bounding box center [227, 346] width 71 height 32
click at [229, 371] on icon "button" at bounding box center [227, 378] width 15 height 15
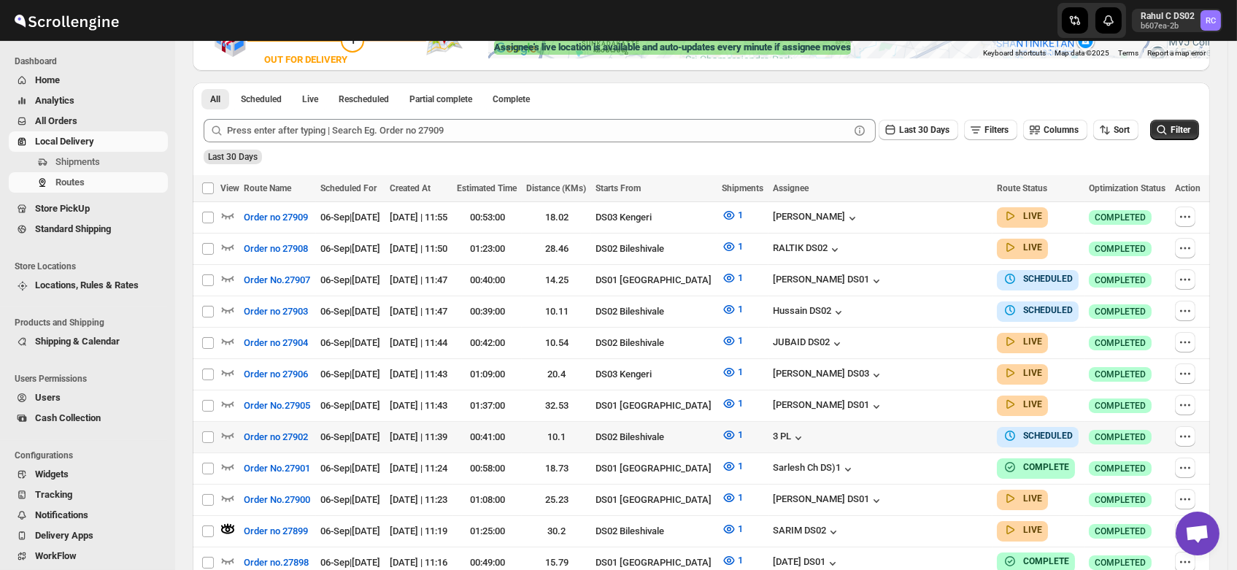
scroll to position [311, 0]
click at [228, 490] on icon "button" at bounding box center [227, 497] width 15 height 15
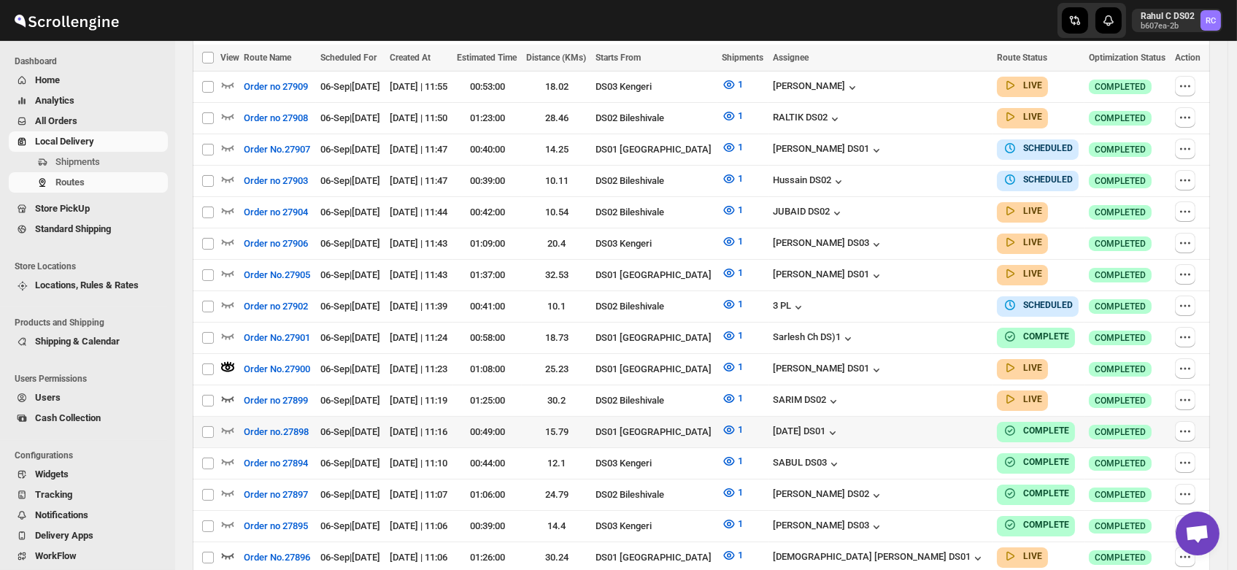
scroll to position [435, 0]
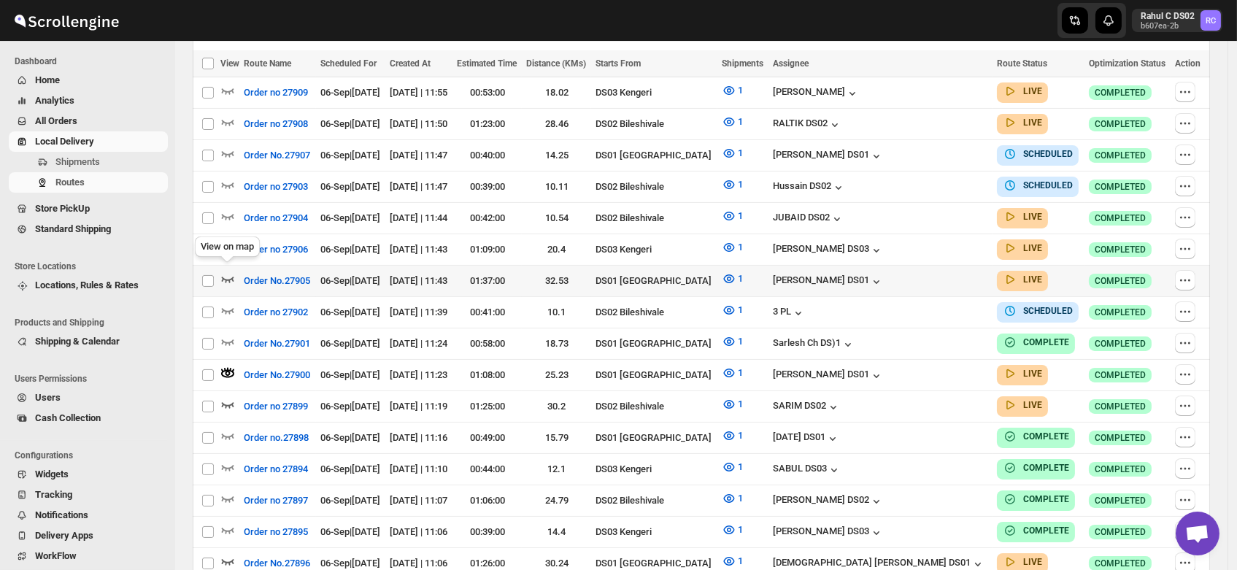
click at [227, 271] on icon "button" at bounding box center [227, 278] width 15 height 15
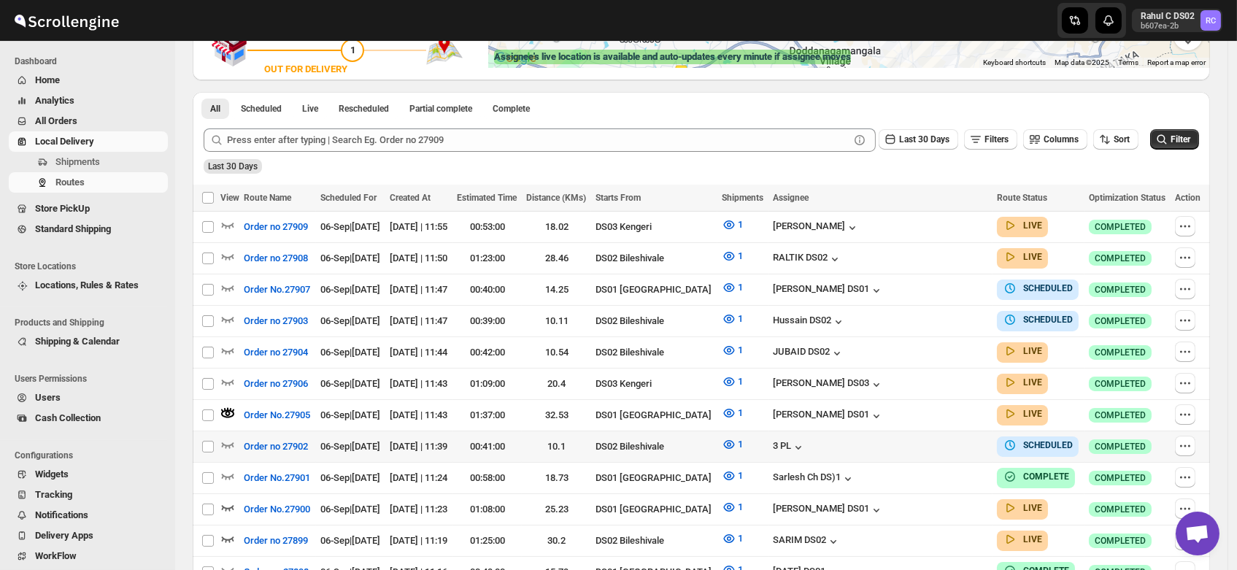
scroll to position [315, 0]
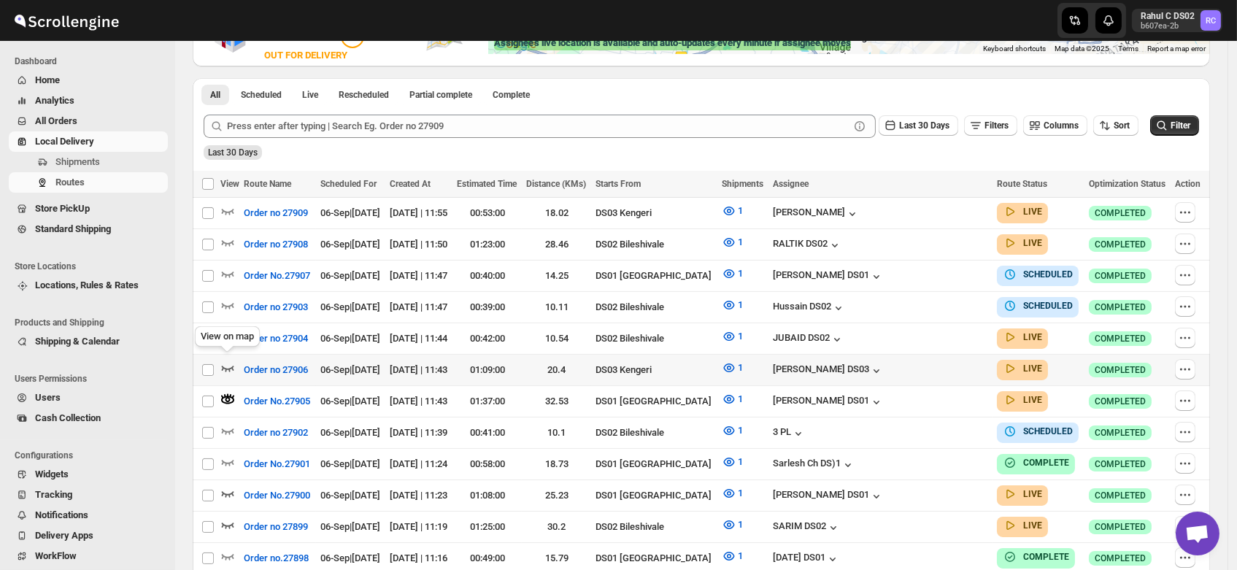
click at [228, 360] on icon "button" at bounding box center [227, 367] width 15 height 15
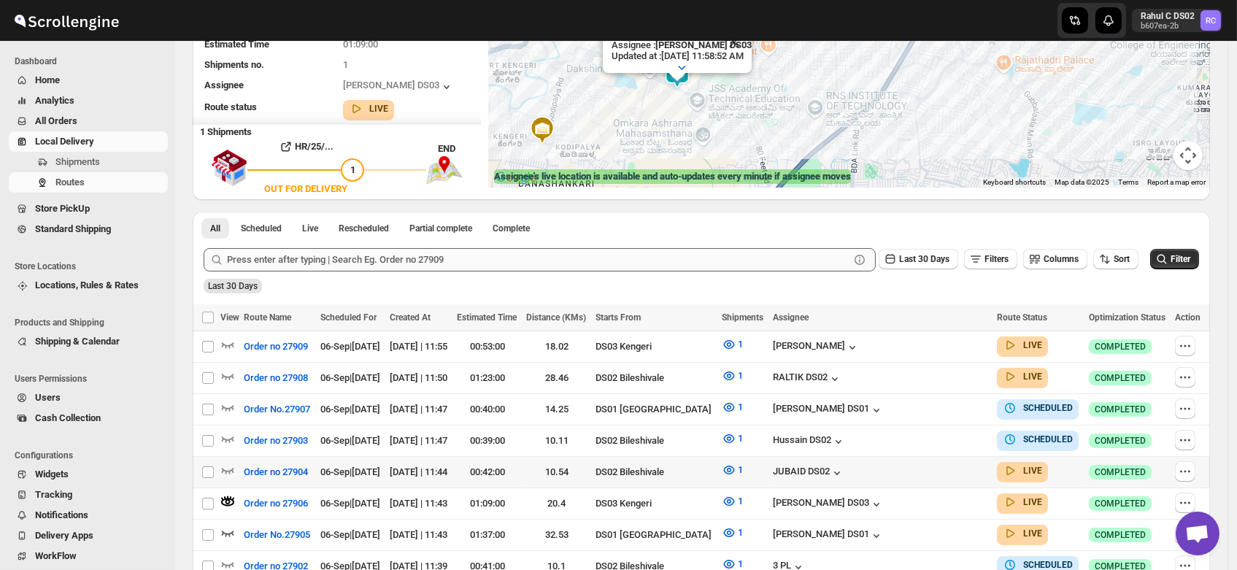
scroll to position [197, 0]
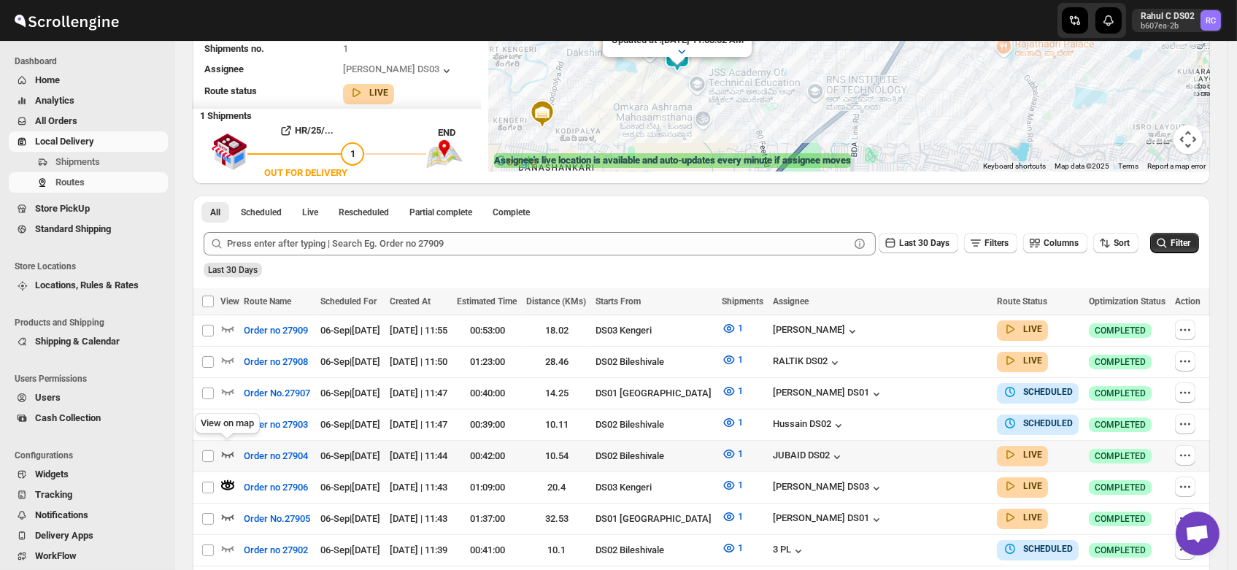
click at [228, 447] on icon "button" at bounding box center [227, 454] width 15 height 15
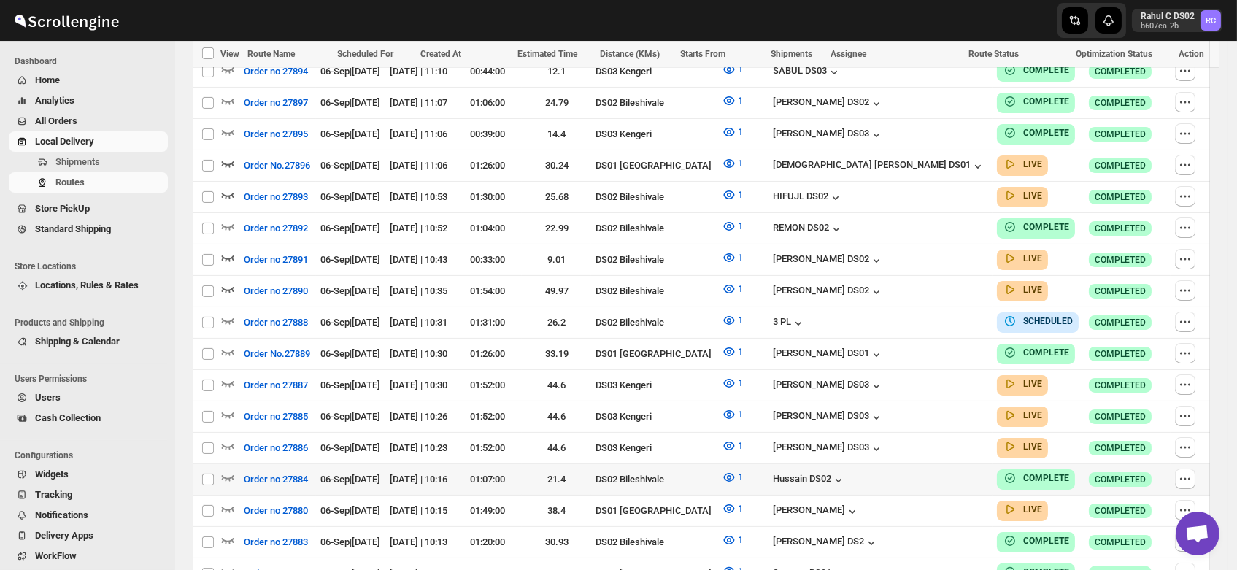
scroll to position [833, 0]
click at [228, 375] on icon "button" at bounding box center [227, 382] width 15 height 15
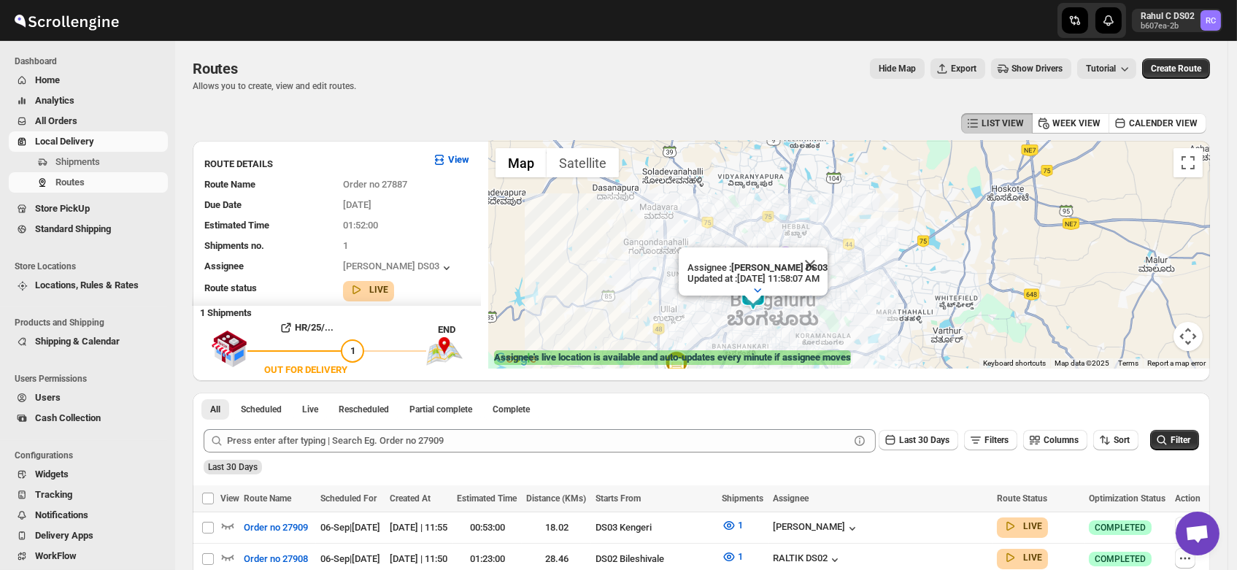
drag, startPoint x: 977, startPoint y: 273, endPoint x: 819, endPoint y: 337, distance: 170.9
click at [819, 337] on div "Assignee : Mohim uddin DS03 Updated at : 9/6/2025, 11:58:07 AM Duty mode Enable…" at bounding box center [849, 255] width 722 height 228
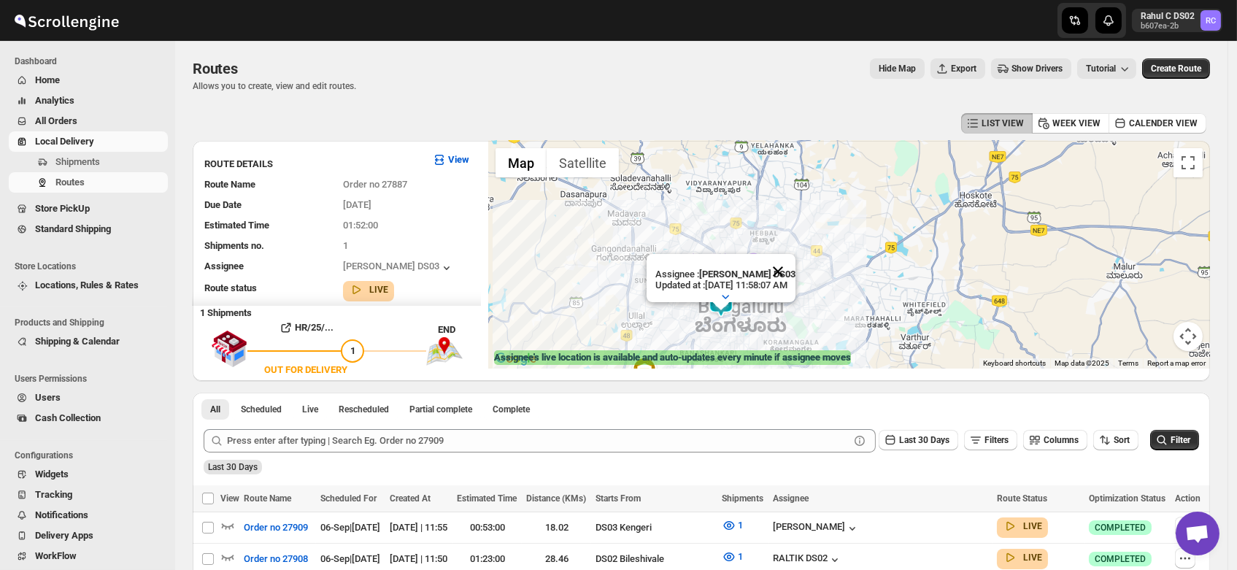
click at [795, 255] on button "Close" at bounding box center [777, 271] width 35 height 35
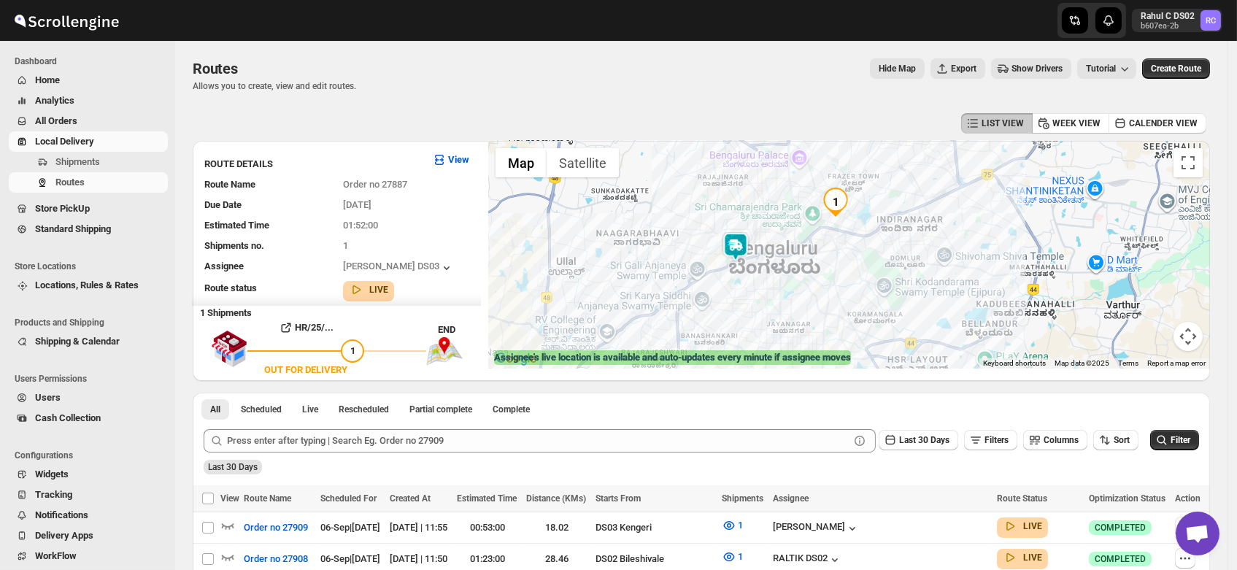
drag, startPoint x: 741, startPoint y: 312, endPoint x: 790, endPoint y: 235, distance: 90.9
click at [790, 235] on div at bounding box center [849, 255] width 722 height 228
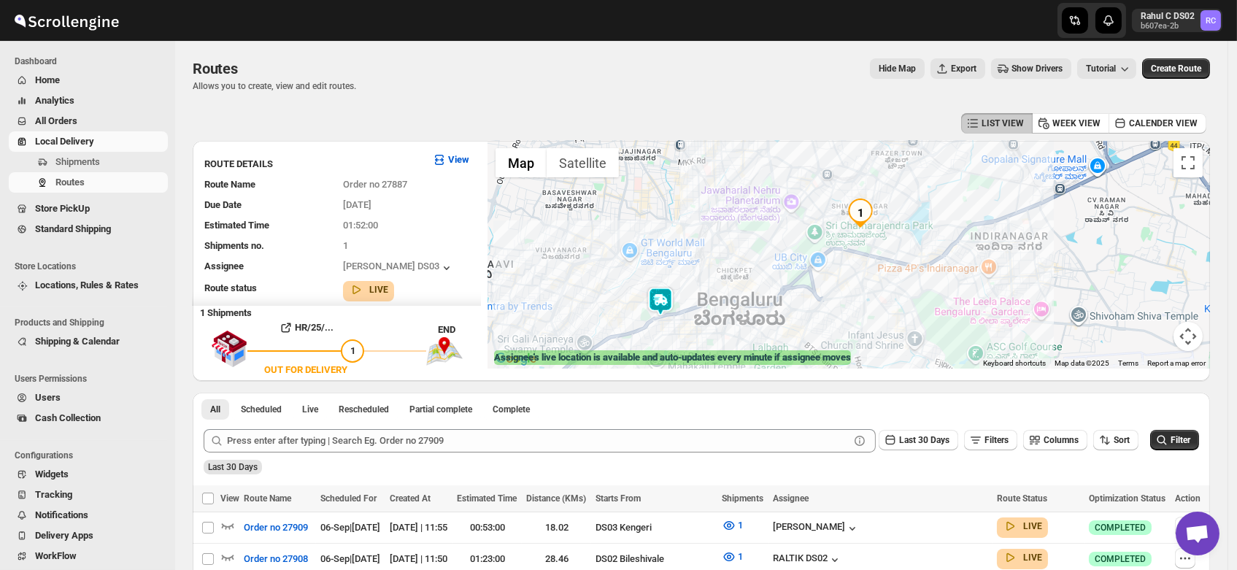
drag, startPoint x: 841, startPoint y: 239, endPoint x: 804, endPoint y: 282, distance: 56.4
click at [804, 282] on div at bounding box center [849, 255] width 722 height 228
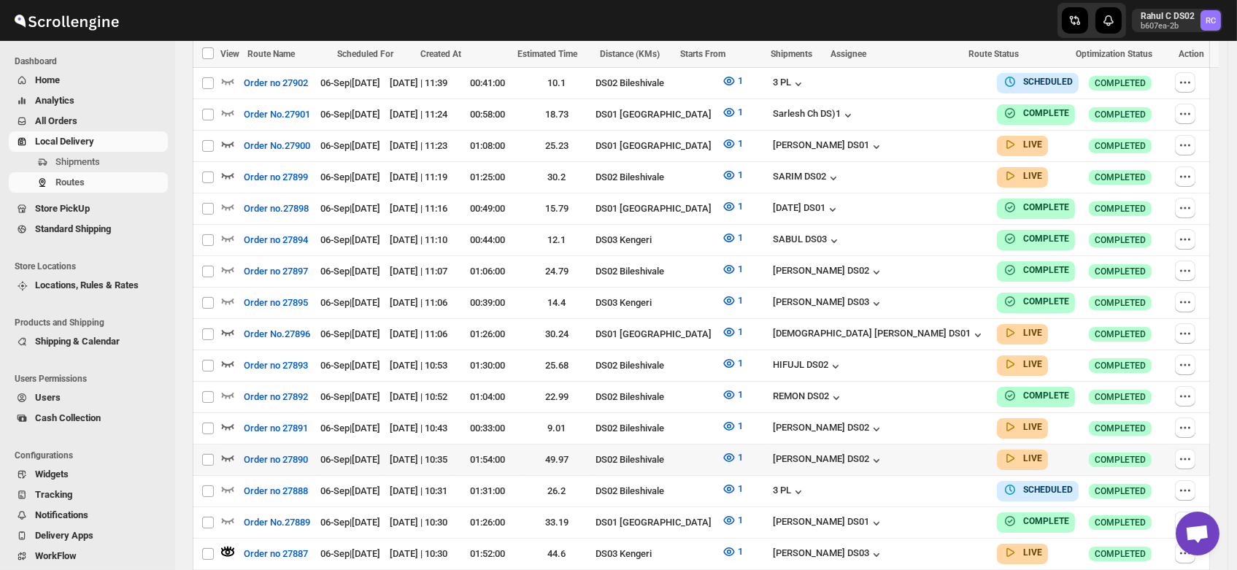
scroll to position [665, 0]
click at [225, 418] on icon "button" at bounding box center [227, 425] width 15 height 15
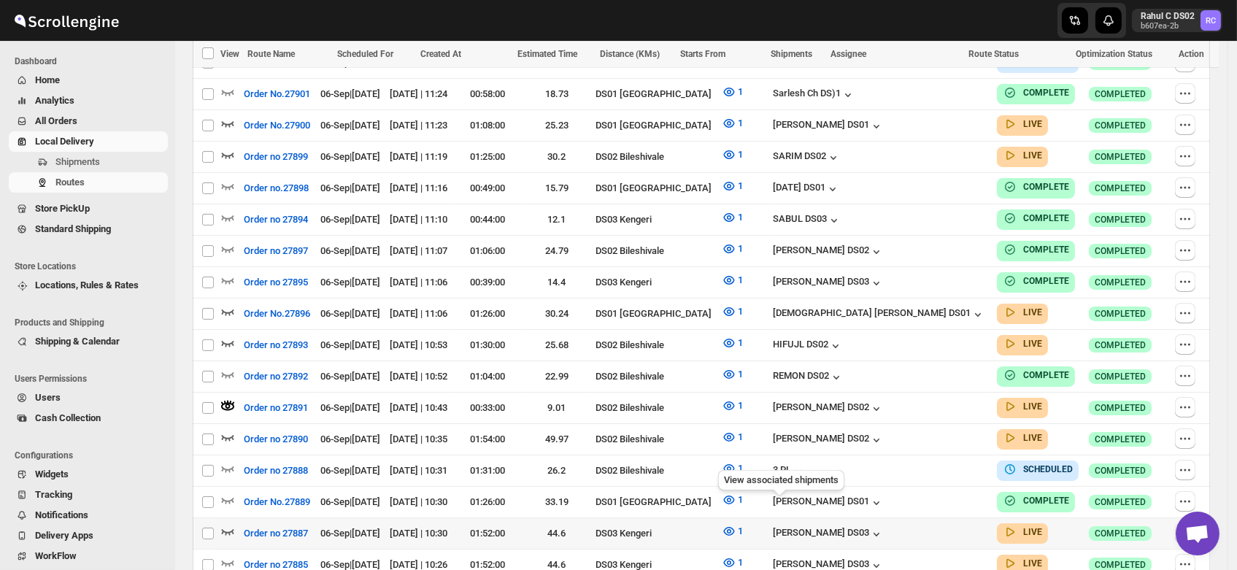
scroll to position [693, 0]
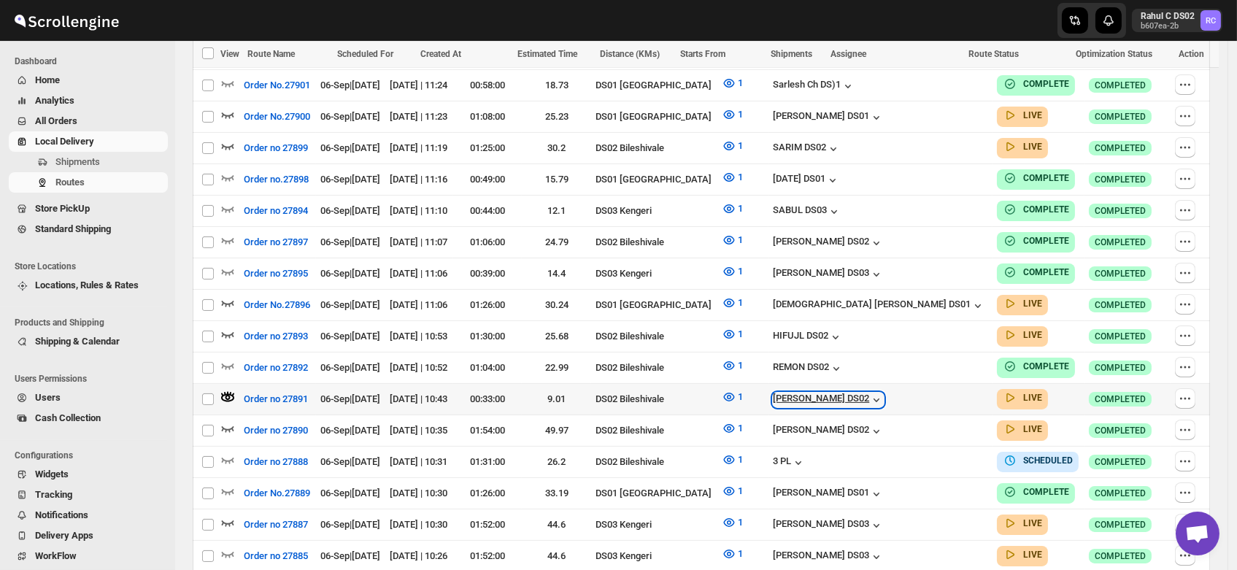
click at [884, 393] on div "[PERSON_NAME] DS02" at bounding box center [828, 400] width 111 height 15
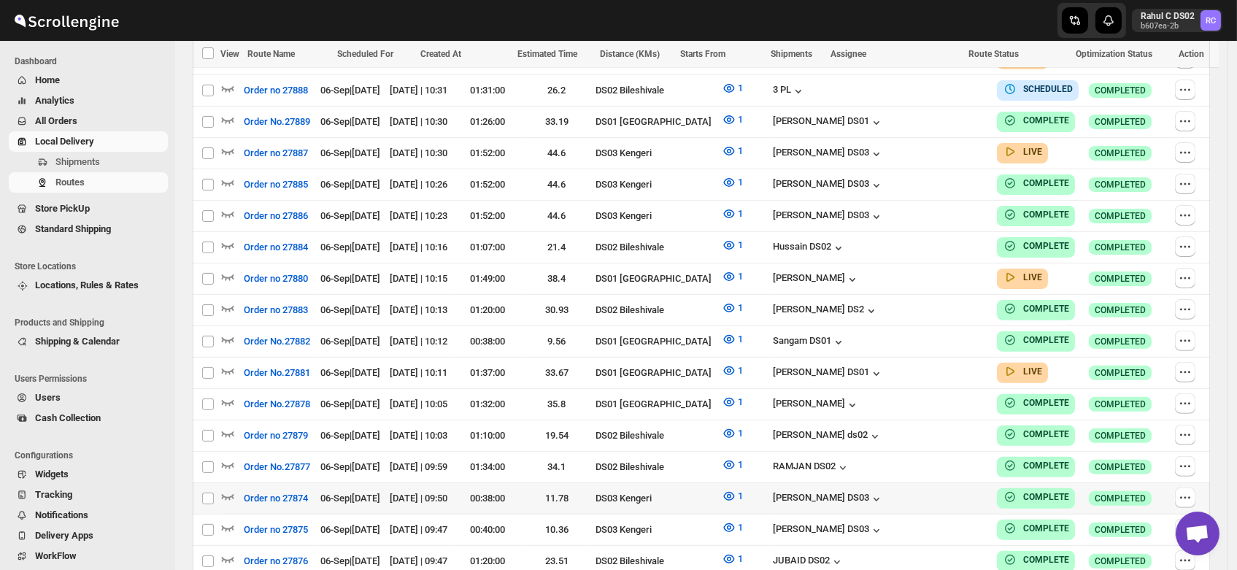
scroll to position [1083, 0]
click at [222, 364] on icon "button" at bounding box center [227, 371] width 15 height 15
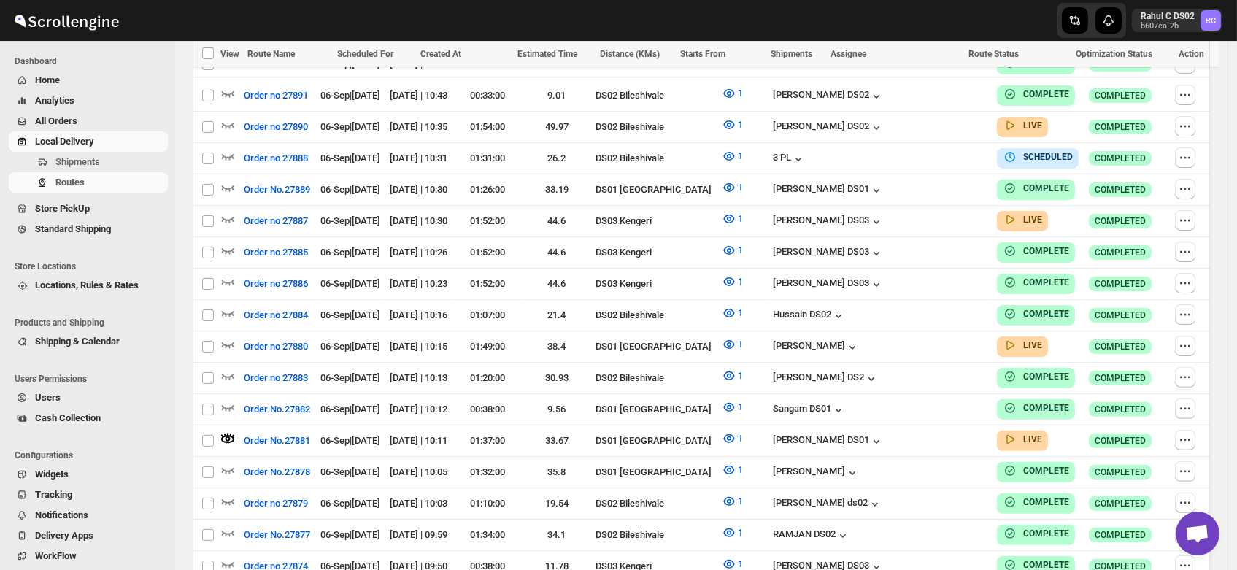
scroll to position [0, 0]
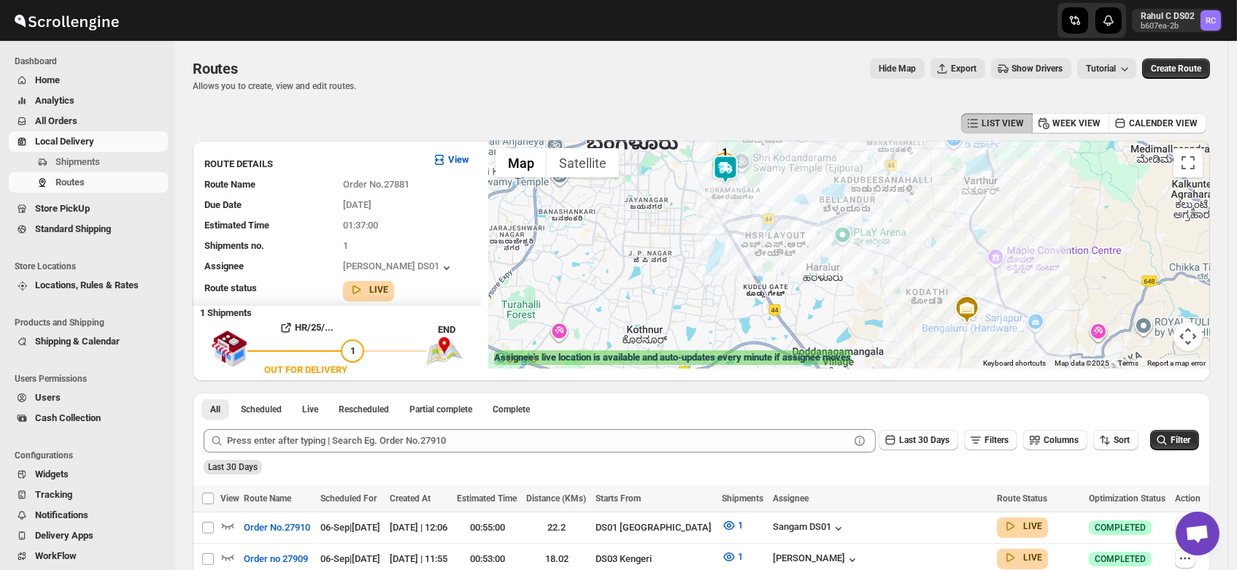
click at [731, 166] on img at bounding box center [725, 169] width 29 height 29
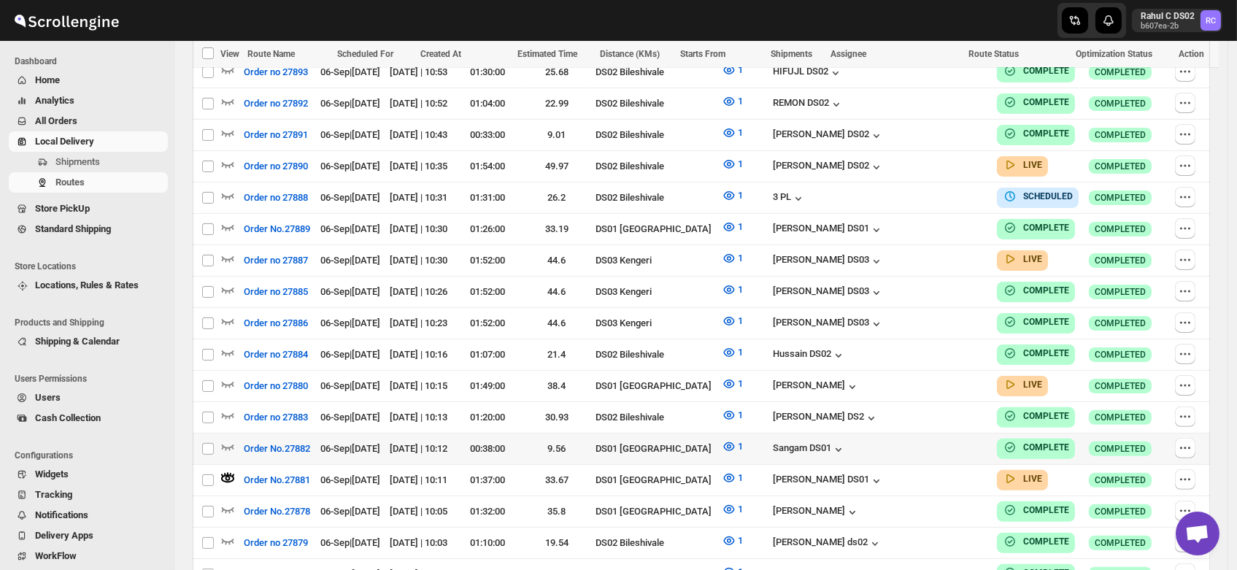
scroll to position [988, 0]
click at [223, 377] on icon "button" at bounding box center [227, 384] width 15 height 15
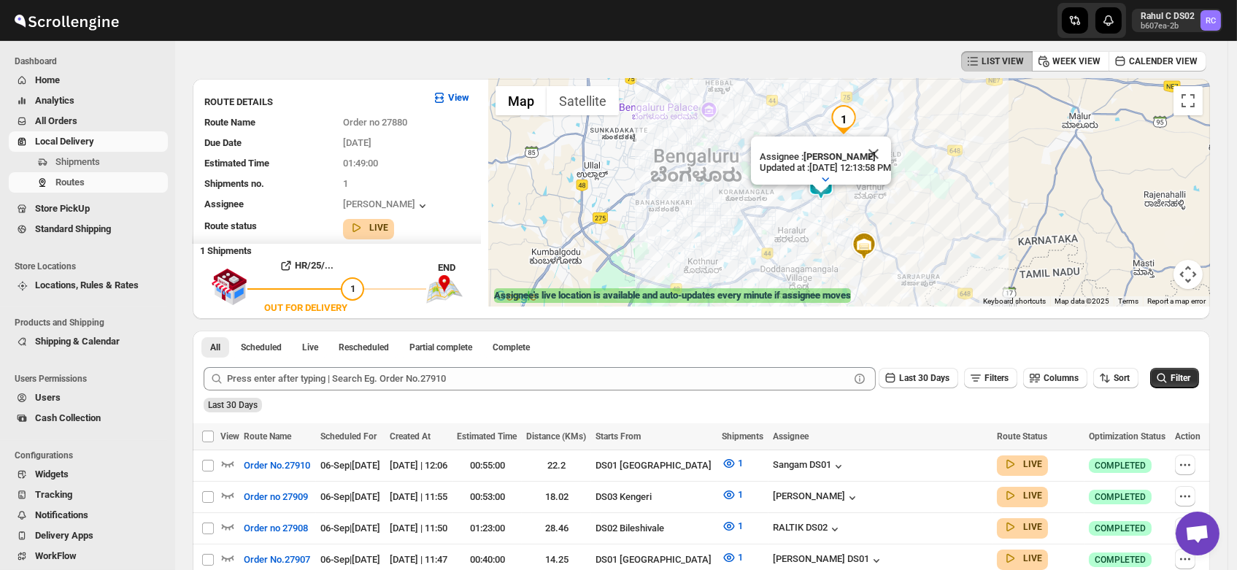
scroll to position [0, 0]
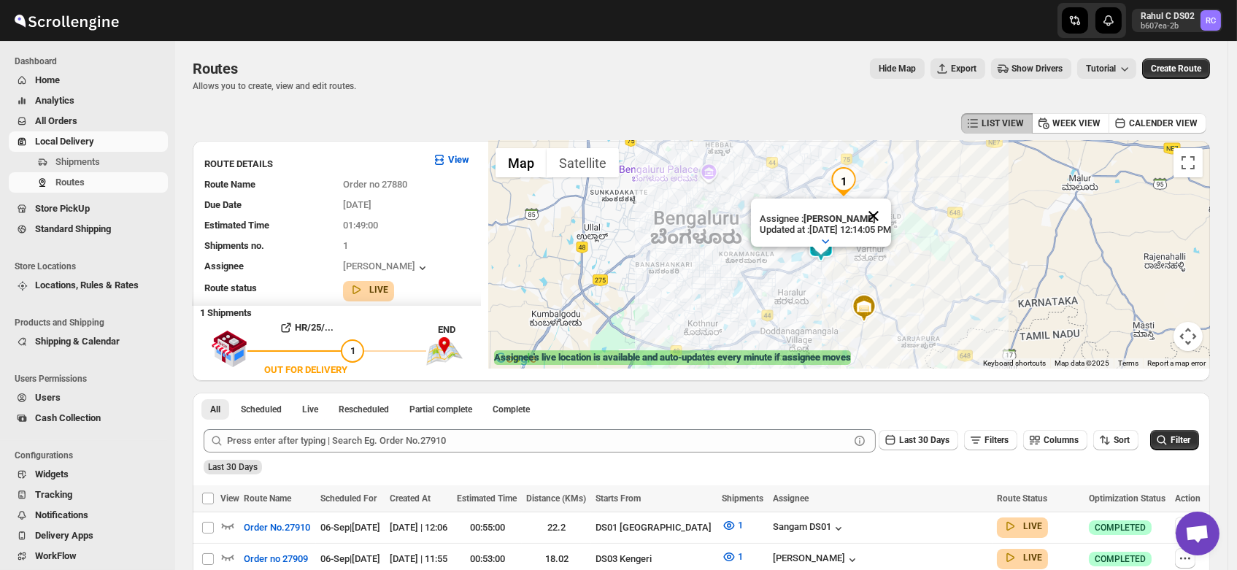
click at [891, 200] on button "Close" at bounding box center [873, 215] width 35 height 35
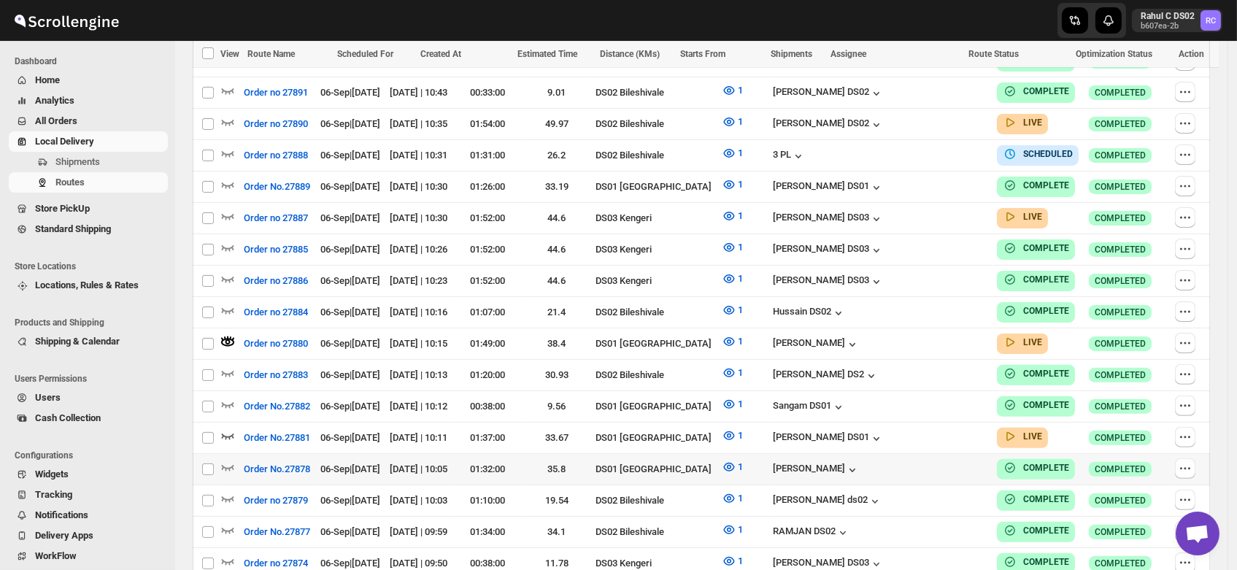
scroll to position [1033, 0]
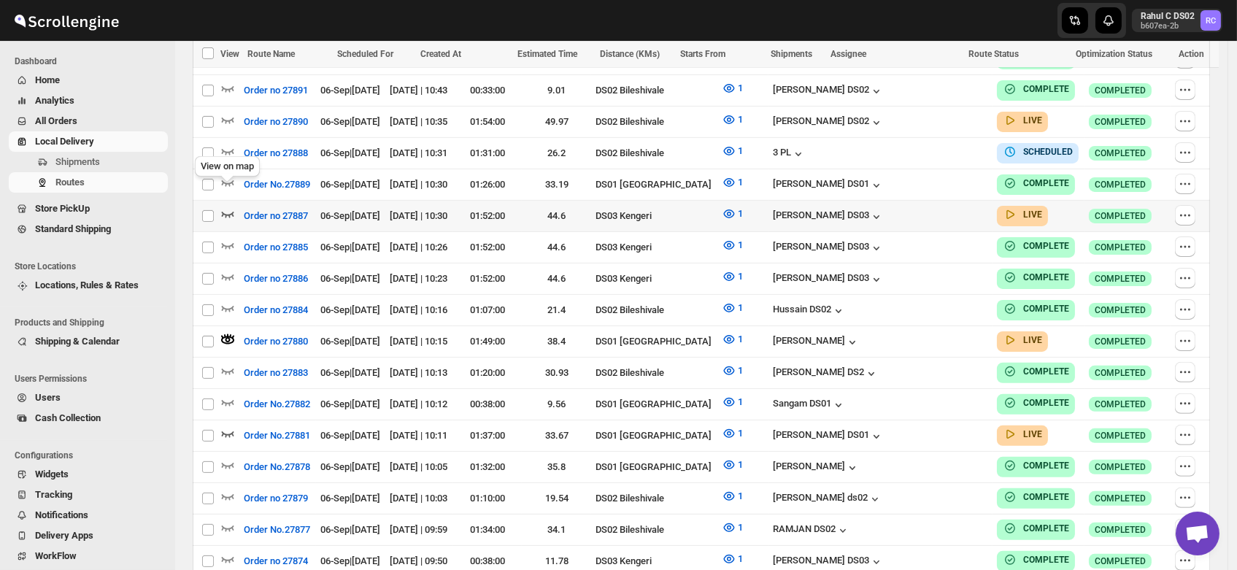
click at [228, 207] on icon "button" at bounding box center [227, 214] width 15 height 15
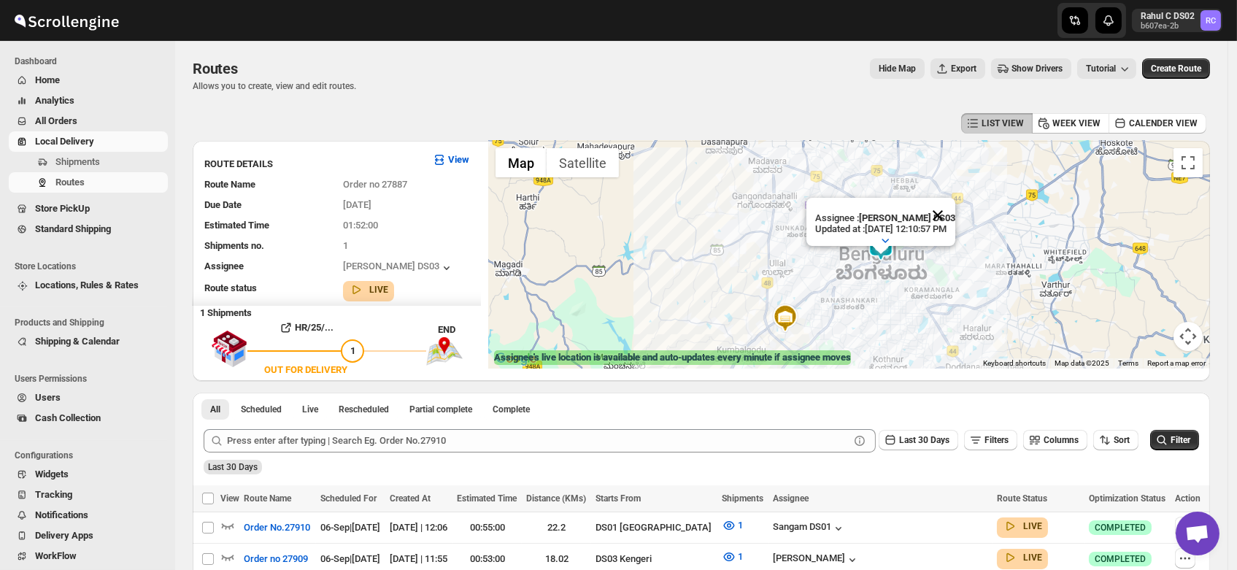
click at [955, 198] on button "Close" at bounding box center [937, 215] width 35 height 35
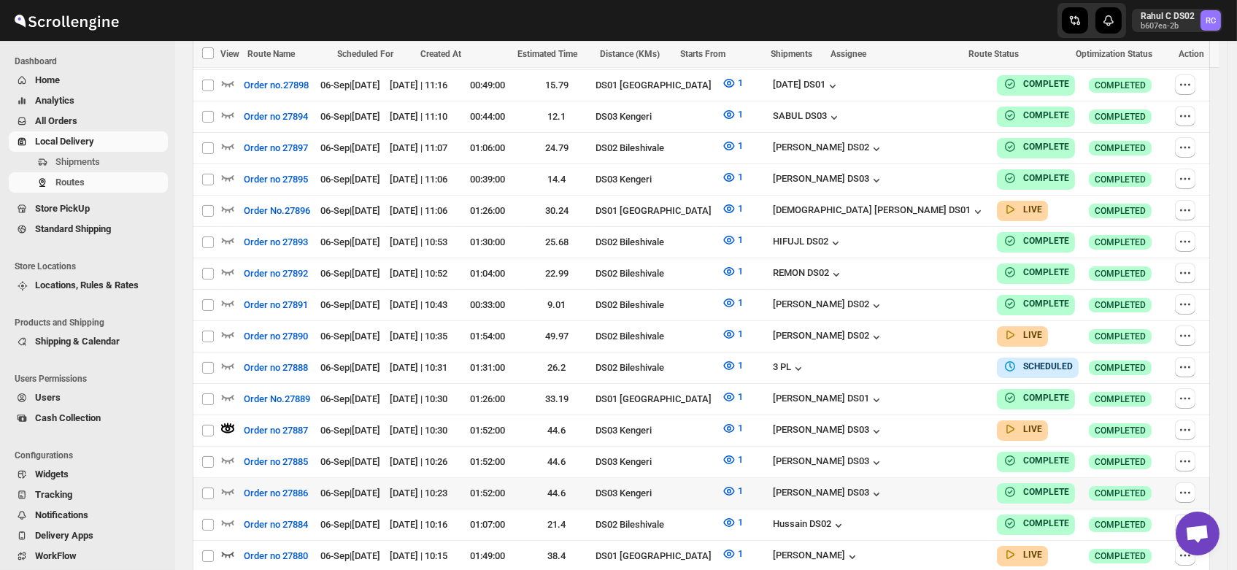
scroll to position [821, 0]
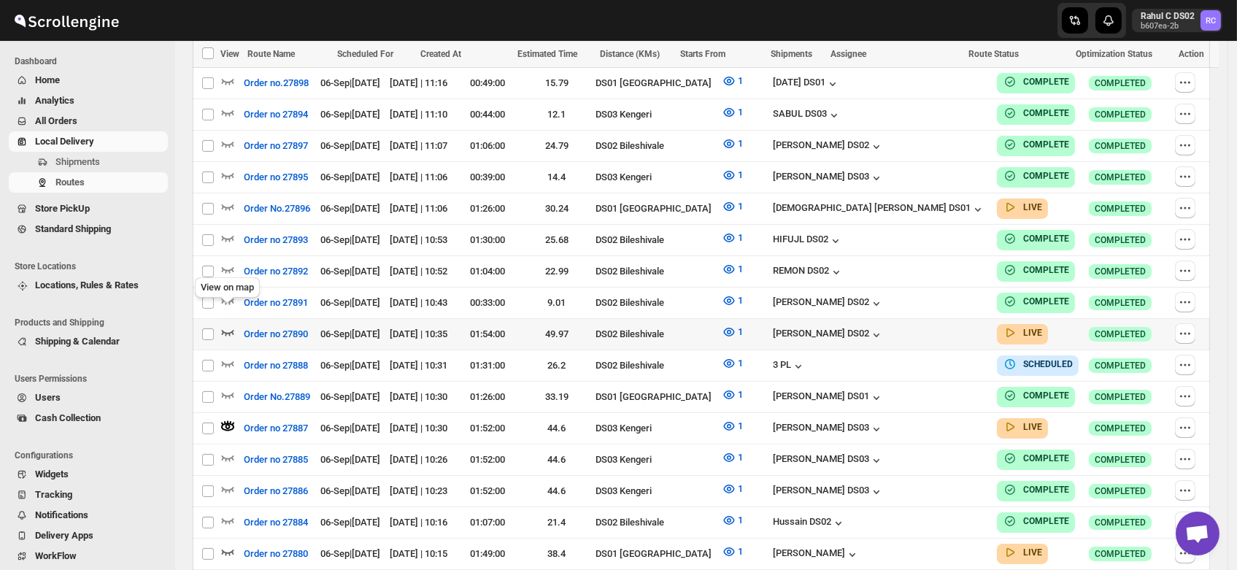
click at [227, 325] on icon "button" at bounding box center [227, 332] width 15 height 15
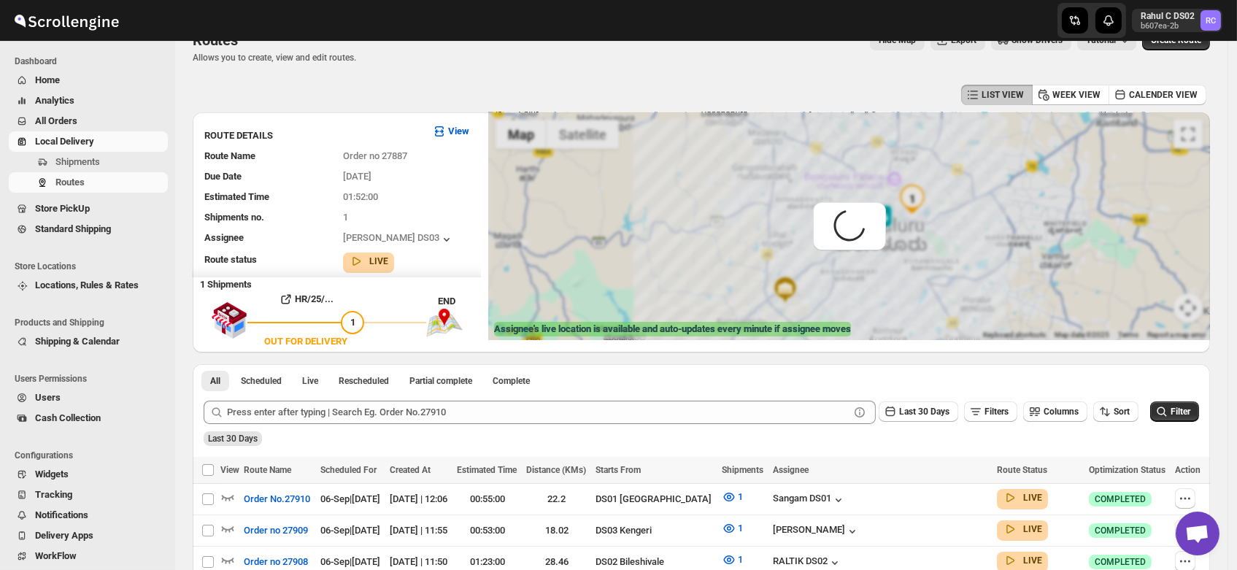
scroll to position [0, 0]
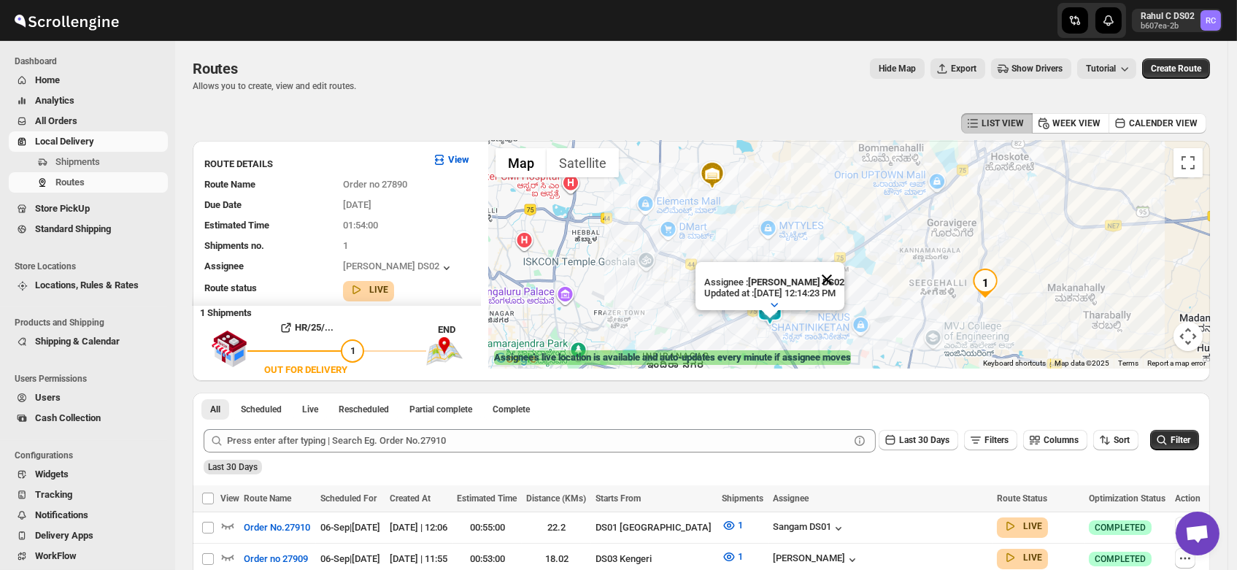
click at [844, 263] on button "Close" at bounding box center [826, 279] width 35 height 35
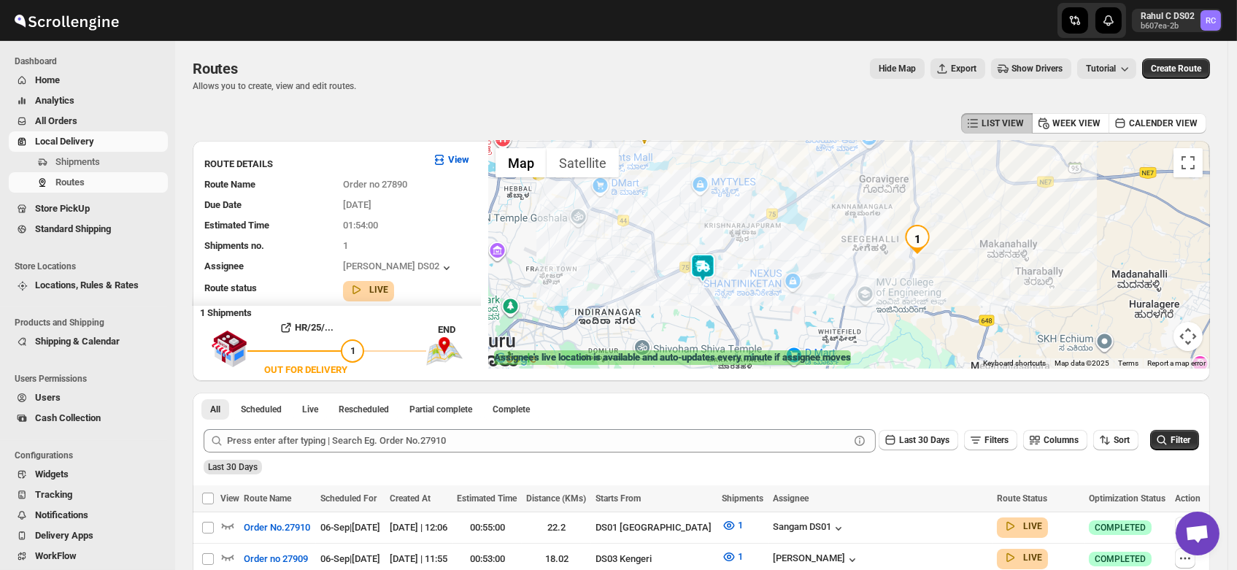
drag, startPoint x: 849, startPoint y: 322, endPoint x: 770, endPoint y: 270, distance: 94.3
click at [770, 270] on div at bounding box center [849, 255] width 722 height 228
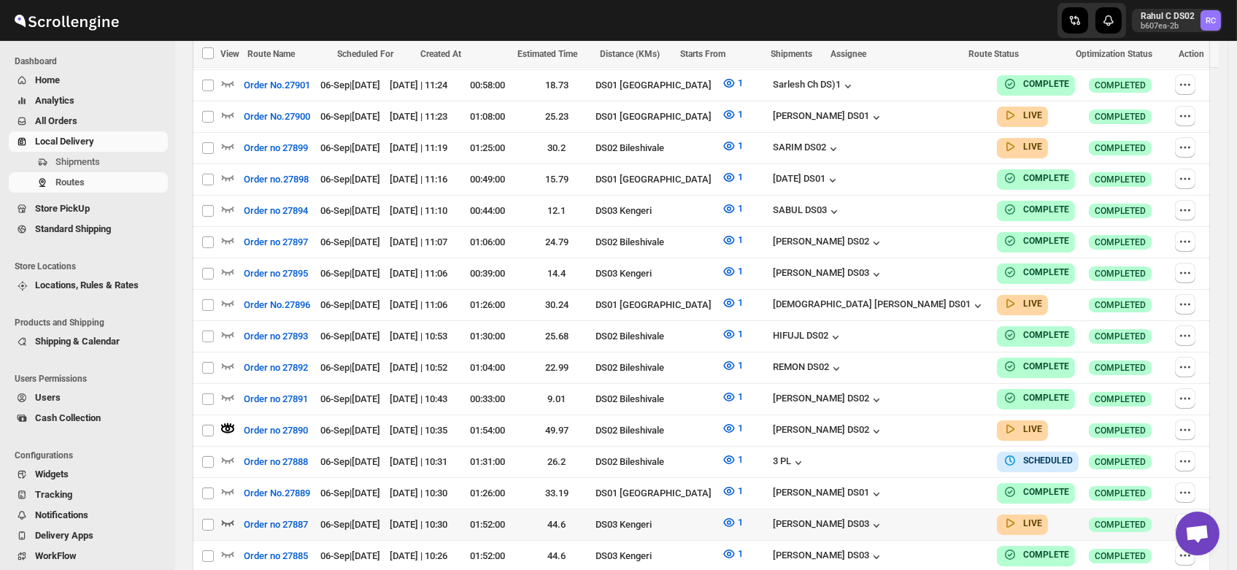
scroll to position [726, 0]
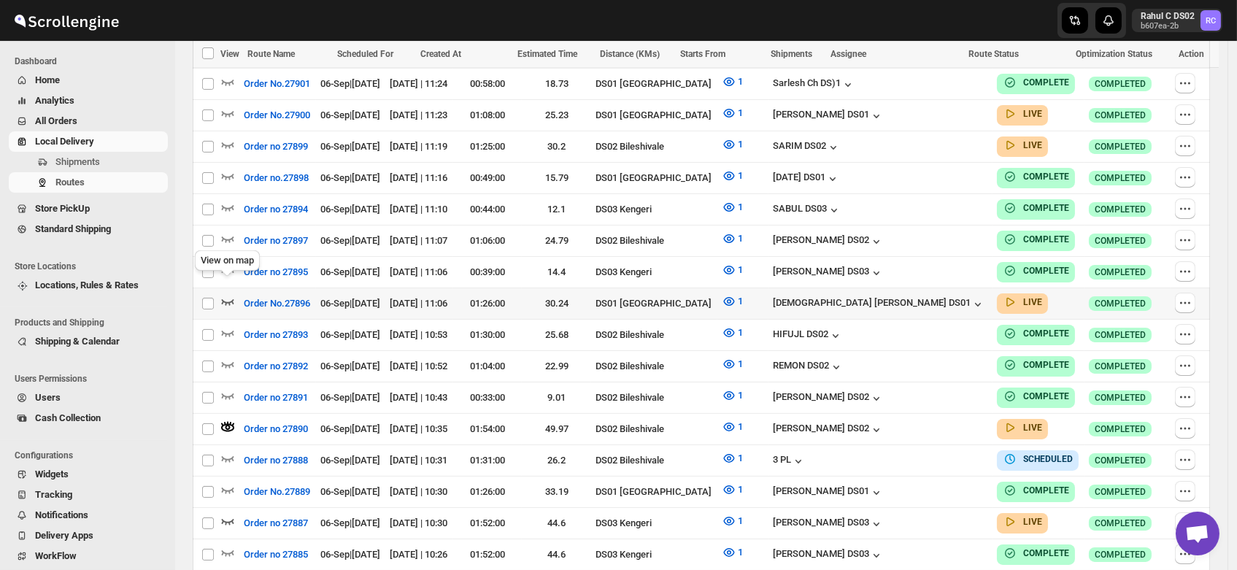
click at [228, 294] on icon "button" at bounding box center [227, 301] width 15 height 15
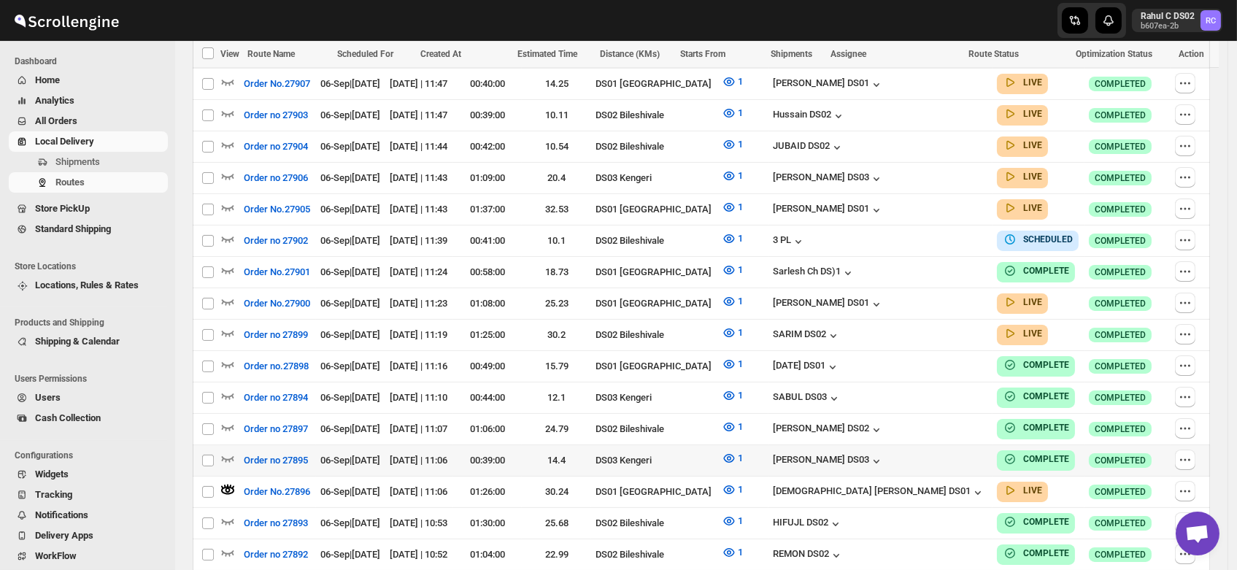
scroll to position [540, 0]
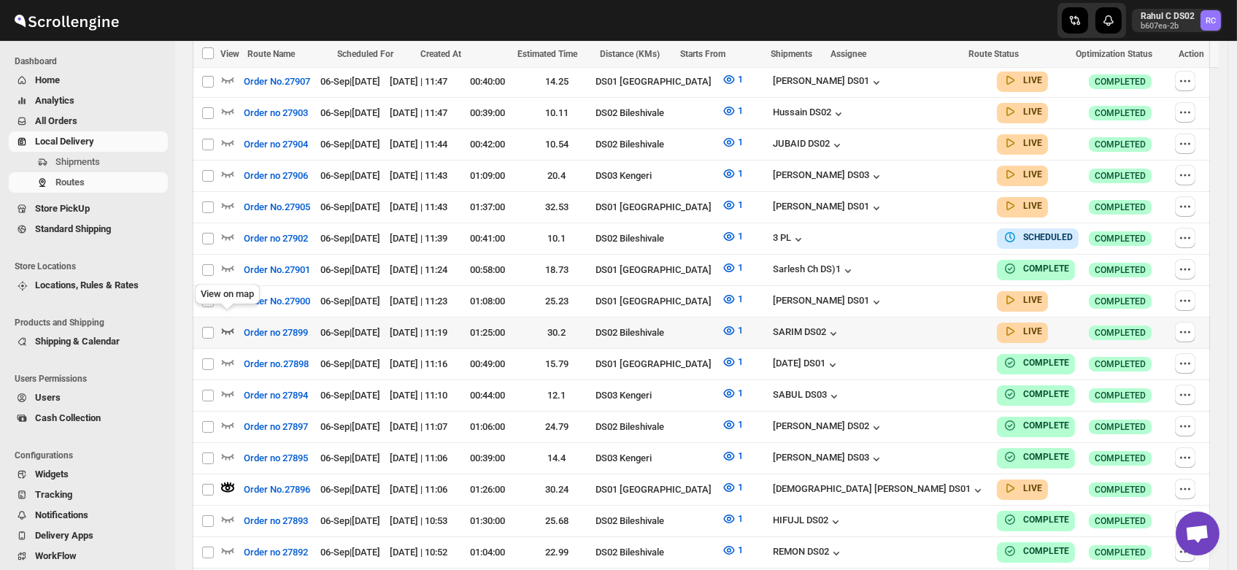
click at [225, 323] on icon "button" at bounding box center [227, 330] width 15 height 15
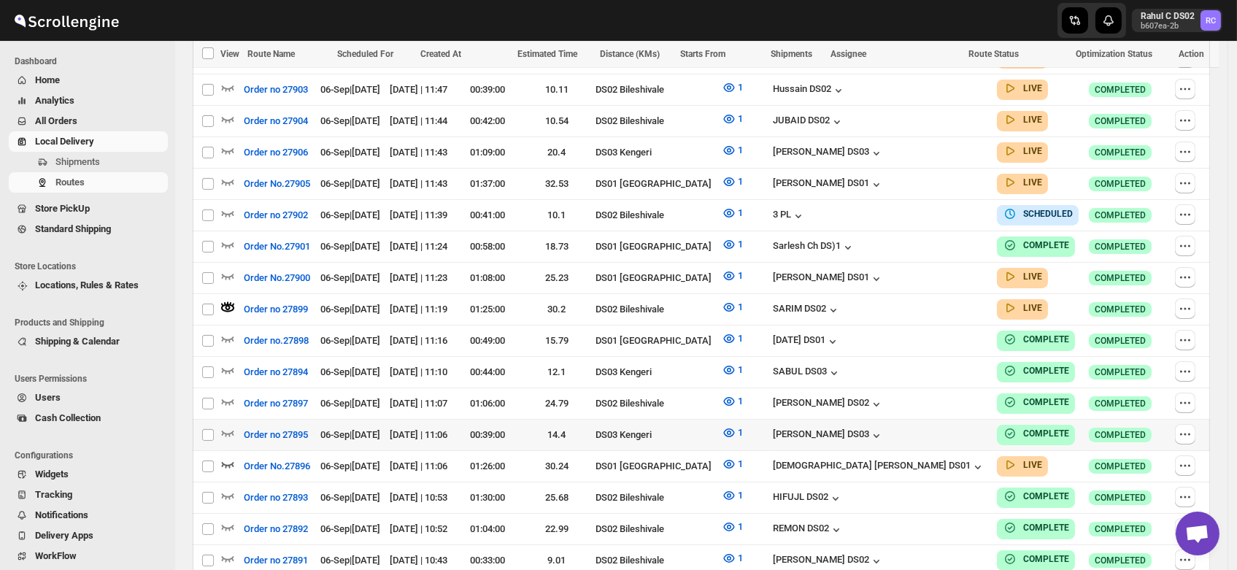
scroll to position [582, 0]
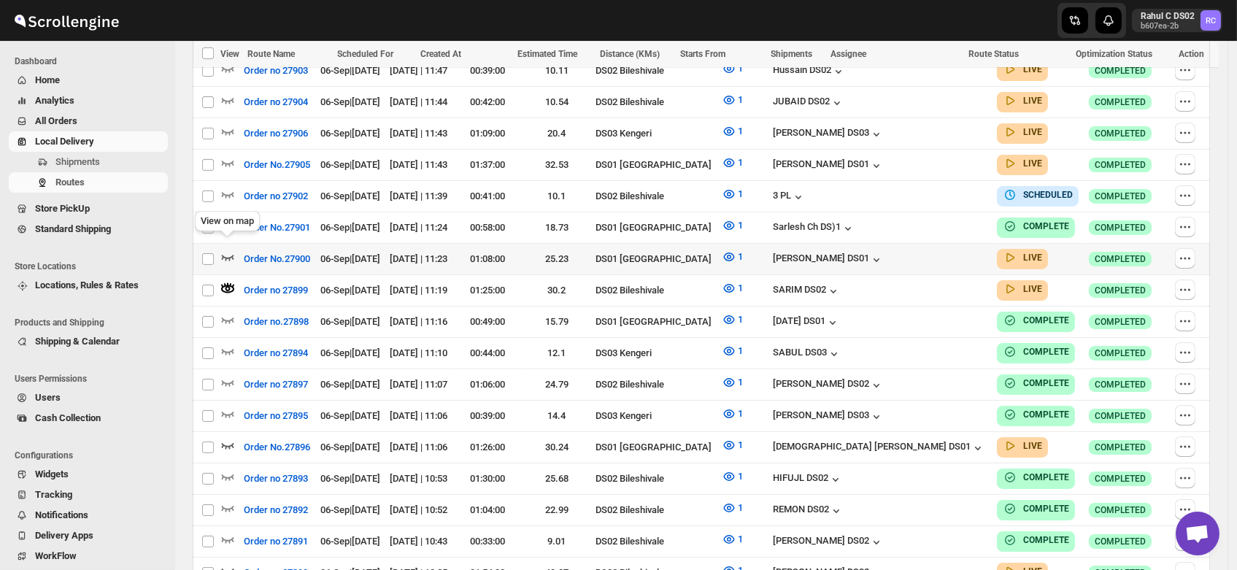
click at [224, 250] on icon "button" at bounding box center [227, 257] width 15 height 15
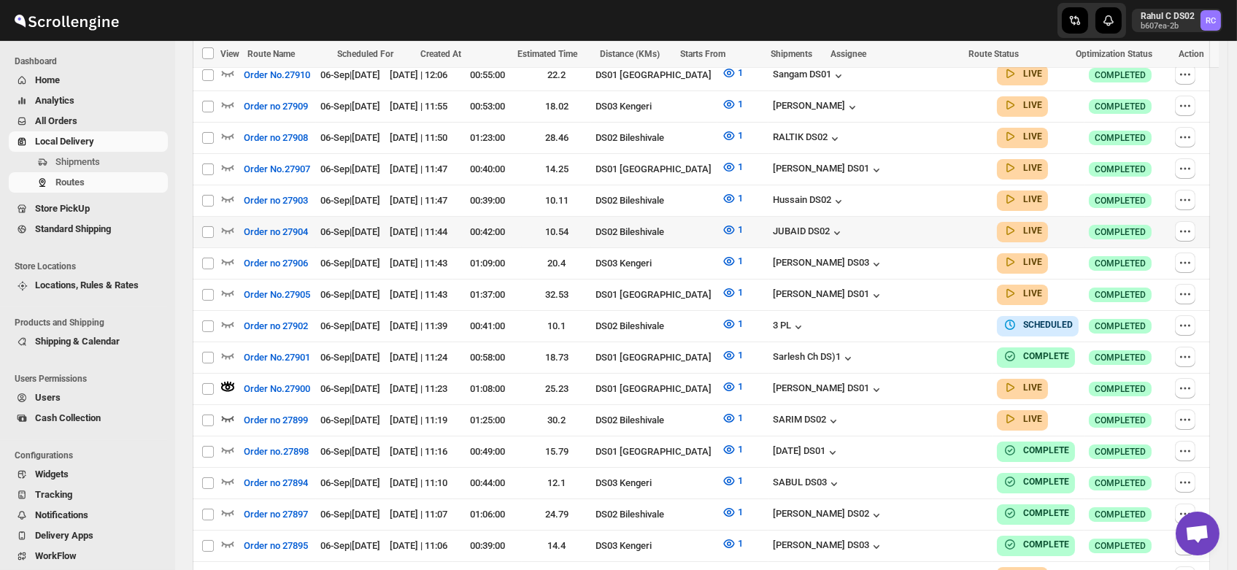
scroll to position [451, 0]
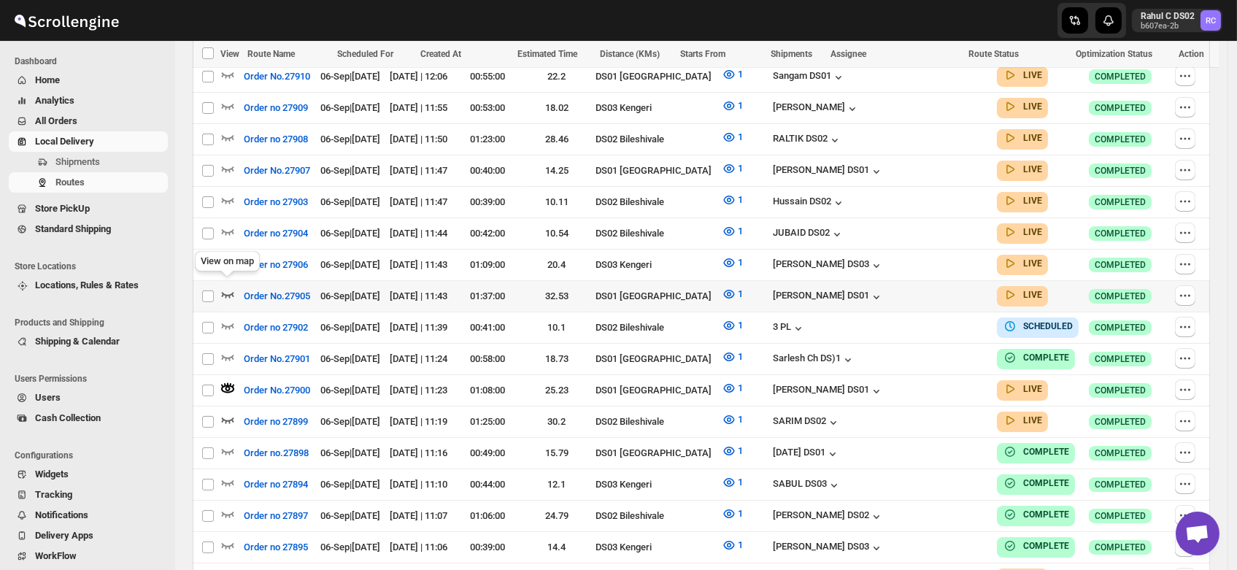
click at [226, 287] on icon "button" at bounding box center [227, 294] width 15 height 15
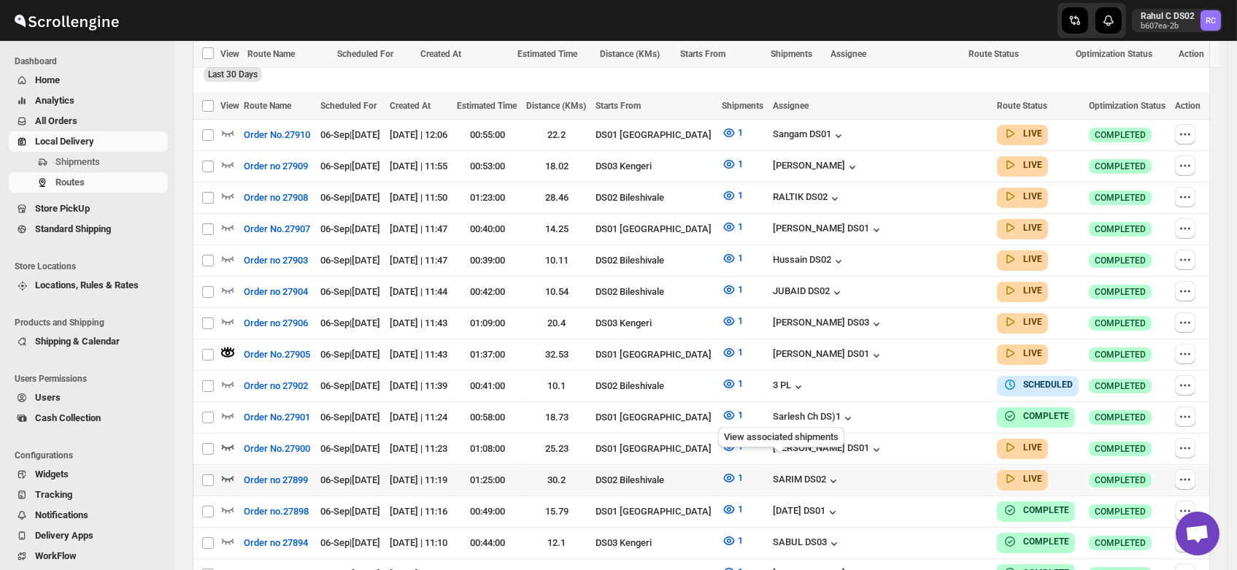
scroll to position [475, 0]
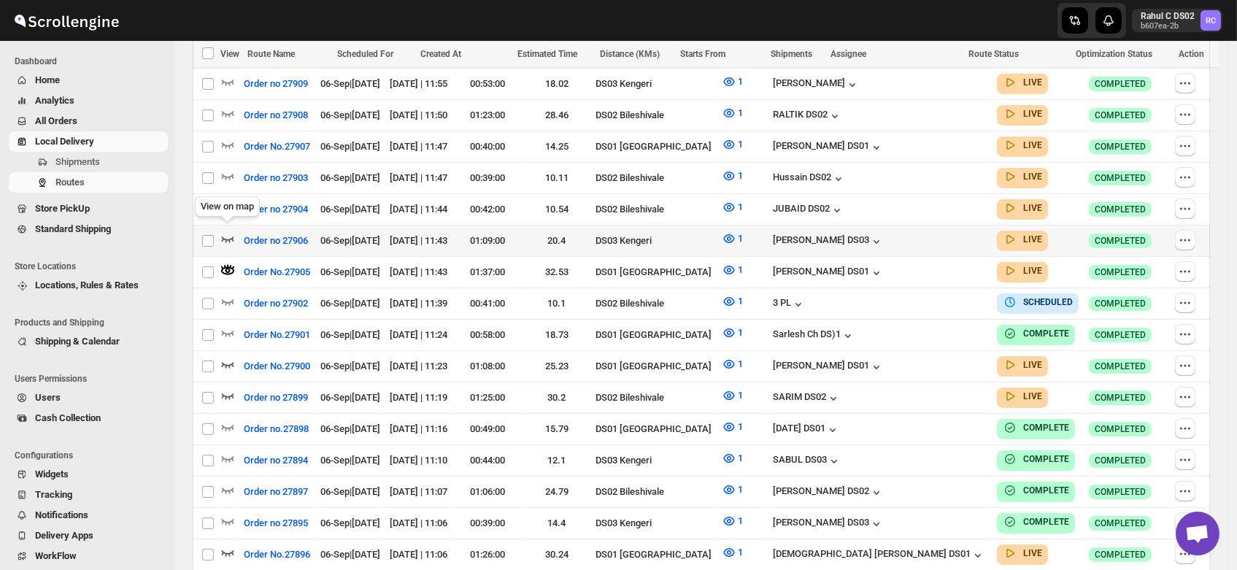
click at [231, 237] on icon "button" at bounding box center [228, 240] width 12 height 6
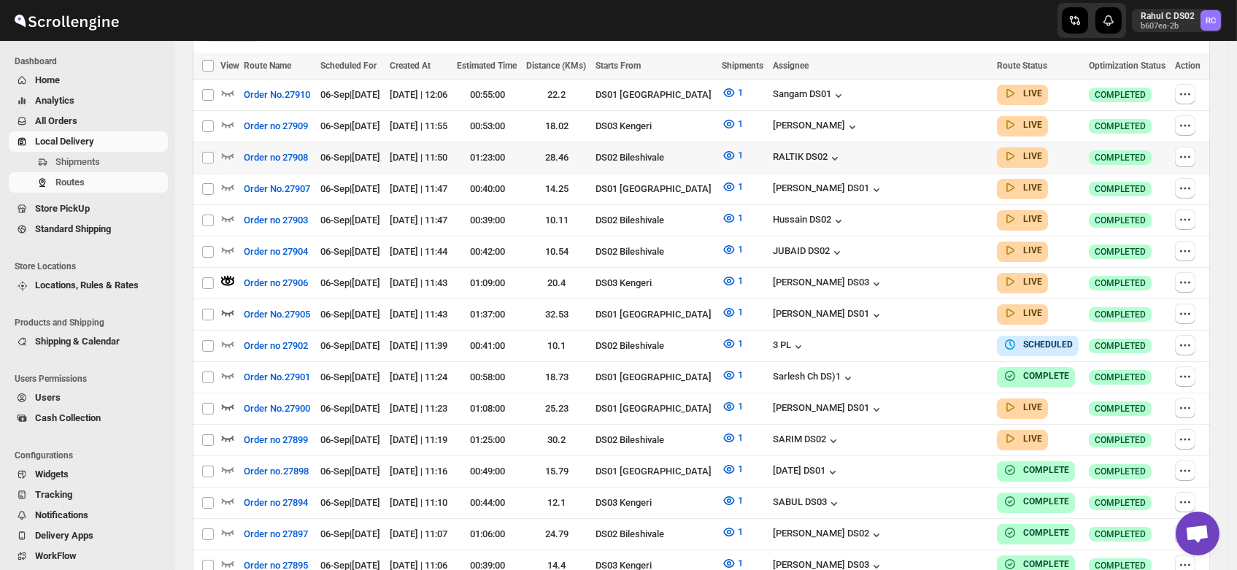
scroll to position [428, 0]
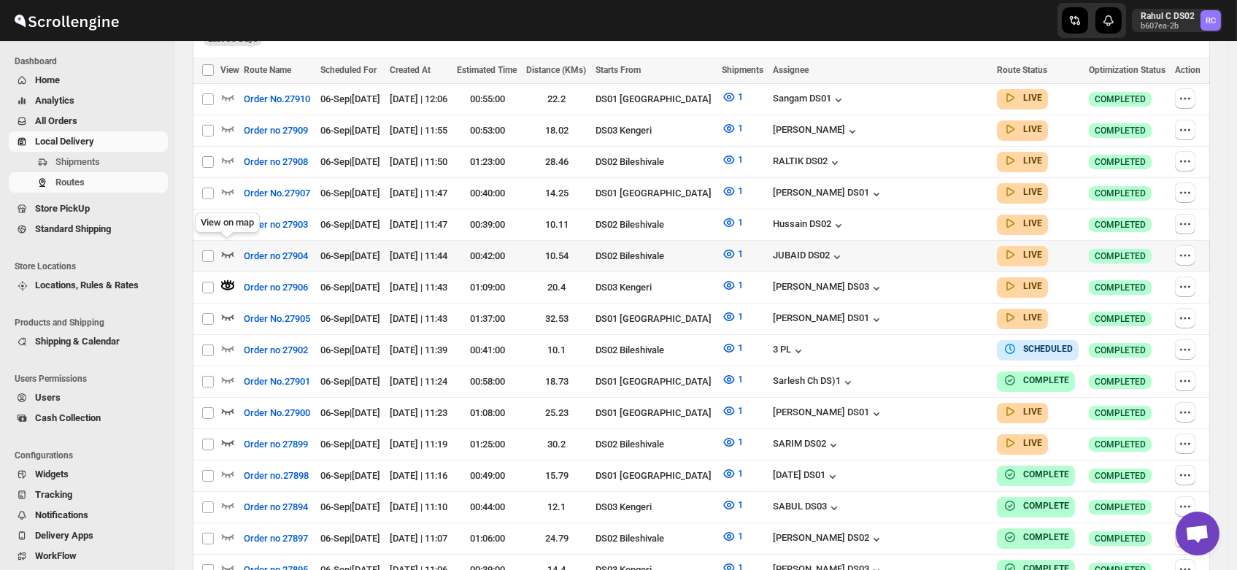
click at [223, 247] on icon "button" at bounding box center [227, 254] width 15 height 15
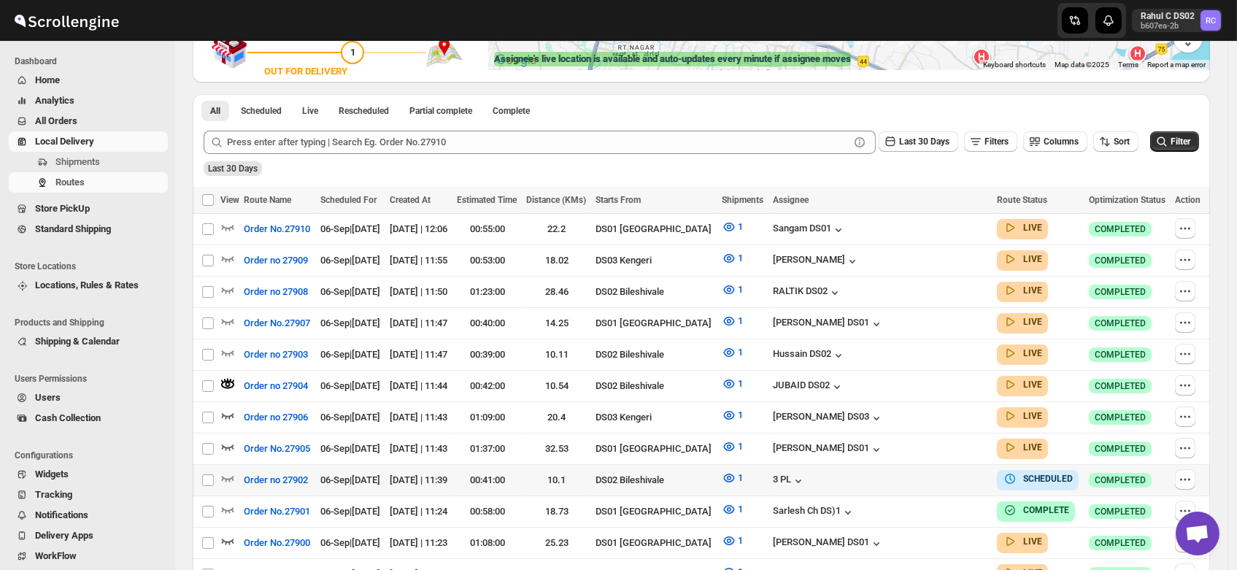
scroll to position [300, 0]
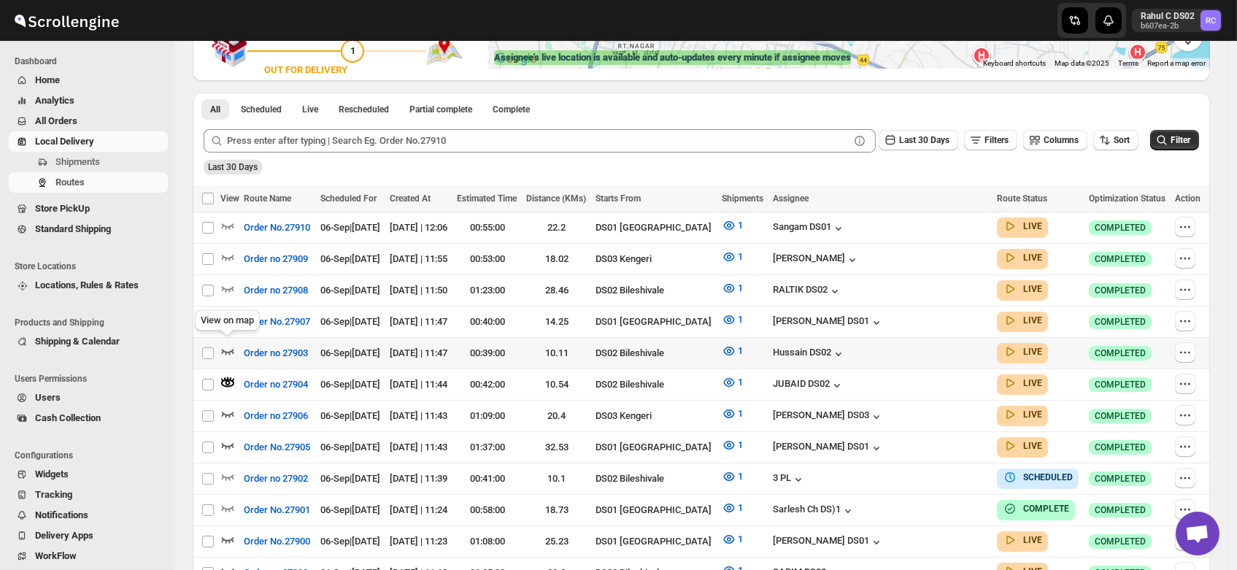
click at [228, 344] on icon "button" at bounding box center [227, 351] width 15 height 15
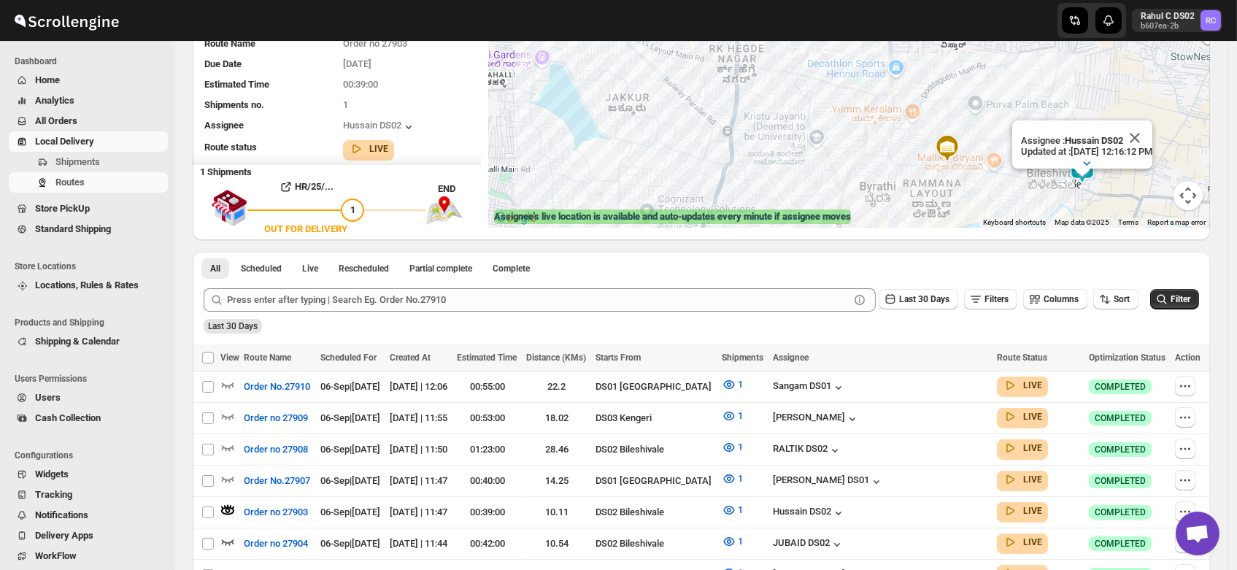
scroll to position [142, 0]
click at [226, 473] on icon "button" at bounding box center [227, 478] width 15 height 15
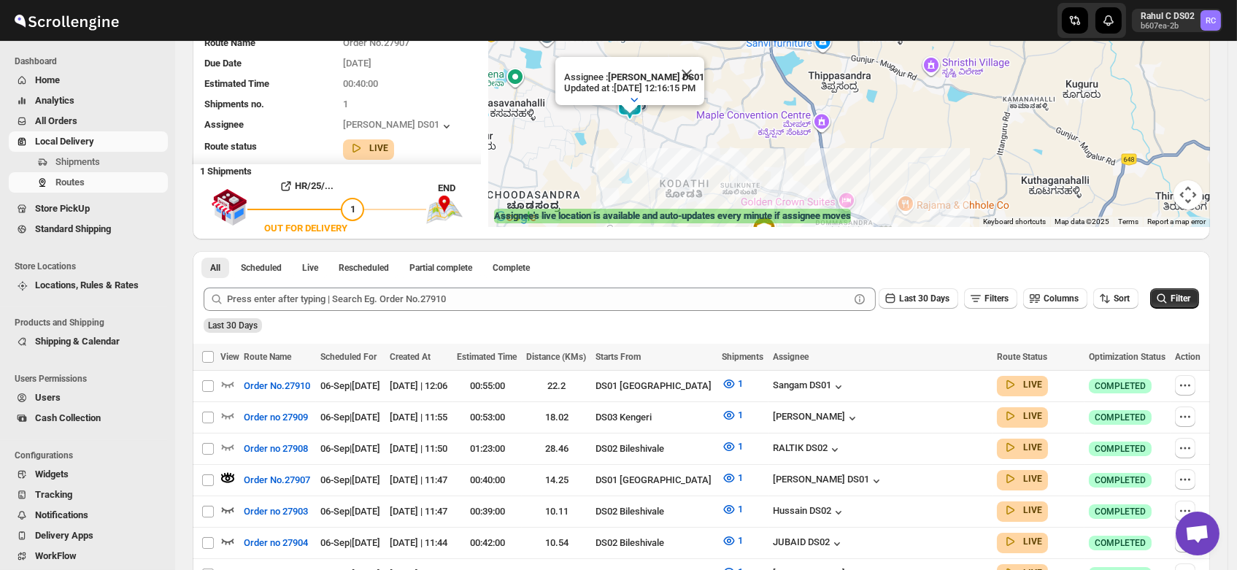
scroll to position [0, 0]
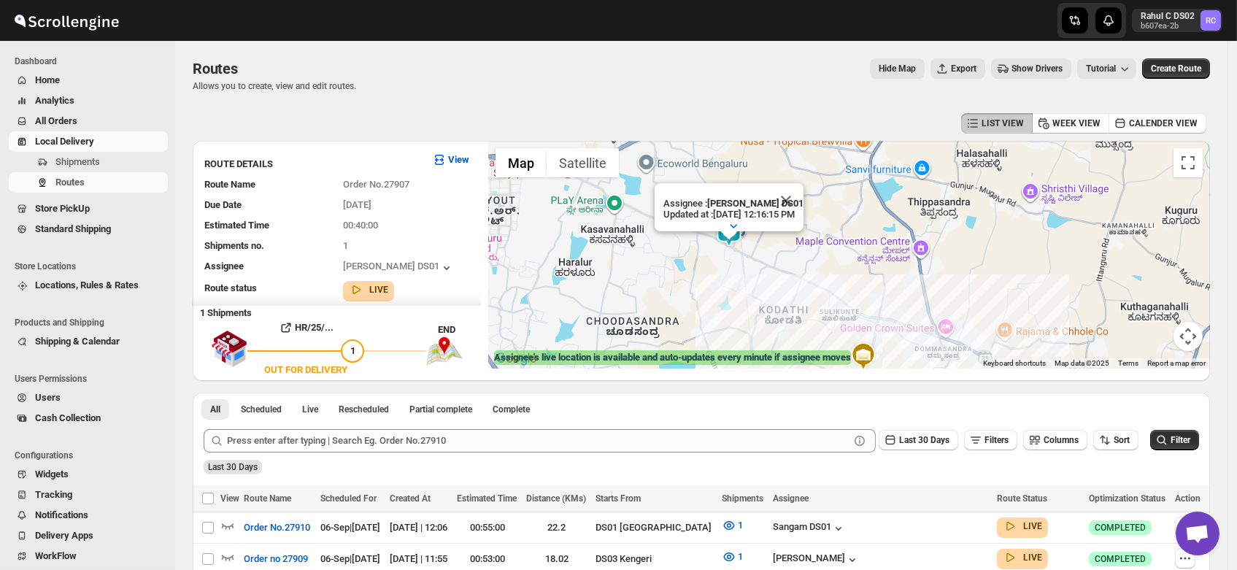
drag, startPoint x: 722, startPoint y: 301, endPoint x: 881, endPoint y: 269, distance: 162.9
click at [881, 269] on div "Assignee : [PERSON_NAME] DS01 Updated at : [DATE] 12:16:15 PM Duty mode Enabled…" at bounding box center [849, 255] width 722 height 228
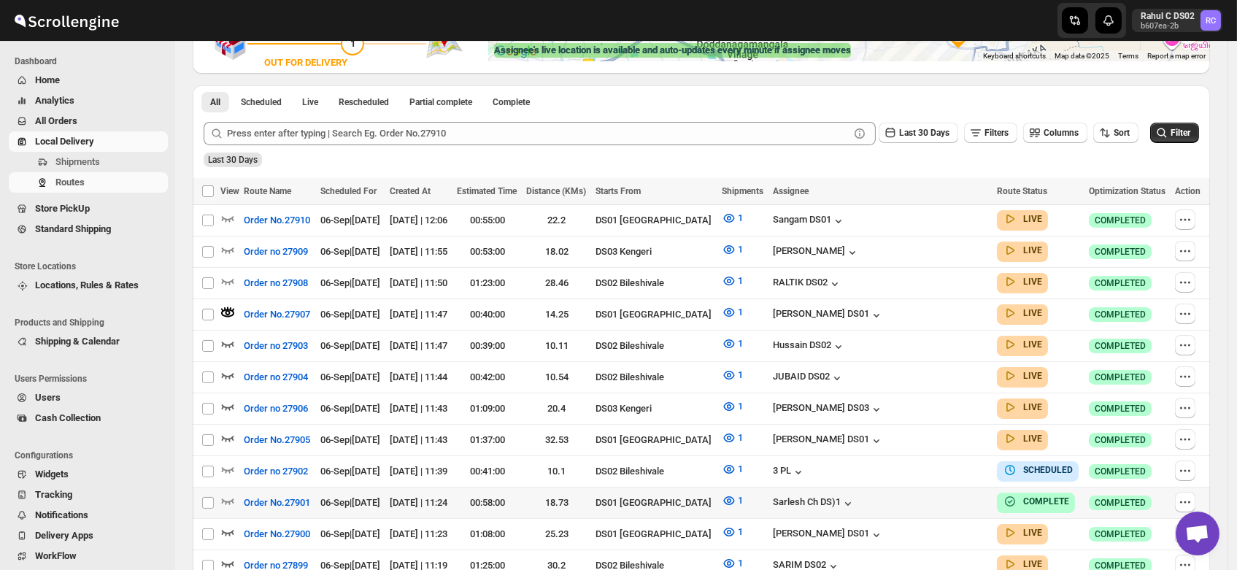
scroll to position [308, 0]
click at [228, 277] on icon "button" at bounding box center [227, 280] width 15 height 15
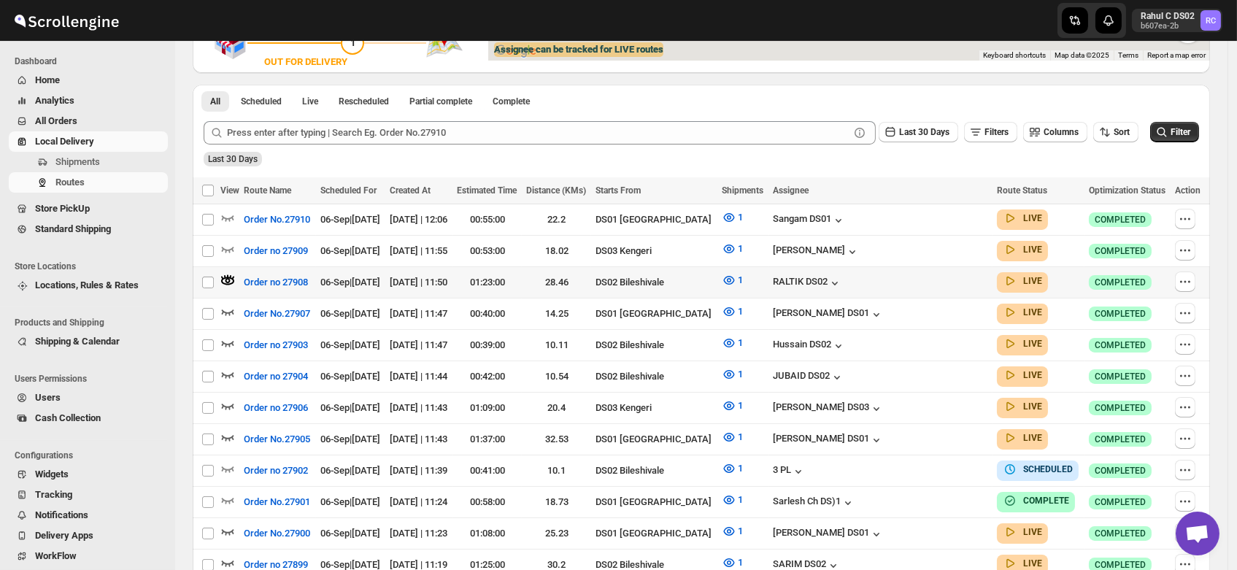
scroll to position [0, 0]
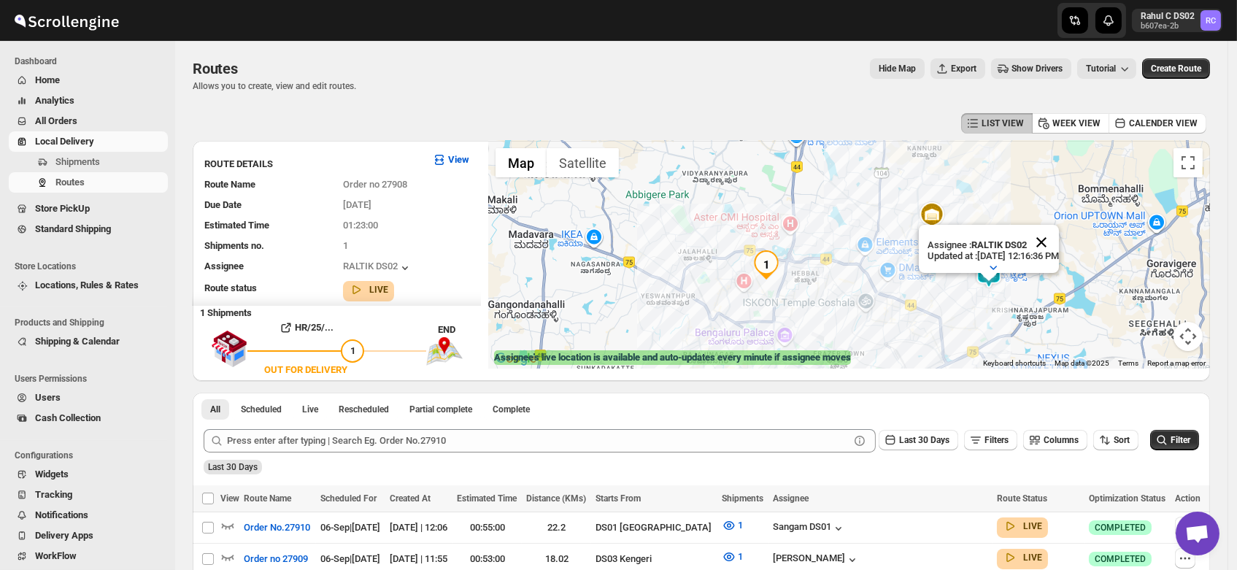
click at [1059, 229] on button "Close" at bounding box center [1041, 242] width 35 height 35
click at [991, 271] on img at bounding box center [988, 273] width 29 height 29
click at [991, 271] on img at bounding box center [988, 275] width 29 height 29
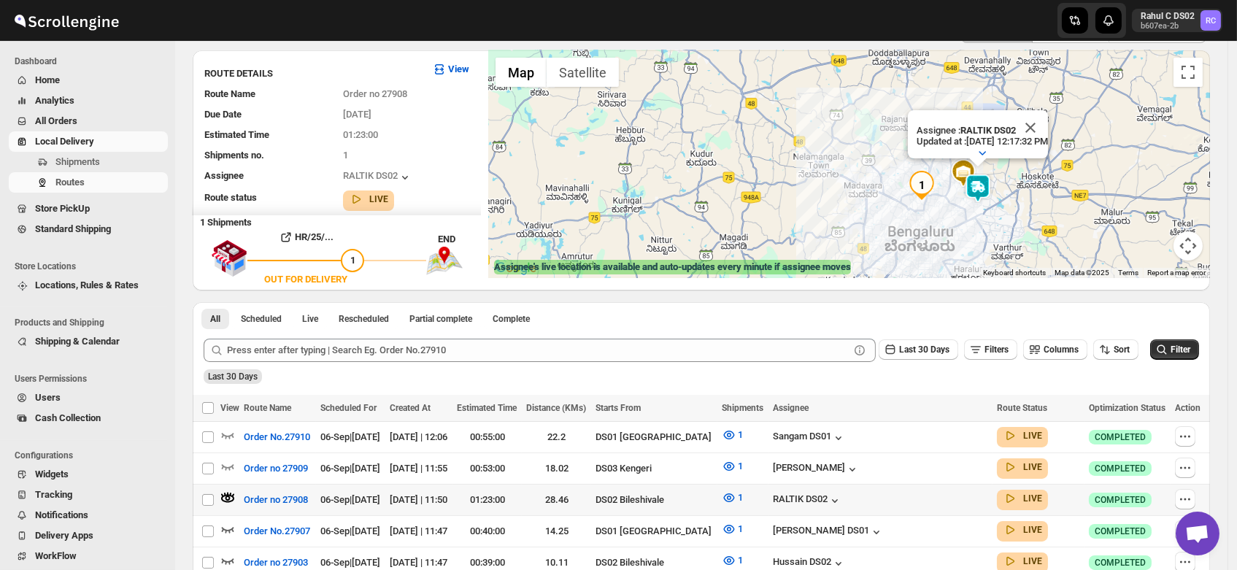
scroll to position [91, 0]
click at [226, 490] on icon "button" at bounding box center [227, 497] width 15 height 15
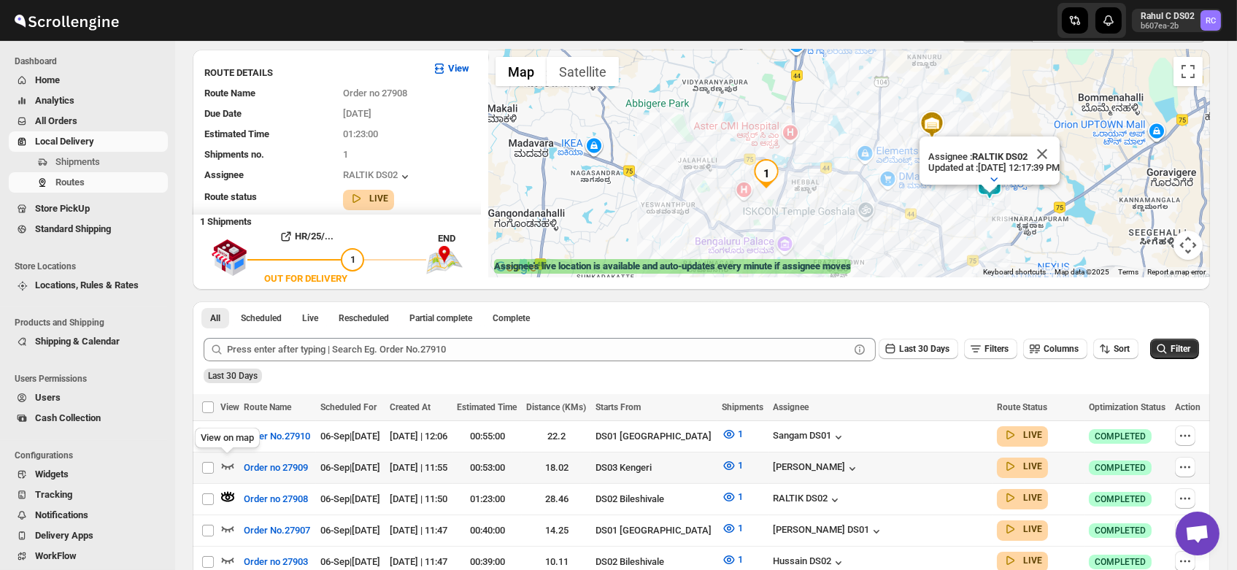
click at [227, 459] on icon "button" at bounding box center [227, 465] width 15 height 15
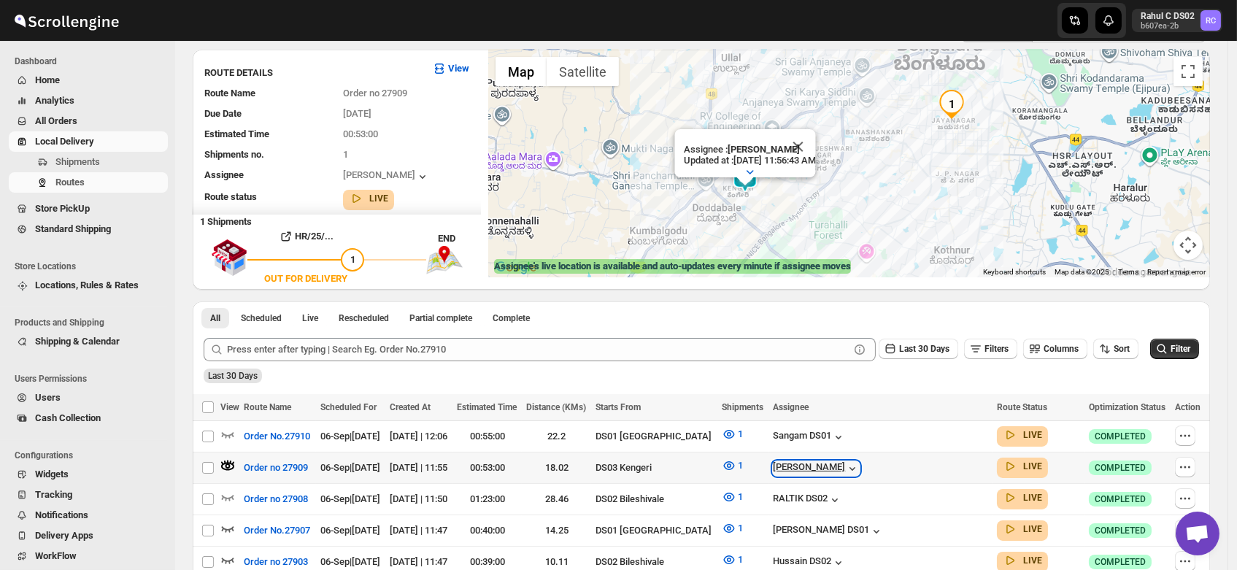
click at [860, 464] on div "[PERSON_NAME]" at bounding box center [816, 468] width 87 height 15
click at [228, 430] on icon "button" at bounding box center [227, 434] width 15 height 15
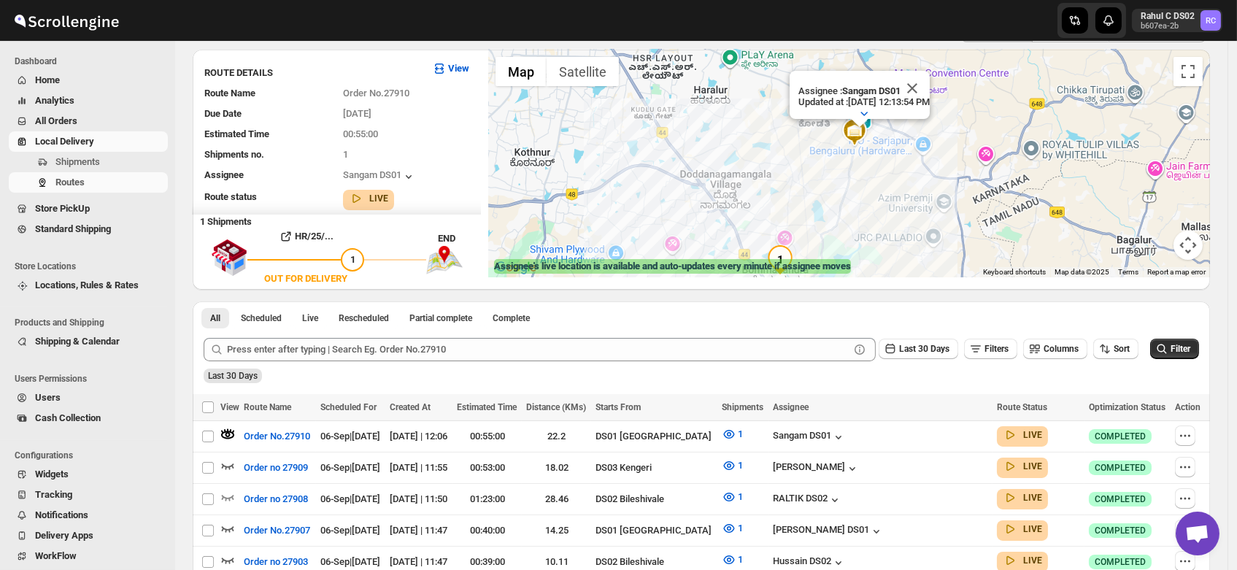
drag, startPoint x: 949, startPoint y: 137, endPoint x: 917, endPoint y: 196, distance: 67.6
click at [917, 196] on div "Assignee : Sangam DS01 Updated at : [DATE] 12:13:54 PM Duty mode Enabled Batter…" at bounding box center [849, 164] width 722 height 228
click at [228, 460] on icon "button" at bounding box center [227, 465] width 15 height 15
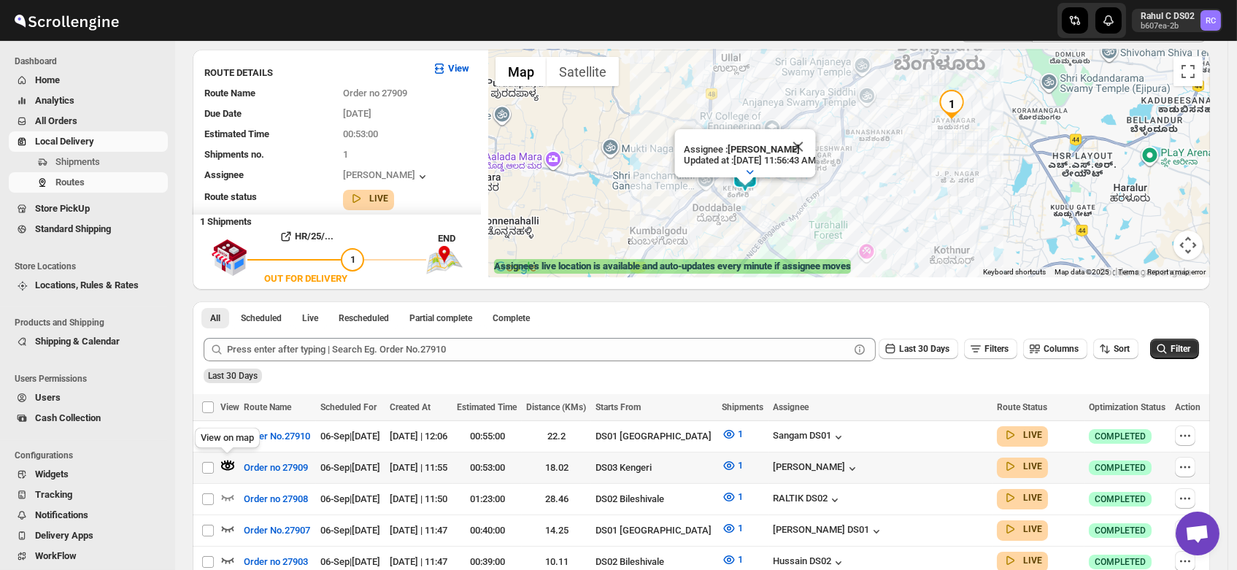
click at [228, 460] on icon "button" at bounding box center [227, 462] width 1 height 4
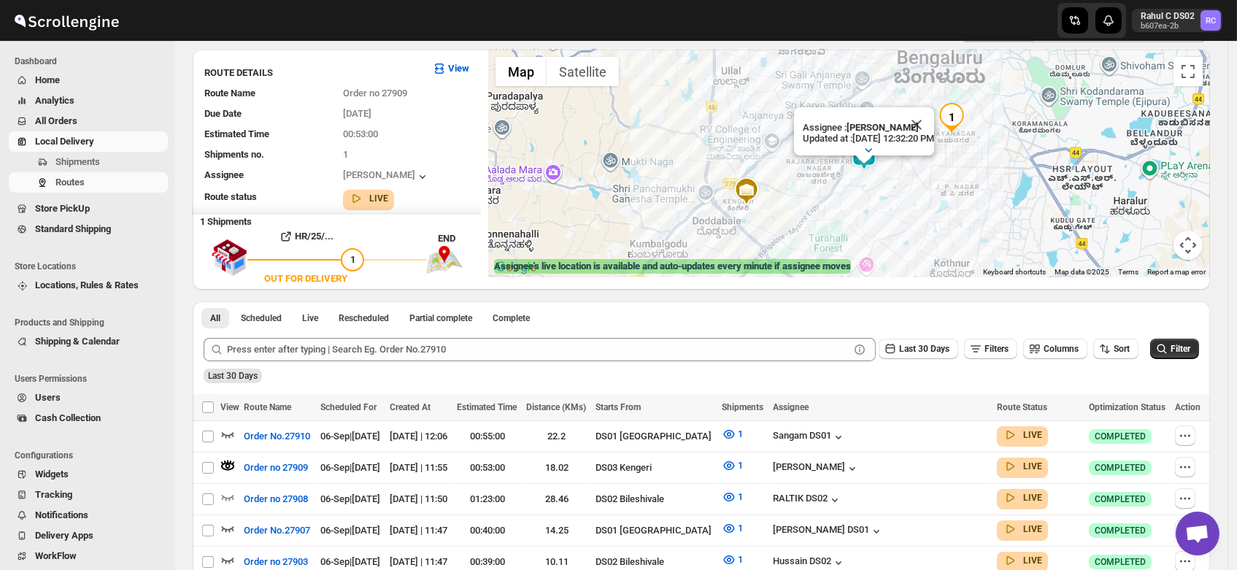
click at [51, 401] on span "Users" at bounding box center [48, 397] width 26 height 11
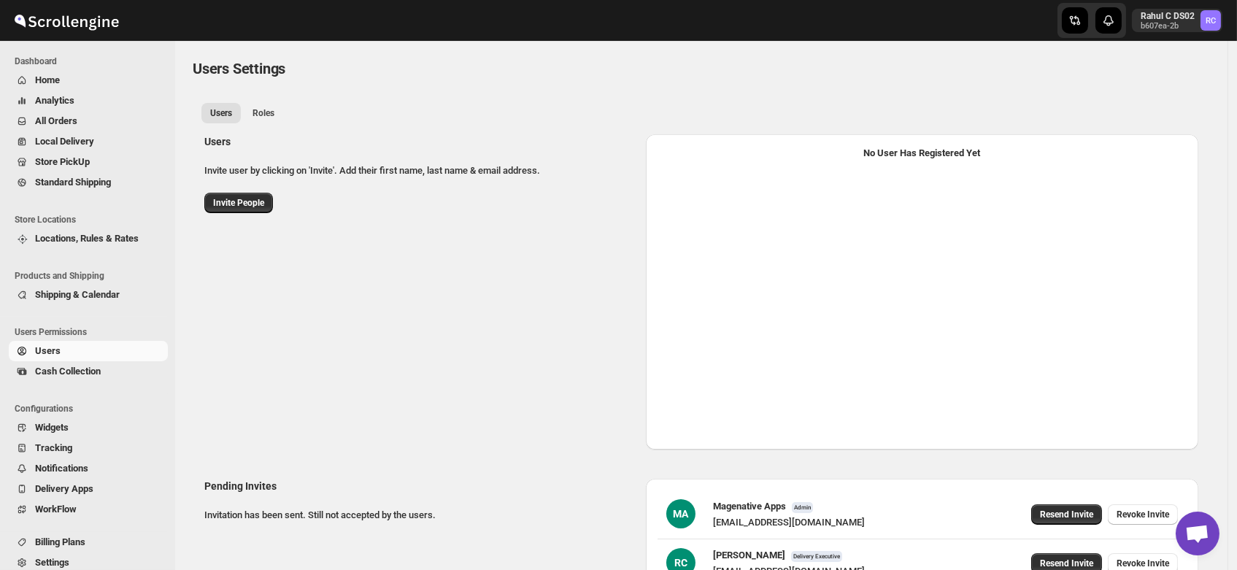
select select "637b767fbaab0276b10c91d5"
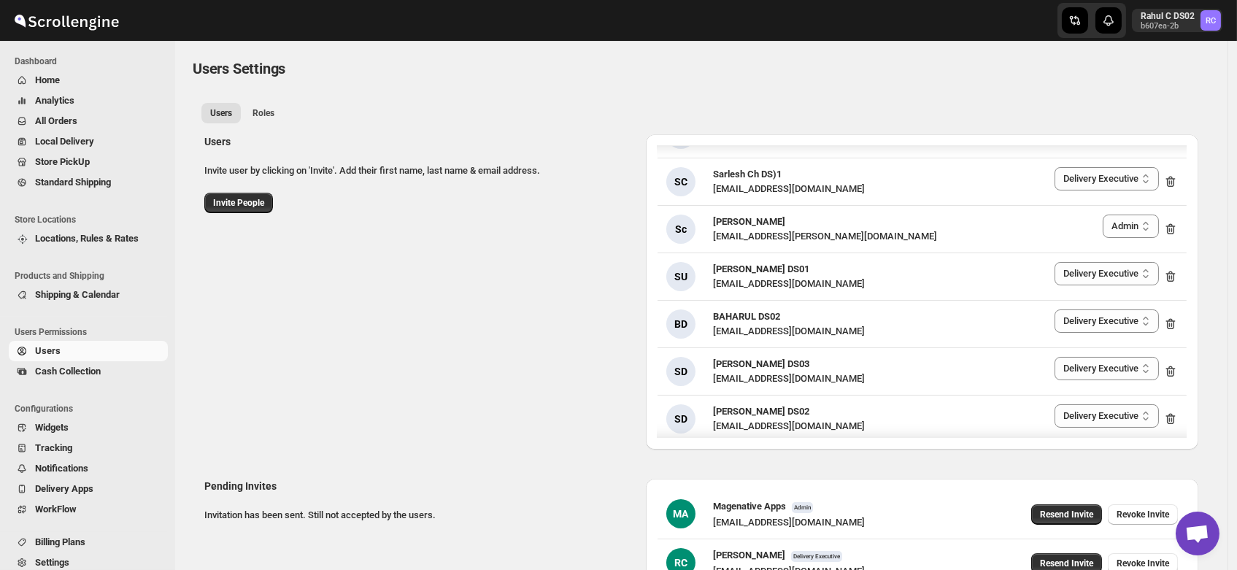
scroll to position [1035, 0]
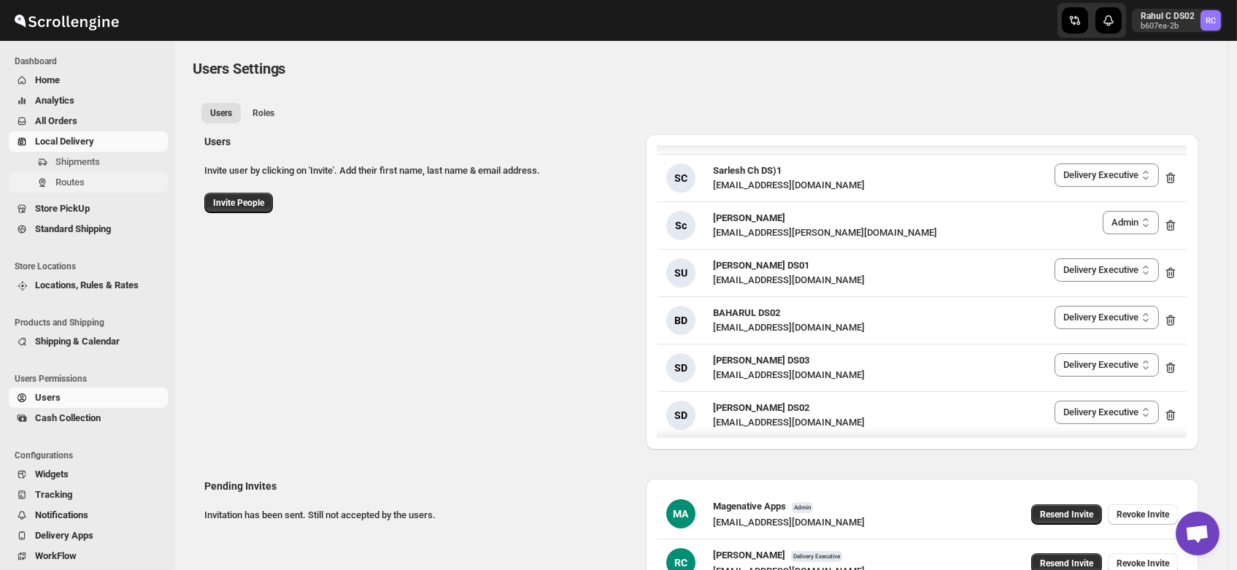
click at [61, 178] on span "Routes" at bounding box center [69, 182] width 29 height 11
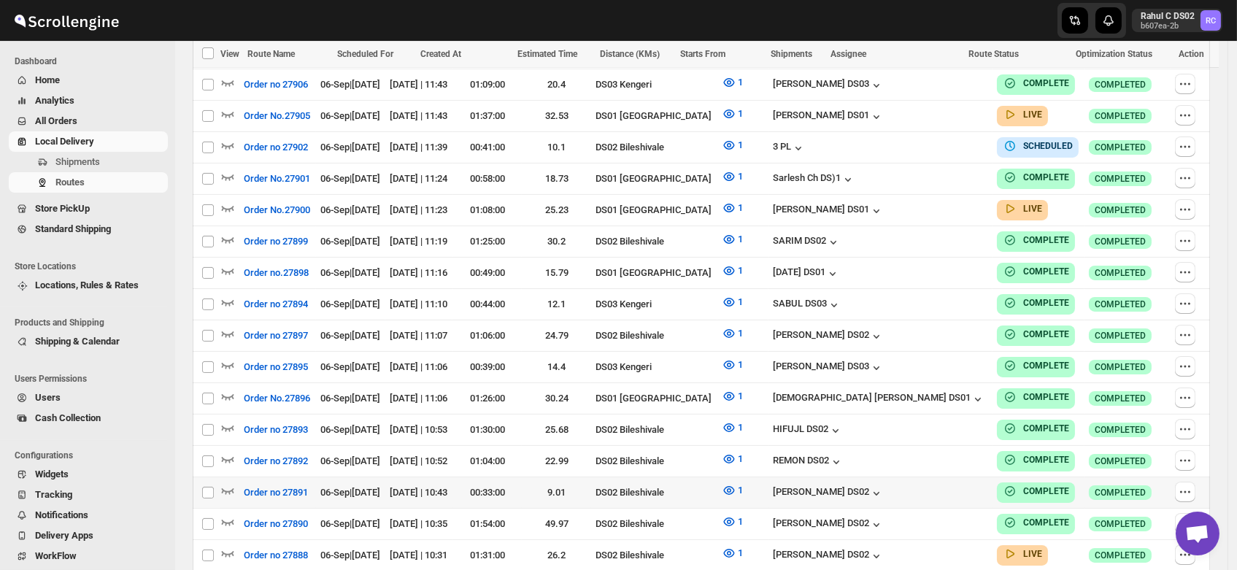
scroll to position [751, 0]
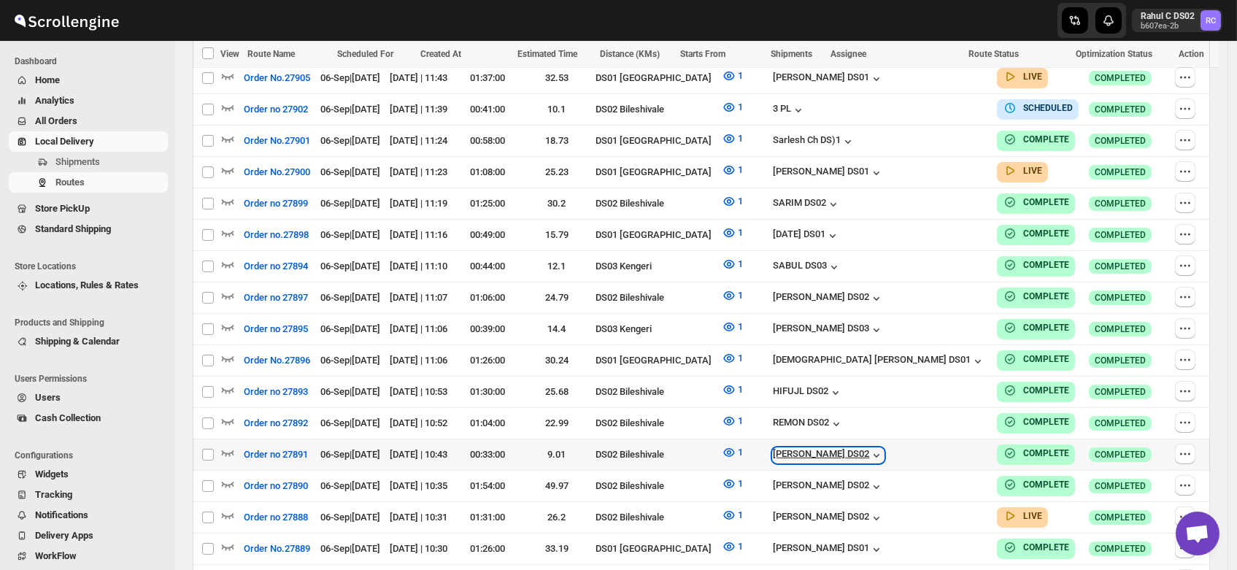
click at [884, 448] on div "[PERSON_NAME] DS02" at bounding box center [828, 455] width 111 height 15
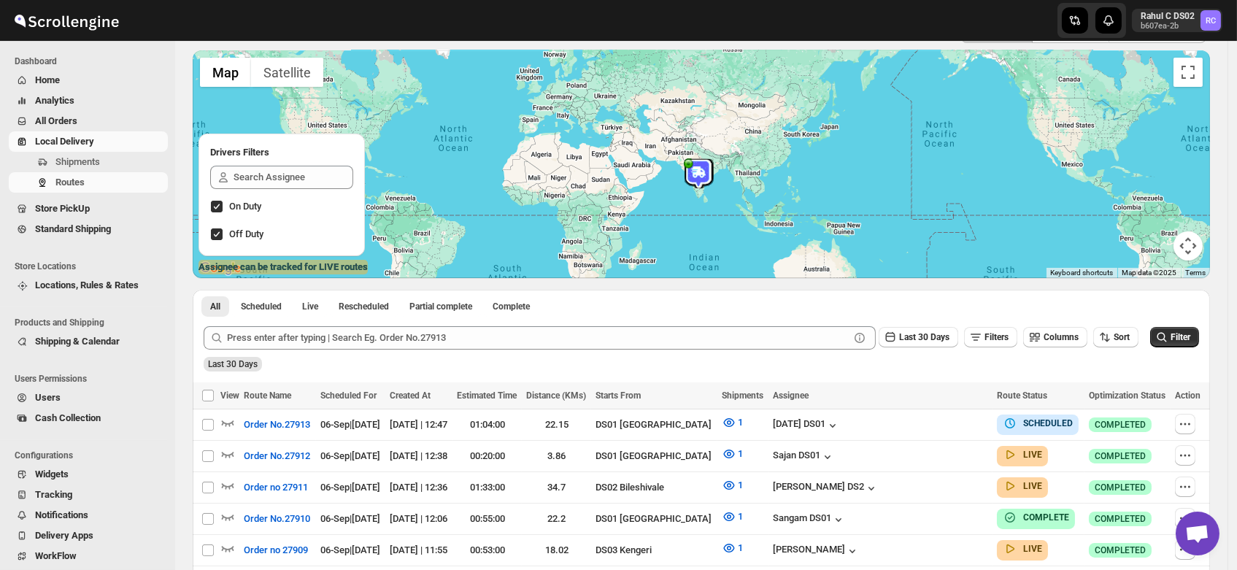
scroll to position [0, 0]
